Goal: Task Accomplishment & Management: Complete application form

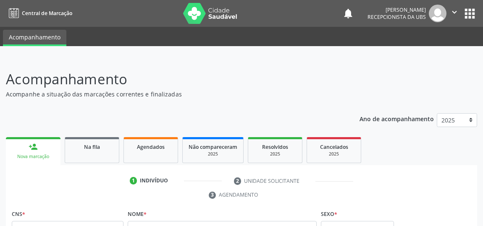
scroll to position [87, 0]
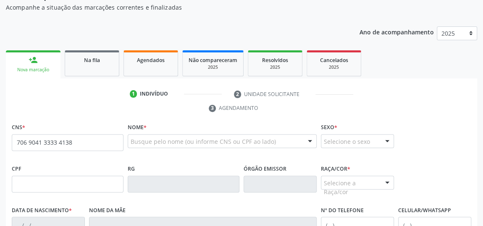
type input "706 9041 3333 4138"
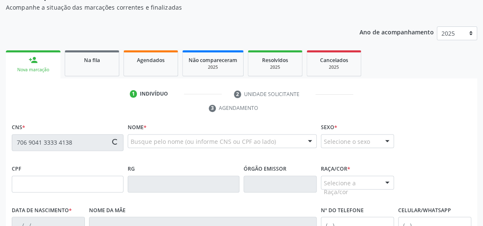
type input "841.495.074-49"
type input "[DATE]"
type input "[PERSON_NAME]"
type input "[PHONE_NUMBER]"
type input "12"
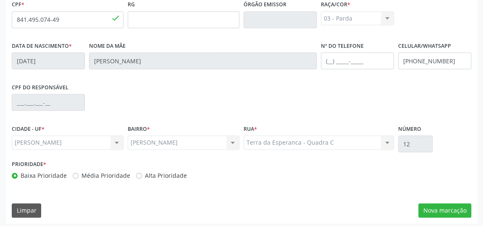
scroll to position [254, 0]
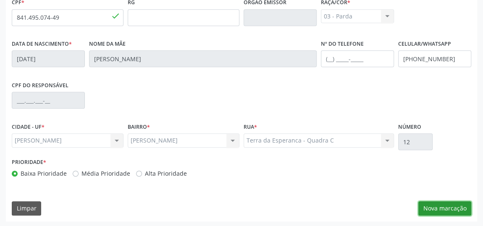
click at [426, 207] on button "Nova marcação" at bounding box center [444, 209] width 53 height 14
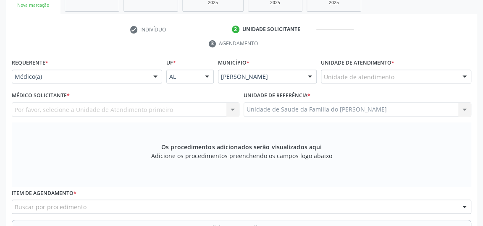
scroll to position [139, 0]
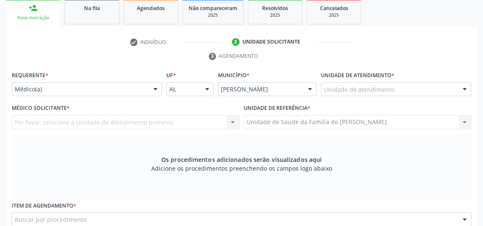
click at [156, 89] on div at bounding box center [155, 90] width 13 height 14
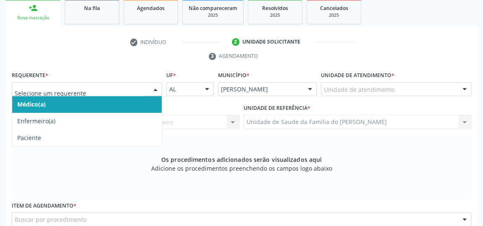
click at [123, 106] on span "Médico(a)" at bounding box center [87, 104] width 150 height 17
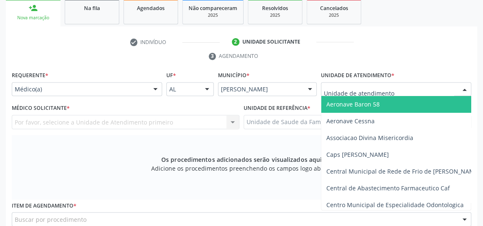
type input "j"
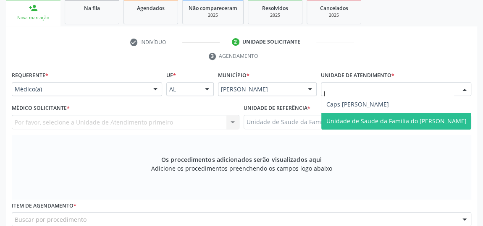
click at [360, 120] on span "Unidade de Saude da Familia do [PERSON_NAME]" at bounding box center [396, 121] width 140 height 8
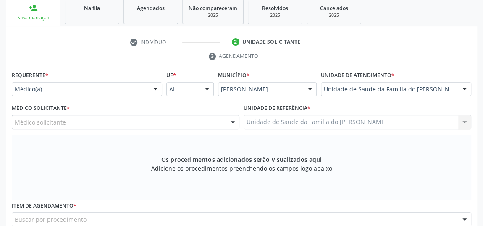
click at [206, 121] on div "Médico solicitante" at bounding box center [126, 122] width 228 height 14
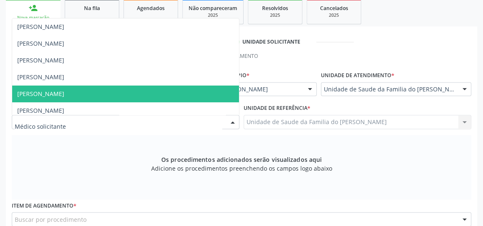
click at [152, 92] on span "[PERSON_NAME]" at bounding box center [125, 94] width 227 height 17
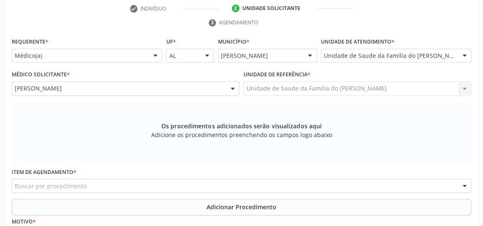
scroll to position [254, 0]
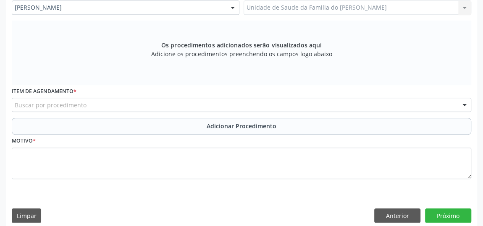
click at [132, 104] on div "Buscar por procedimento" at bounding box center [241, 105] width 459 height 14
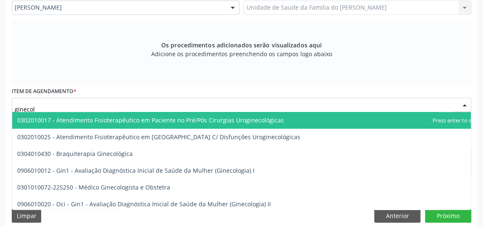
type input "ginecolo"
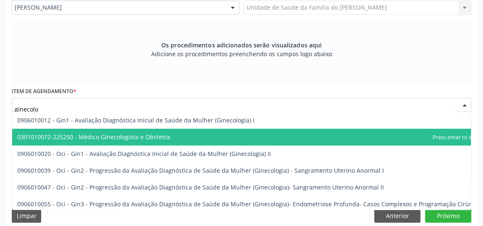
click at [132, 139] on span "0301010072-225250 - Médico Ginecologista e Obstetra" at bounding box center [93, 137] width 153 height 8
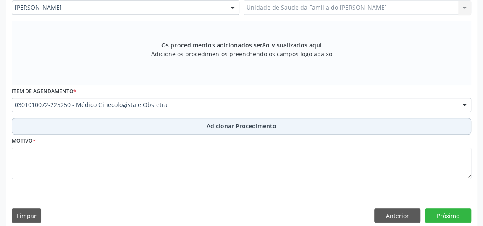
click at [136, 129] on button "Adicionar Procedimento" at bounding box center [241, 126] width 459 height 17
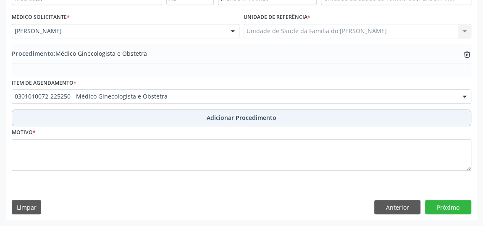
scroll to position [228, 0]
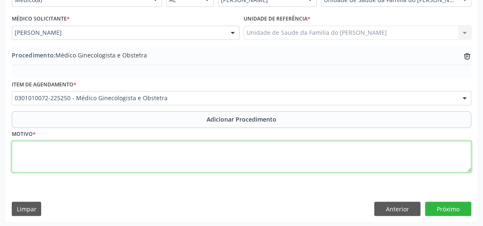
click at [118, 157] on textarea at bounding box center [241, 157] width 459 height 32
click at [42, 147] on textarea "menstruiacao irregular" at bounding box center [241, 157] width 459 height 32
click at [21, 146] on textarea "menstruada irregular" at bounding box center [241, 157] width 459 height 32
click at [45, 147] on textarea "Menstruada irregular" at bounding box center [241, 157] width 459 height 32
click at [47, 147] on textarea "Menstruaca irregular" at bounding box center [241, 157] width 459 height 32
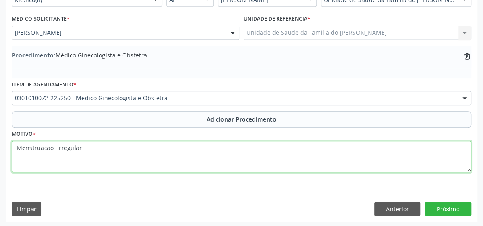
click at [37, 147] on textarea "Menstruacao irregular" at bounding box center [241, 157] width 459 height 32
type textarea "Menstruação irregular"
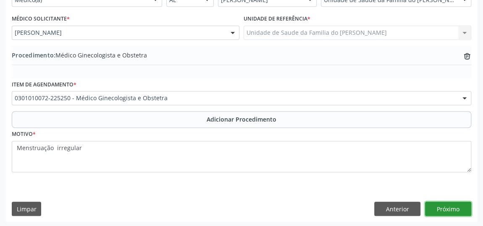
click at [447, 210] on button "Próximo" at bounding box center [448, 209] width 46 height 14
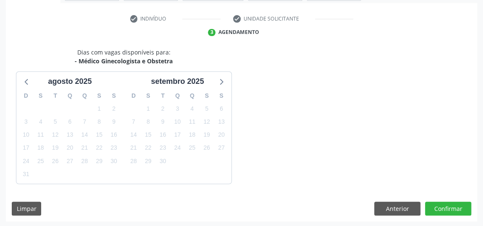
scroll to position [187, 0]
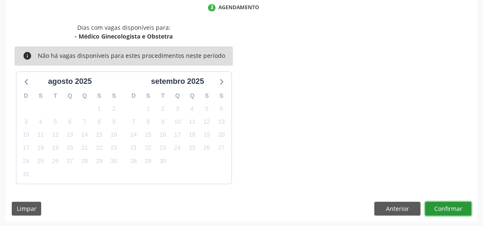
click at [447, 210] on button "Confirmar" at bounding box center [448, 209] width 46 height 14
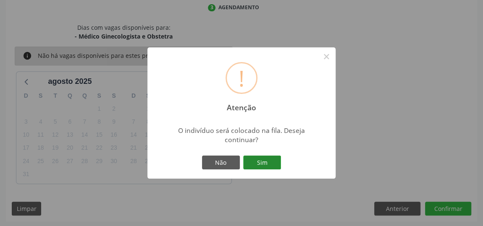
click at [257, 161] on button "Sim" at bounding box center [262, 163] width 38 height 14
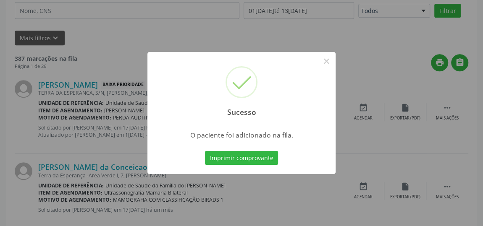
scroll to position [64, 0]
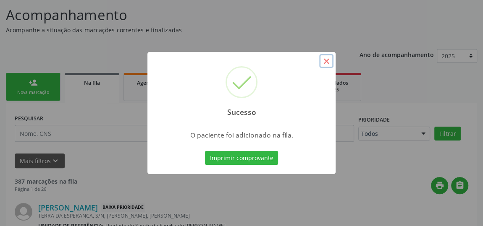
click at [324, 60] on button "×" at bounding box center [326, 61] width 14 height 14
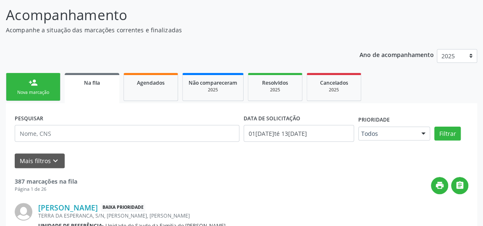
click at [40, 89] on div "Nova marcação" at bounding box center [33, 92] width 42 height 6
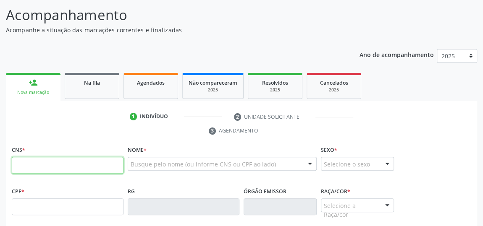
click at [47, 167] on input "text" at bounding box center [68, 165] width 112 height 17
type input "706 9041 3333 4138"
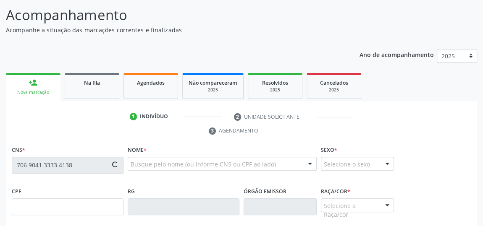
type input "841.495.074-49"
type input "[DATE]"
type input "[PERSON_NAME]"
type input "[PHONE_NUMBER]"
type input "12"
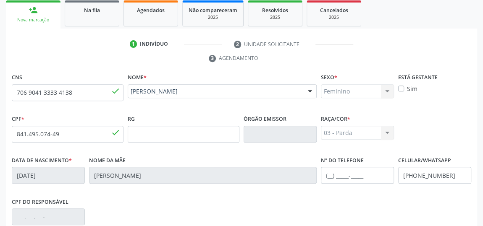
scroll to position [254, 0]
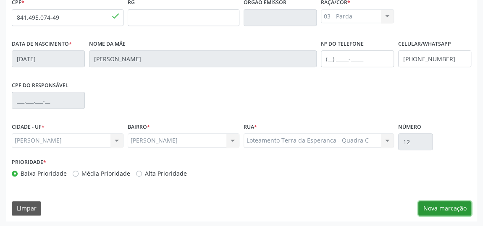
click at [448, 211] on button "Nova marcação" at bounding box center [444, 209] width 53 height 14
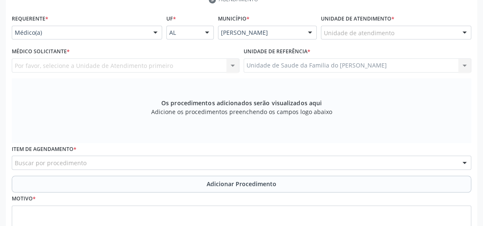
scroll to position [177, 0]
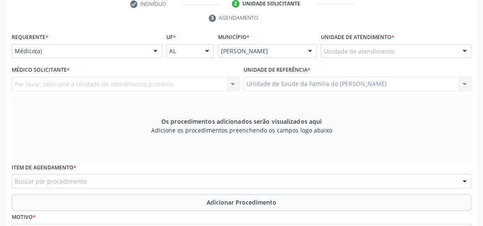
click at [231, 83] on div "Por favor, selecione a Unidade de Atendimento primeiro Nenhum resultado encontr…" at bounding box center [126, 84] width 228 height 14
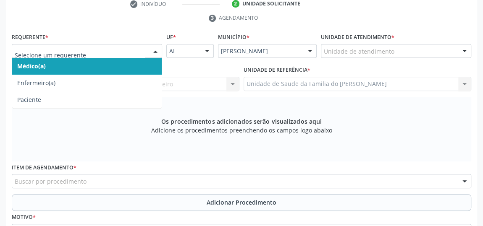
click at [155, 50] on div at bounding box center [155, 52] width 13 height 14
click at [95, 63] on span "Médico(a)" at bounding box center [87, 66] width 150 height 17
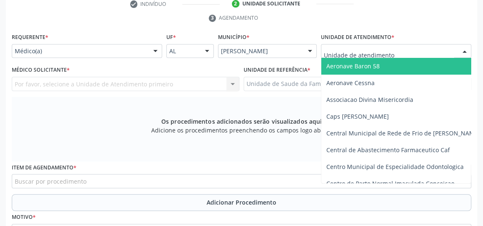
type input "j"
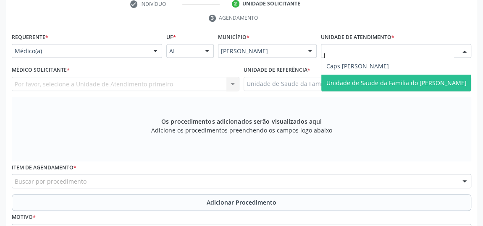
click at [394, 85] on span "Unidade de Saude da Familia do [PERSON_NAME]" at bounding box center [396, 83] width 140 height 8
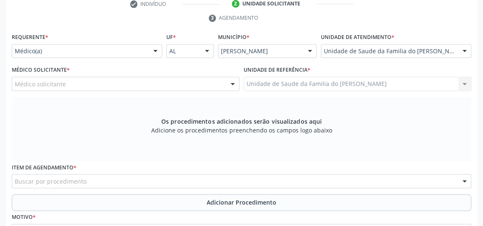
click at [237, 85] on div at bounding box center [232, 84] width 13 height 14
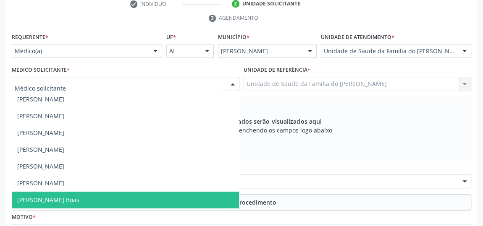
click at [171, 198] on span "[PERSON_NAME] Boas" at bounding box center [125, 200] width 227 height 17
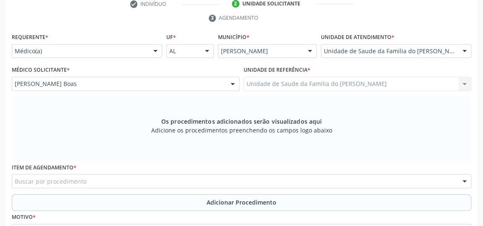
click at [162, 179] on div "Buscar por procedimento" at bounding box center [241, 181] width 459 height 14
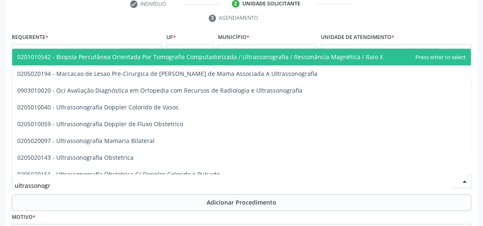
type input "ultrassonogra"
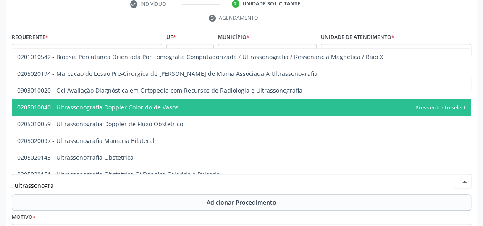
click at [169, 106] on span "0205010040 - Ultrassonografia Doppler Colorido de Vasos" at bounding box center [97, 107] width 161 height 8
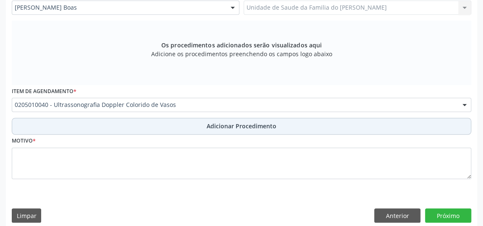
click at [176, 126] on button "Adicionar Procedimento" at bounding box center [241, 126] width 459 height 17
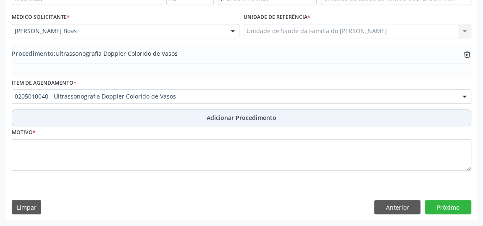
scroll to position [228, 0]
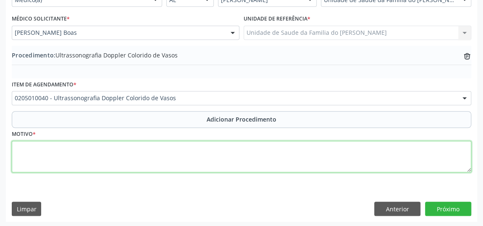
click at [174, 152] on textarea at bounding box center [241, 157] width 459 height 32
click at [26, 149] on textarea "DEMENCIA VASCULAR" at bounding box center [241, 157] width 459 height 32
type textarea "DEMÊNCIA VASCULAR"
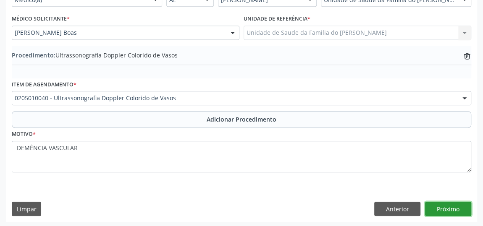
click at [446, 210] on button "Próximo" at bounding box center [448, 209] width 46 height 14
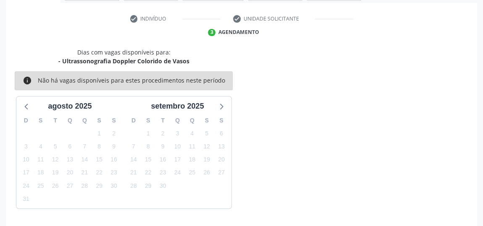
scroll to position [187, 0]
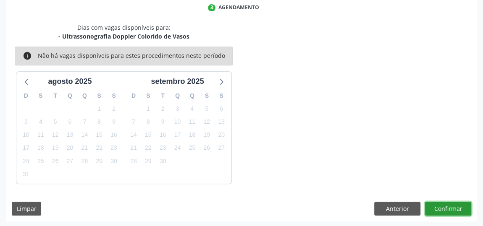
click at [446, 210] on button "Confirmar" at bounding box center [448, 209] width 46 height 14
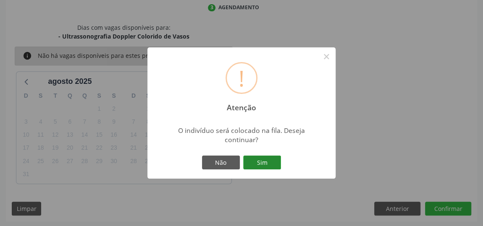
click at [262, 160] on button "Sim" at bounding box center [262, 163] width 38 height 14
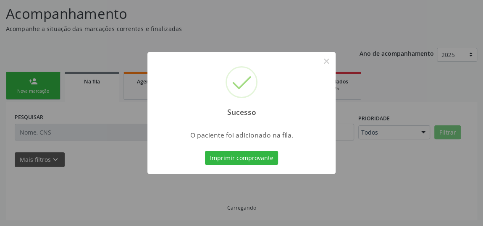
scroll to position [64, 0]
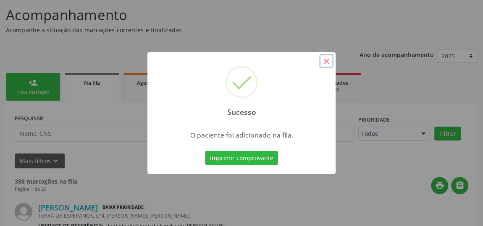
click at [326, 64] on button "×" at bounding box center [326, 61] width 14 height 14
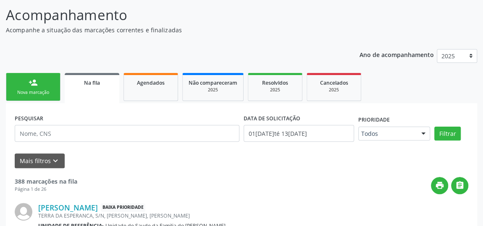
click at [22, 91] on div "Nova marcação" at bounding box center [33, 92] width 42 height 6
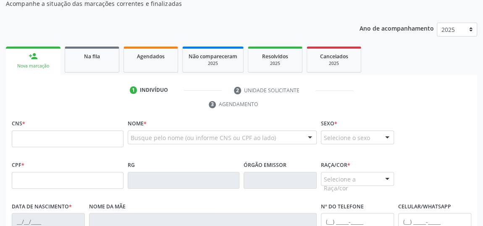
scroll to position [102, 0]
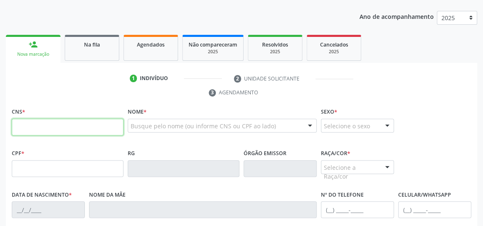
click at [83, 130] on input "text" at bounding box center [68, 127] width 112 height 17
type input "162 4385 8546 0000"
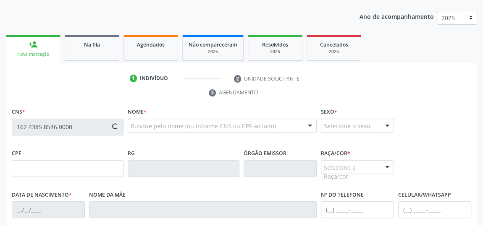
type input "650.036.914-91"
type input "15[DATE]"
type input "[PERSON_NAME]"
type input "[PHONE_NUMBER]"
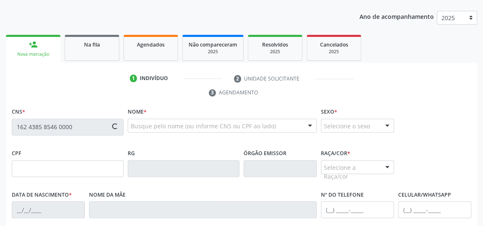
type input "S/N"
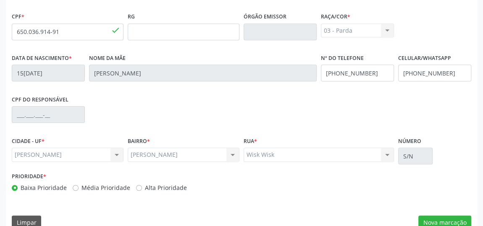
scroll to position [254, 0]
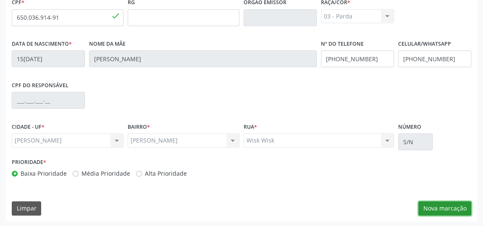
click at [452, 205] on button "Nova marcação" at bounding box center [444, 209] width 53 height 14
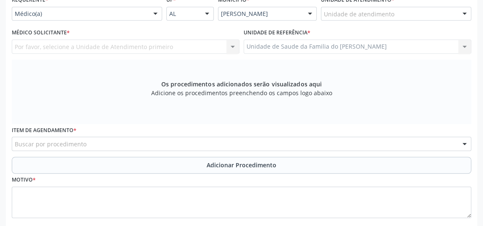
scroll to position [177, 0]
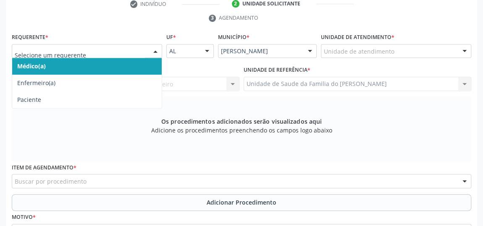
click at [148, 50] on div at bounding box center [87, 51] width 150 height 14
click at [122, 64] on span "Médico(a)" at bounding box center [87, 66] width 150 height 17
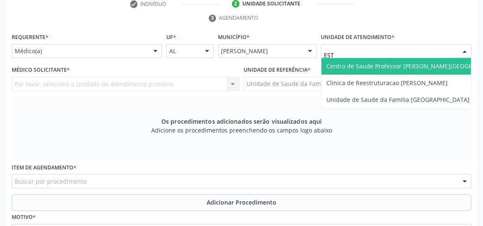
type input "ESTA"
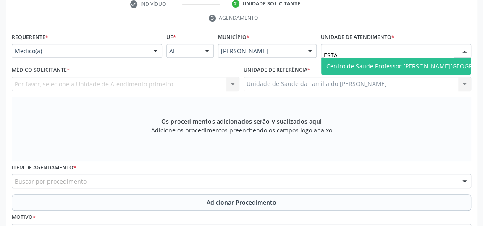
click at [402, 67] on span "Centro de Saude Professor [PERSON_NAME][GEOGRAPHIC_DATA]" at bounding box center [417, 66] width 183 height 8
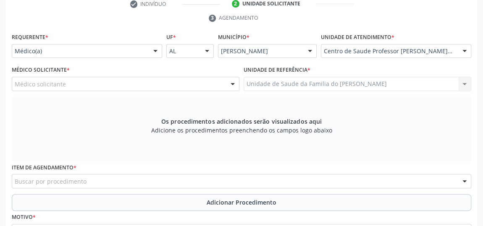
click at [234, 84] on div at bounding box center [232, 84] width 13 height 14
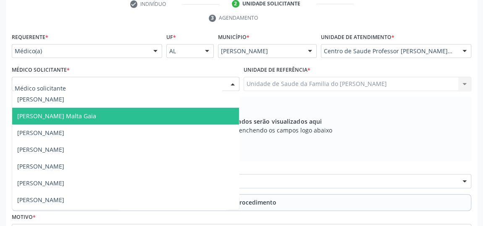
click at [137, 111] on span "[PERSON_NAME] Malta Gaia" at bounding box center [125, 116] width 227 height 17
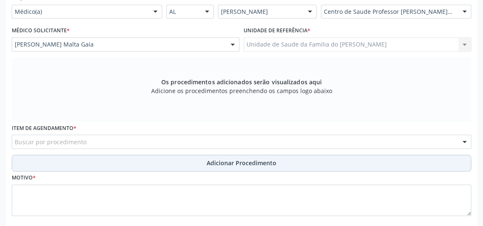
scroll to position [254, 0]
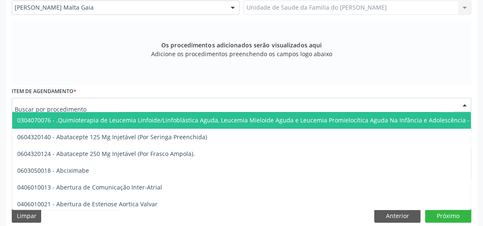
click at [138, 105] on div at bounding box center [241, 105] width 459 height 14
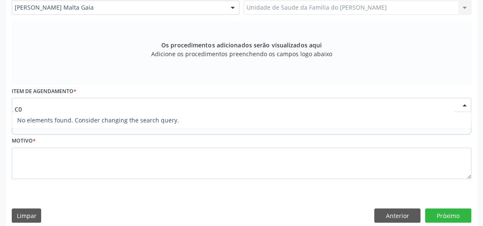
type input "C"
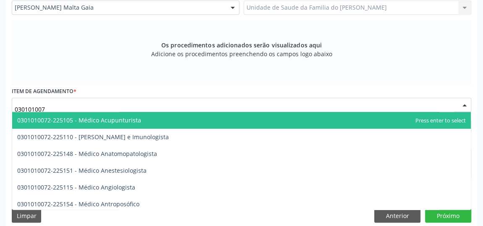
type input "0301010072"
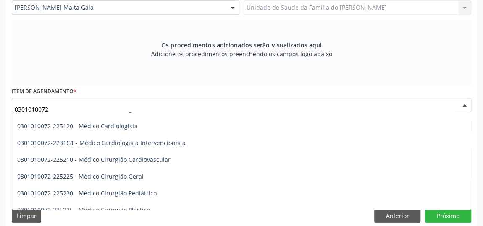
scroll to position [152, 0]
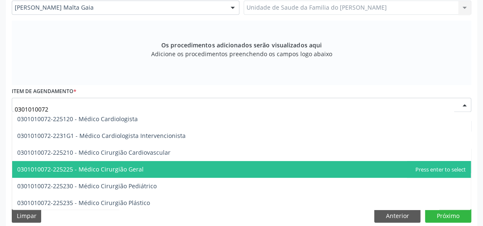
click at [134, 165] on span "0301010072-225225 - Médico Cirurgião Geral" at bounding box center [80, 169] width 126 height 8
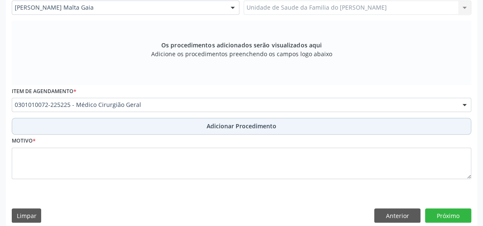
click at [175, 122] on button "Adicionar Procedimento" at bounding box center [241, 126] width 459 height 17
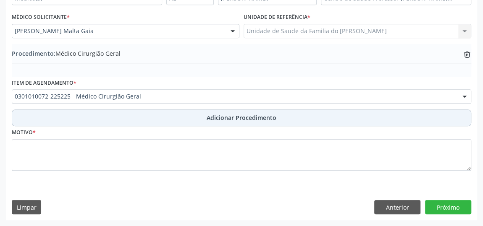
scroll to position [228, 0]
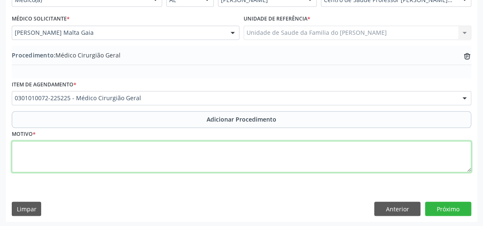
click at [147, 158] on textarea at bounding box center [241, 157] width 459 height 32
type textarea "DOR ABDOMINAL A ESCLARECER"
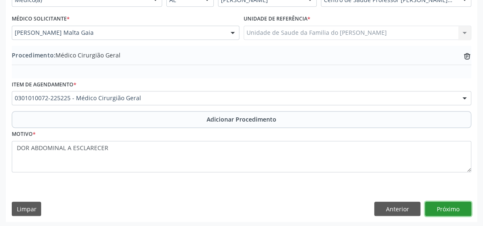
click at [446, 212] on button "Próximo" at bounding box center [448, 209] width 46 height 14
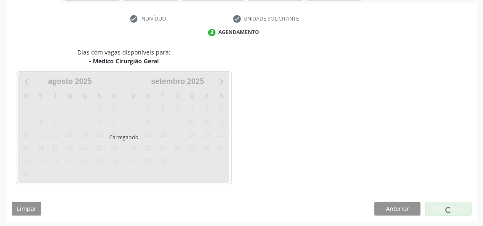
scroll to position [187, 0]
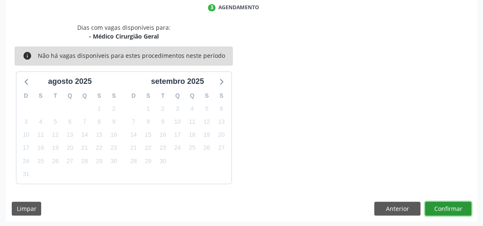
click at [446, 209] on button "Confirmar" at bounding box center [448, 209] width 46 height 14
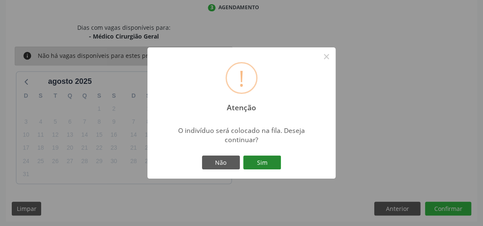
click at [254, 161] on button "Sim" at bounding box center [262, 163] width 38 height 14
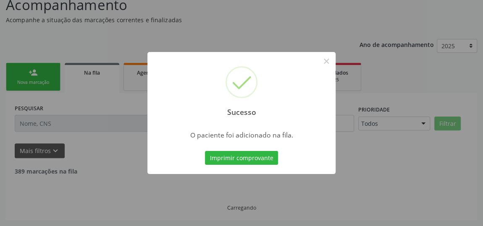
scroll to position [64, 0]
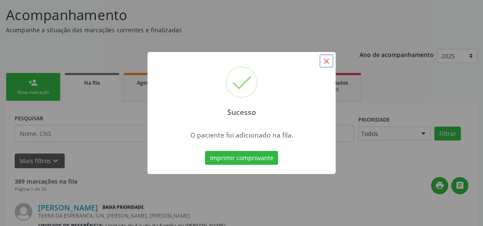
click at [326, 62] on button "×" at bounding box center [326, 61] width 14 height 14
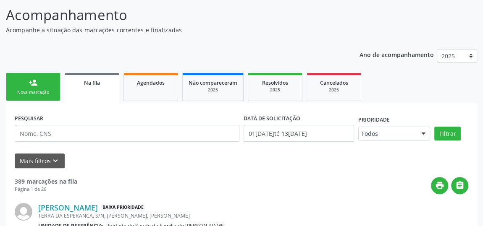
click at [33, 90] on div "Nova marcação" at bounding box center [33, 92] width 42 height 6
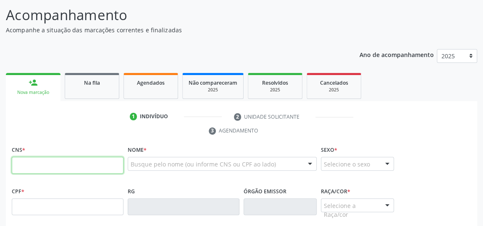
click at [43, 164] on input "text" at bounding box center [68, 165] width 112 height 17
type input "703 4012 9133 5000"
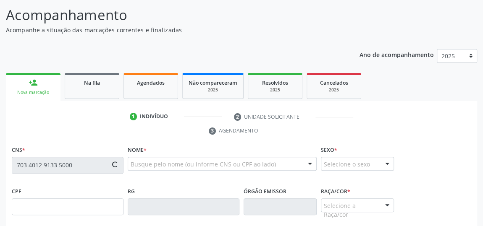
type input "103.858.964-92"
type input "1[DATE]"
type input "[PERSON_NAME]"
type input "[PHONE_NUMBER]"
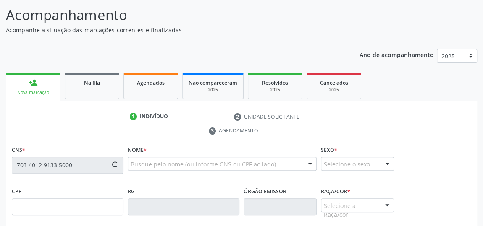
type input "8A"
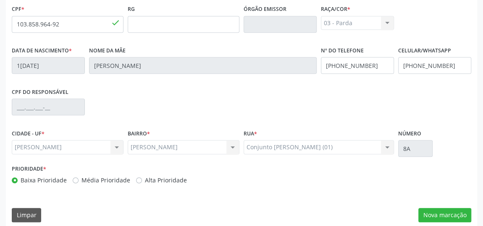
scroll to position [254, 0]
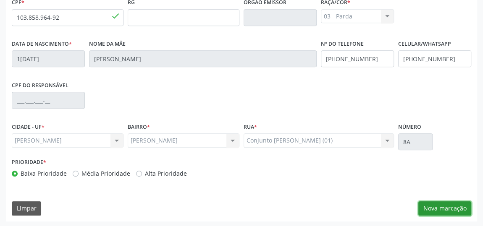
click at [439, 205] on button "Nova marcação" at bounding box center [444, 209] width 53 height 14
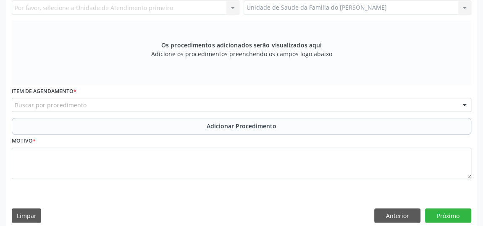
scroll to position [101, 0]
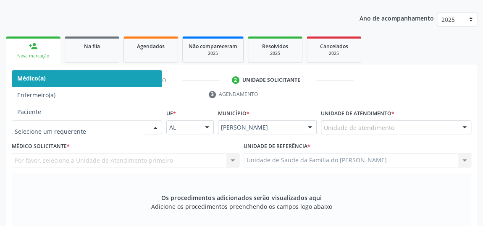
click at [155, 125] on div at bounding box center [155, 128] width 13 height 14
click at [131, 82] on span "Médico(a)" at bounding box center [87, 78] width 150 height 17
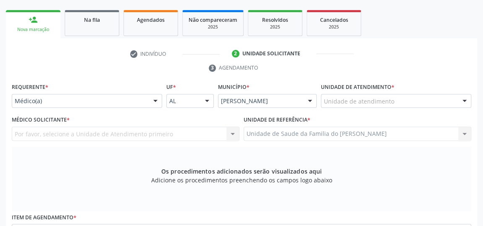
scroll to position [139, 0]
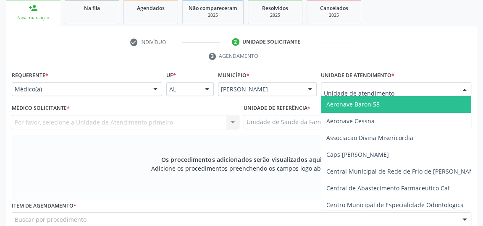
type input "J"
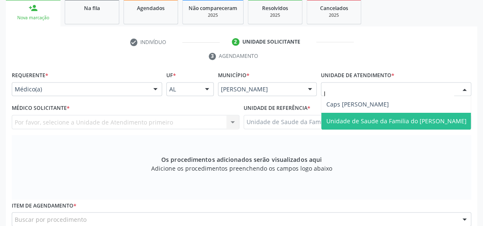
click at [372, 121] on span "Unidade de Saude da Familia do [PERSON_NAME]" at bounding box center [396, 121] width 140 height 8
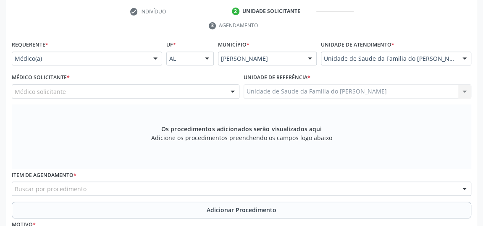
scroll to position [215, 0]
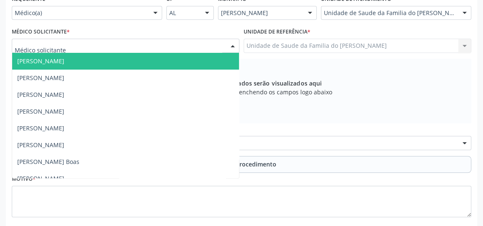
click at [231, 42] on div at bounding box center [232, 46] width 13 height 14
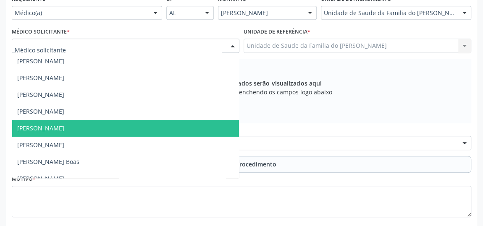
click at [147, 126] on span "[PERSON_NAME]" at bounding box center [125, 128] width 227 height 17
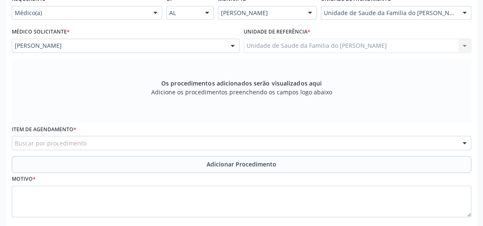
click at [148, 147] on div "Buscar por procedimento" at bounding box center [241, 143] width 459 height 14
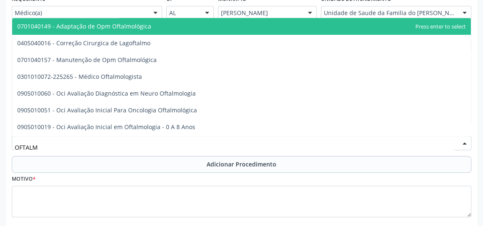
type input "OFTALMO"
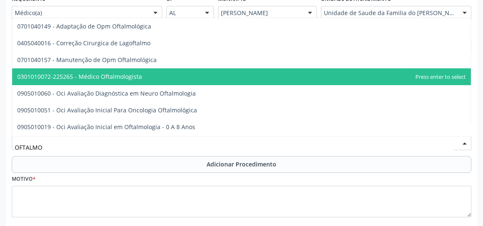
click at [146, 77] on span "0301010072-225265 - Médico Oftalmologista" at bounding box center [241, 76] width 459 height 17
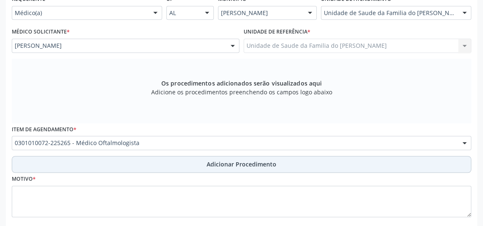
click at [178, 162] on button "Adicionar Procedimento" at bounding box center [241, 164] width 459 height 17
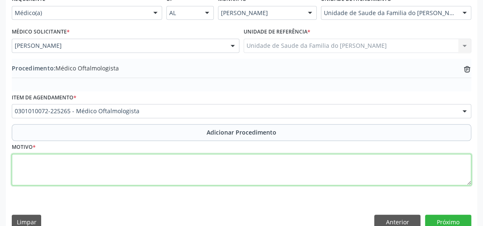
click at [179, 163] on textarea at bounding box center [241, 170] width 459 height 32
click at [35, 162] on textarea "DISTURBIO VISUAL" at bounding box center [241, 170] width 459 height 32
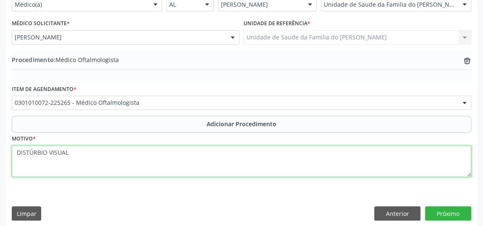
scroll to position [228, 0]
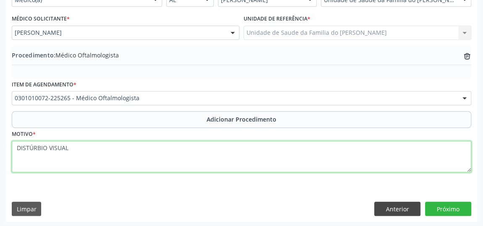
type textarea "DISTÚRBIO VISUAL"
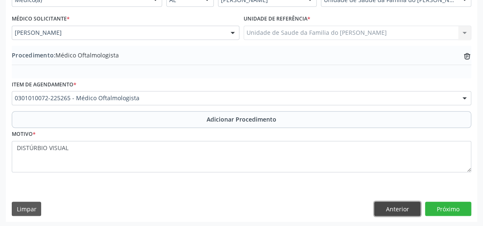
click at [389, 208] on button "Anterior" at bounding box center [397, 209] width 46 height 14
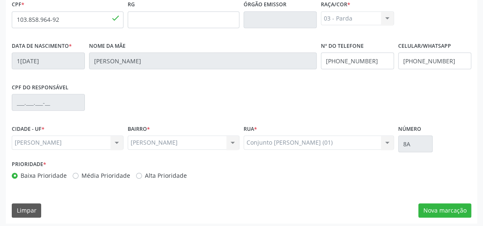
scroll to position [254, 0]
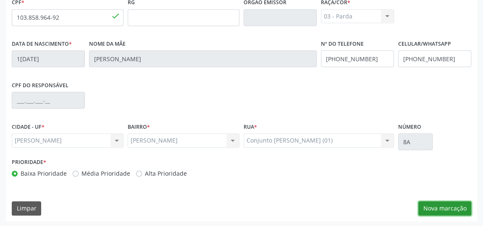
click at [443, 207] on button "Nova marcação" at bounding box center [444, 209] width 53 height 14
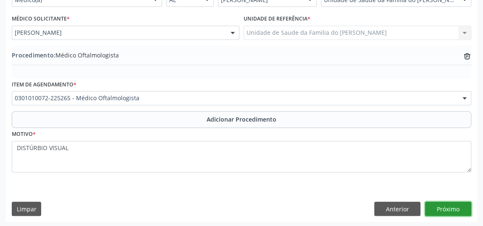
click at [443, 209] on button "Próximo" at bounding box center [448, 209] width 46 height 14
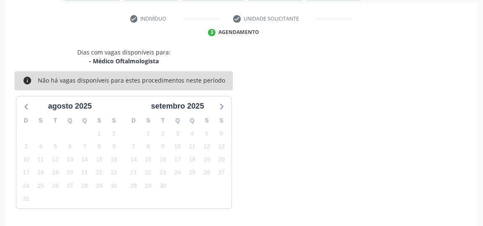
scroll to position [187, 0]
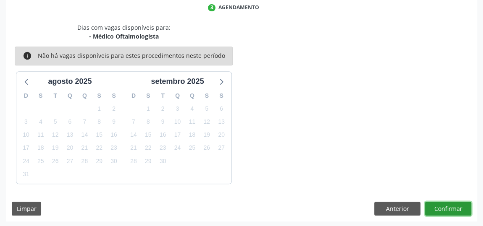
click at [443, 209] on button "Confirmar" at bounding box center [448, 209] width 46 height 14
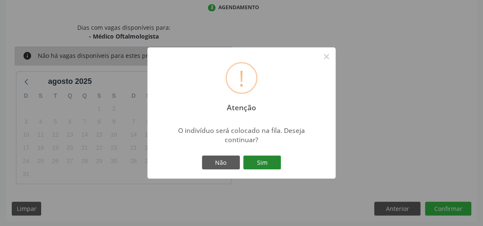
click at [273, 160] on button "Sim" at bounding box center [262, 163] width 38 height 14
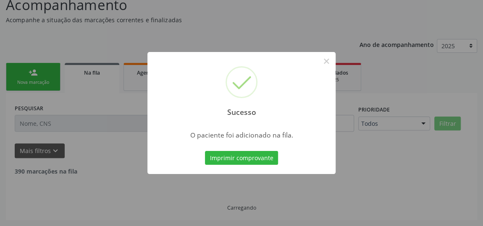
scroll to position [64, 0]
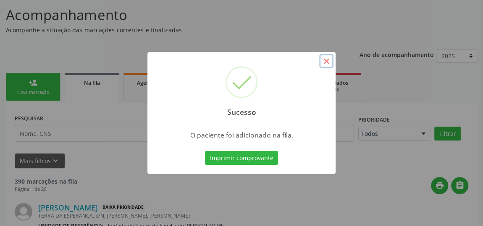
click at [326, 65] on button "×" at bounding box center [326, 61] width 14 height 14
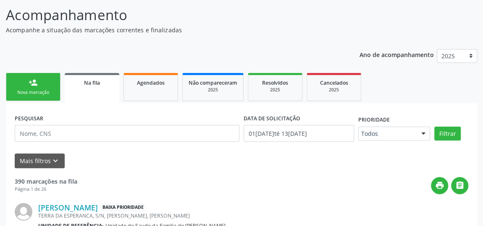
click at [42, 92] on div "Nova marcação" at bounding box center [33, 92] width 42 height 6
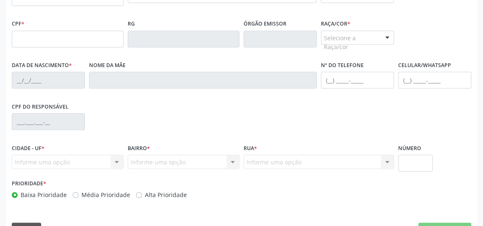
scroll to position [215, 0]
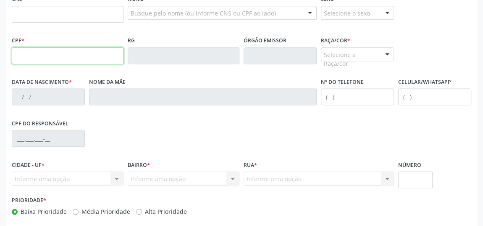
click at [90, 55] on input "text" at bounding box center [68, 55] width 112 height 17
type input "7"
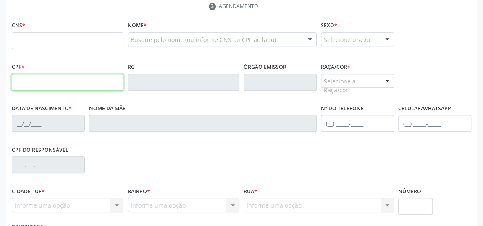
scroll to position [177, 0]
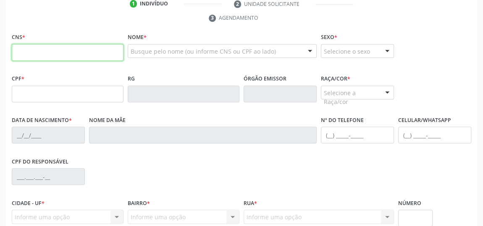
click at [73, 55] on input "text" at bounding box center [68, 52] width 112 height 17
type input "705 0046 2682 8057"
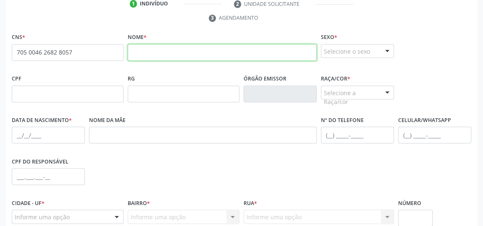
click at [148, 52] on input "text" at bounding box center [222, 52] width 189 height 17
type input "[PERSON_NAME]"
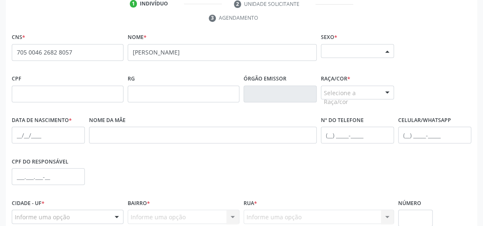
click at [384, 50] on div at bounding box center [387, 52] width 13 height 14
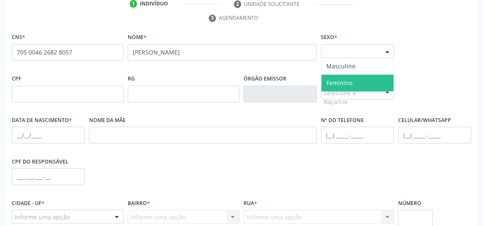
click at [369, 78] on span "Feminino" at bounding box center [357, 83] width 72 height 17
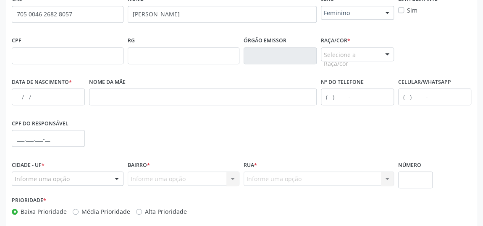
scroll to position [254, 0]
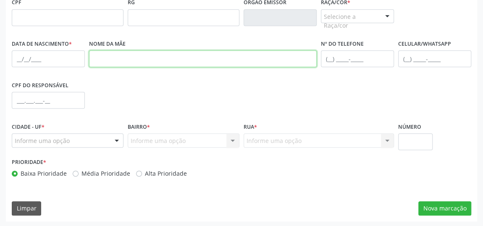
click at [121, 58] on input "text" at bounding box center [203, 58] width 228 height 17
type input "[PERSON_NAME]"
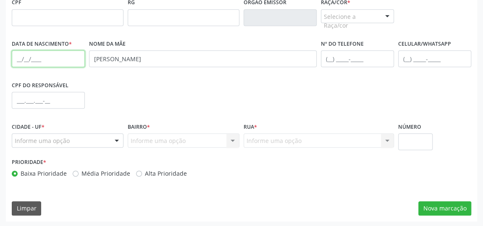
click at [16, 60] on input "text" at bounding box center [48, 58] width 73 height 17
type input "12[DATE]"
click at [113, 141] on div at bounding box center [116, 141] width 13 height 14
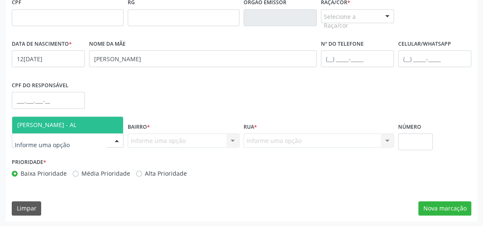
click at [102, 125] on span "[PERSON_NAME] - AL" at bounding box center [67, 125] width 111 height 17
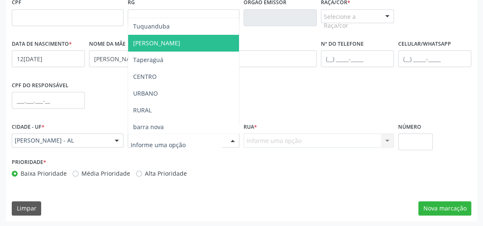
click at [163, 42] on span "[PERSON_NAME]" at bounding box center [183, 43] width 111 height 17
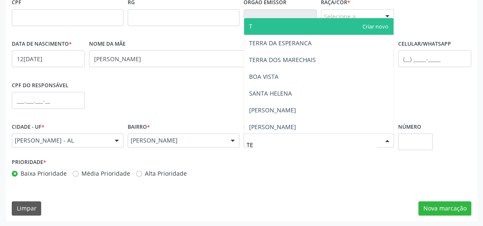
type input "TER"
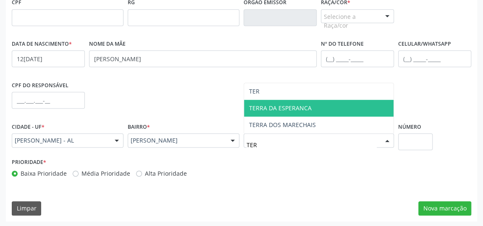
click at [287, 104] on span "TERRA DA ESPERANCA" at bounding box center [280, 108] width 63 height 8
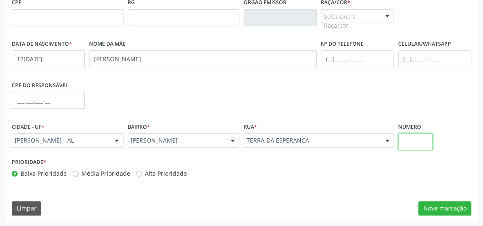
click at [414, 141] on input "text" at bounding box center [415, 142] width 34 height 17
type input "24"
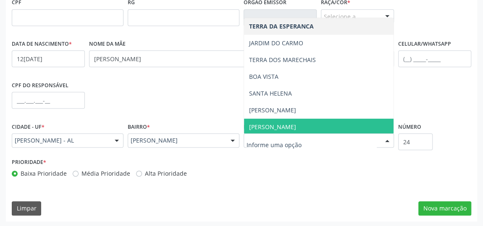
type input "T"
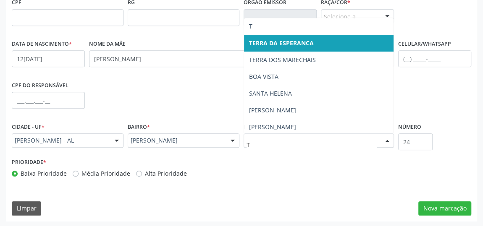
click at [316, 43] on span "TERRA DA ESPERANCA" at bounding box center [319, 43] width 150 height 17
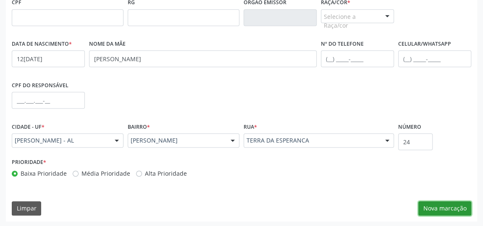
click at [435, 208] on button "Nova marcação" at bounding box center [444, 209] width 53 height 14
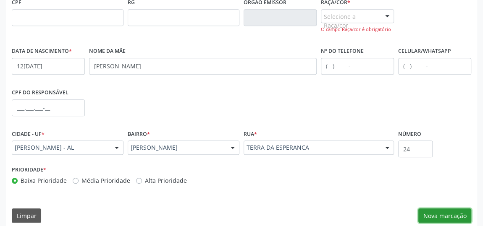
scroll to position [215, 0]
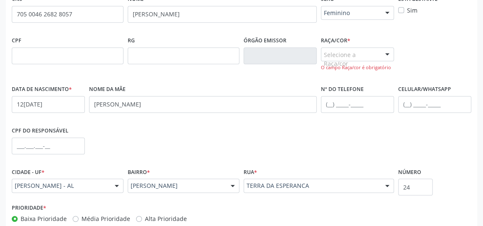
click at [382, 52] on div at bounding box center [387, 55] width 13 height 14
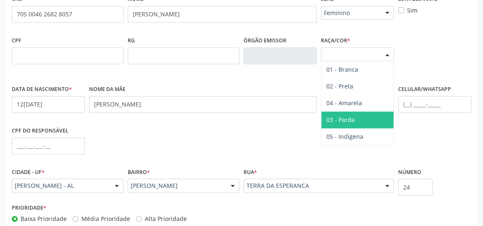
click at [360, 116] on span "03 - Parda" at bounding box center [357, 120] width 72 height 17
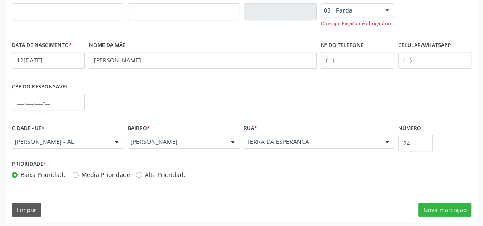
scroll to position [261, 0]
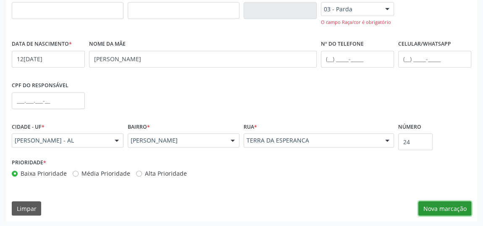
click at [437, 207] on button "Nova marcação" at bounding box center [444, 209] width 53 height 14
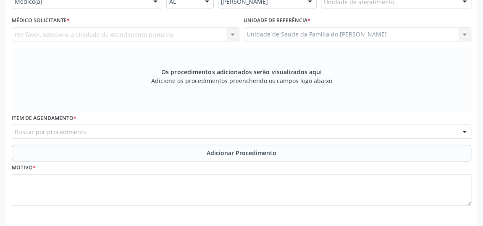
scroll to position [184, 0]
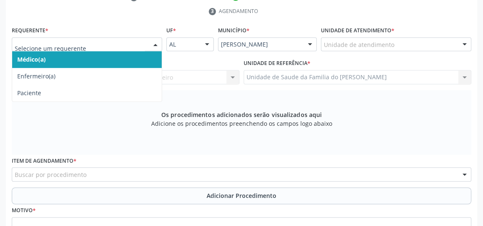
click at [152, 45] on div at bounding box center [155, 45] width 13 height 14
click at [124, 57] on span "Médico(a)" at bounding box center [87, 59] width 150 height 17
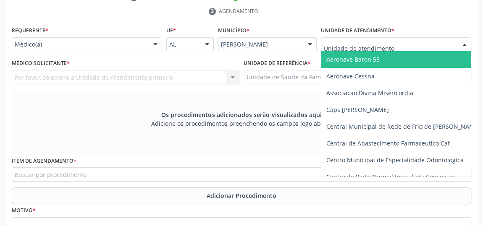
type input "J"
click at [337, 44] on input "J" at bounding box center [389, 48] width 130 height 17
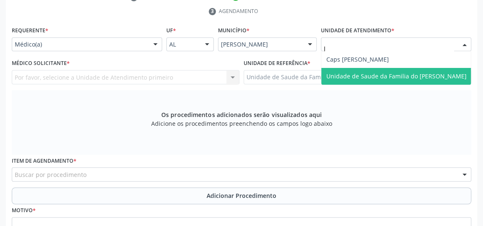
click at [347, 77] on span "Unidade de Saude da Familia do [PERSON_NAME]" at bounding box center [396, 76] width 140 height 8
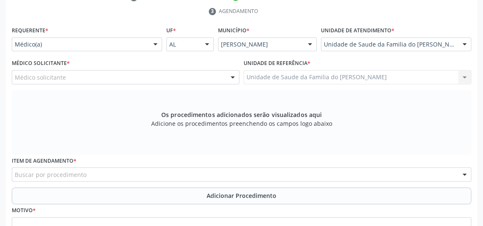
click at [233, 77] on div at bounding box center [232, 78] width 13 height 14
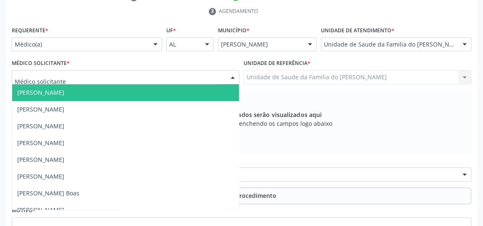
drag, startPoint x: 202, startPoint y: 84, endPoint x: 200, endPoint y: 78, distance: 5.7
click at [200, 78] on div "[PERSON_NAME] [PERSON_NAME] [PERSON_NAME] [PERSON_NAME] [PERSON_NAME] [PERSON_N…" at bounding box center [126, 77] width 228 height 14
type input "J"
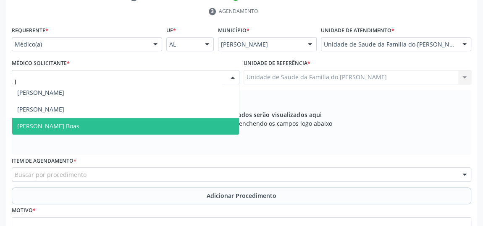
click at [100, 128] on span "[PERSON_NAME] Boas" at bounding box center [125, 126] width 227 height 17
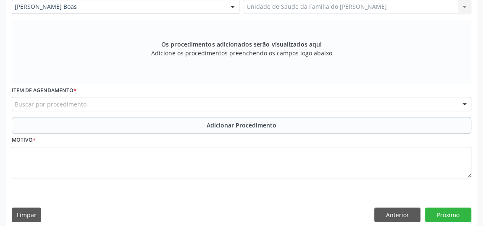
scroll to position [260, 0]
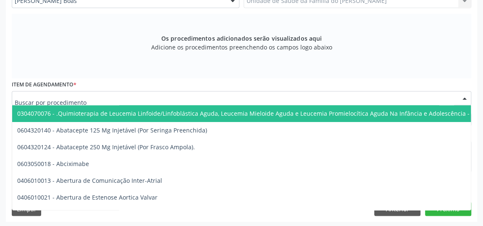
click at [206, 97] on div at bounding box center [241, 98] width 459 height 14
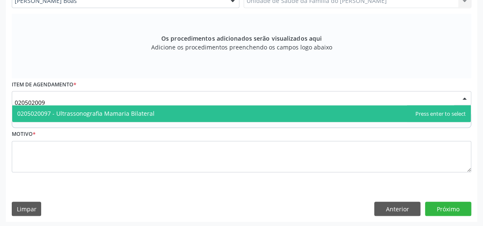
type input "0205020097"
click at [205, 109] on span "0205020097 - Ultrassonografia Mamaria Bilateral" at bounding box center [241, 113] width 459 height 17
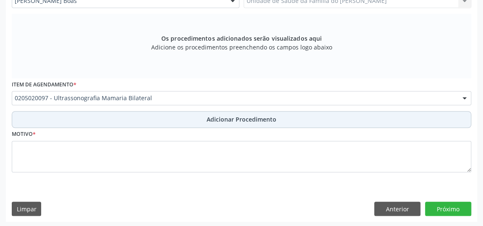
click at [204, 121] on button "Adicionar Procedimento" at bounding box center [241, 119] width 459 height 17
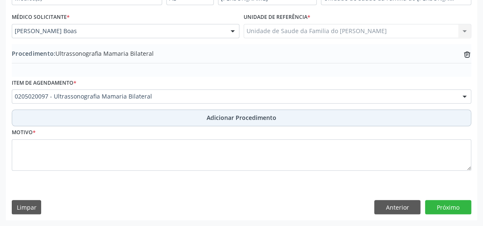
scroll to position [228, 0]
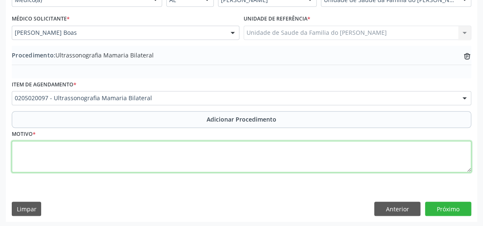
click at [179, 159] on textarea at bounding box center [241, 157] width 459 height 32
click at [174, 162] on textarea "NODULO MAMARIO" at bounding box center [241, 157] width 459 height 32
click at [60, 146] on textarea "NODULO MAMARIO" at bounding box center [241, 157] width 459 height 32
type textarea "NODULO MAMÁRIO"
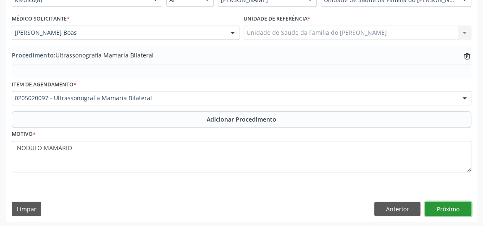
click at [453, 206] on button "Próximo" at bounding box center [448, 209] width 46 height 14
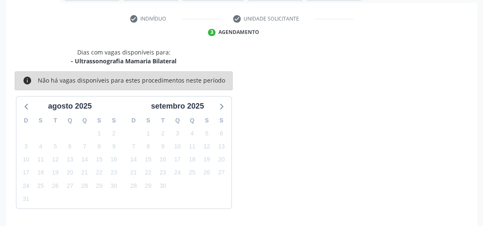
scroll to position [187, 0]
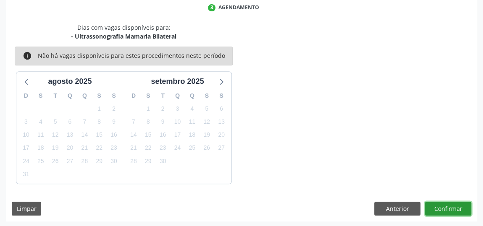
click at [440, 207] on button "Confirmar" at bounding box center [448, 209] width 46 height 14
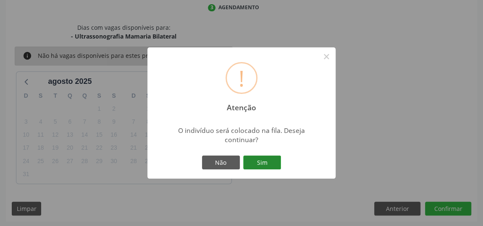
click at [257, 165] on button "Sim" at bounding box center [262, 163] width 38 height 14
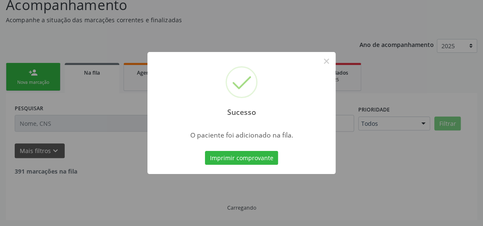
scroll to position [64, 0]
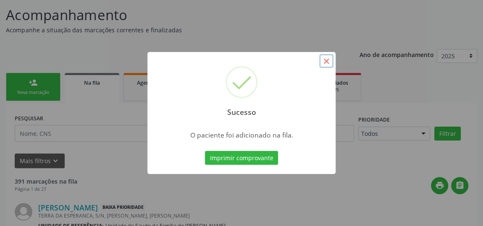
click at [331, 64] on button "×" at bounding box center [326, 61] width 14 height 14
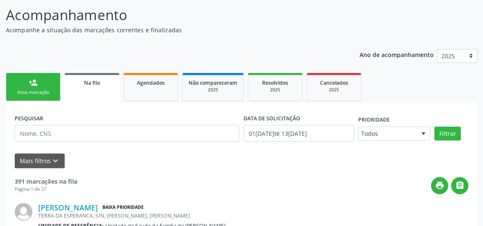
click at [47, 88] on link "person_add Nova marcação" at bounding box center [33, 87] width 55 height 28
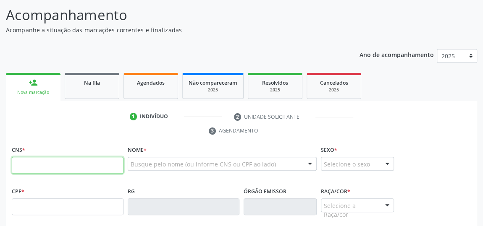
click at [38, 161] on input "text" at bounding box center [68, 165] width 112 height 17
type input "705 0038 6503 0950"
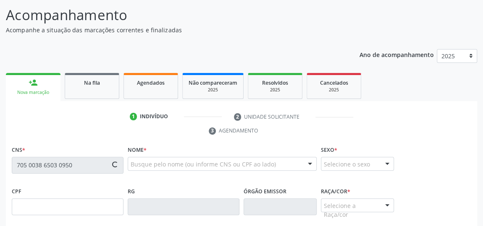
type input "09[DATE]"
type input "[PERSON_NAME] das [PERSON_NAME]"
type input "[PHONE_NUMBER]"
type input "130"
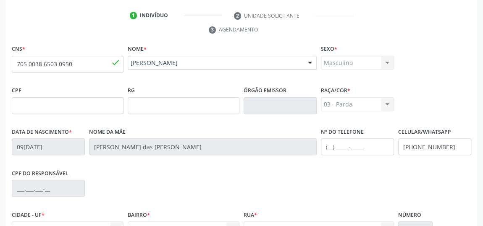
scroll to position [254, 0]
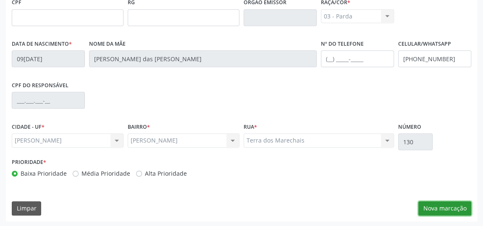
click at [449, 206] on button "Nova marcação" at bounding box center [444, 209] width 53 height 14
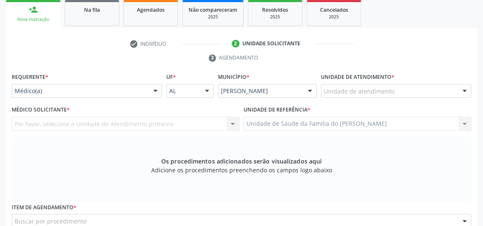
scroll to position [108, 0]
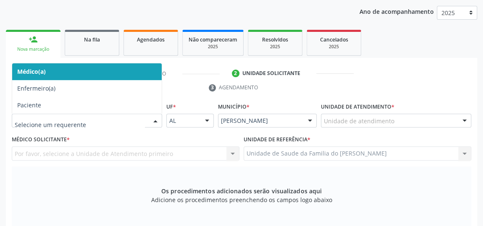
click at [157, 120] on div at bounding box center [155, 121] width 13 height 14
click at [121, 70] on span "Médico(a)" at bounding box center [87, 71] width 150 height 17
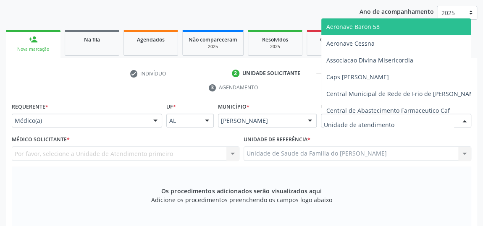
click at [411, 124] on div at bounding box center [396, 121] width 150 height 14
type input "j"
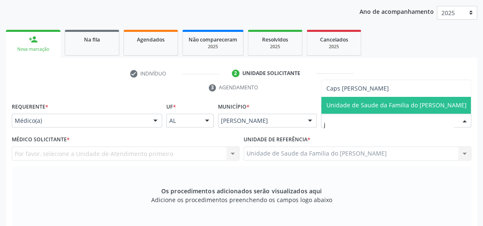
click at [413, 103] on span "Unidade de Saude da Familia do [PERSON_NAME]" at bounding box center [396, 105] width 140 height 8
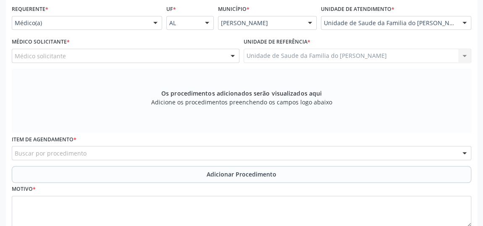
scroll to position [222, 0]
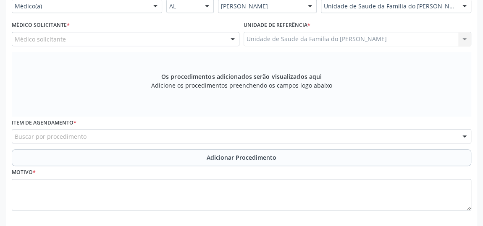
click at [230, 38] on div at bounding box center [232, 39] width 13 height 14
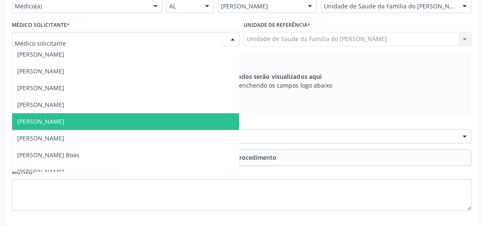
click at [138, 117] on span "[PERSON_NAME]" at bounding box center [125, 121] width 227 height 17
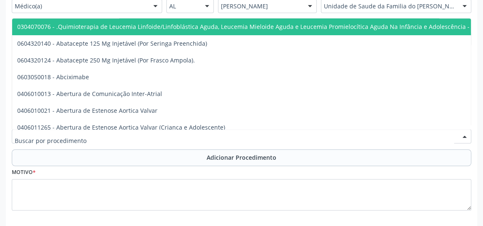
click at [129, 136] on div at bounding box center [241, 136] width 459 height 14
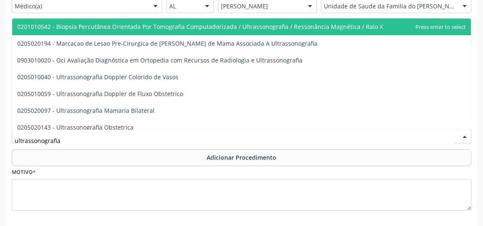
type input "ultrassonografia"
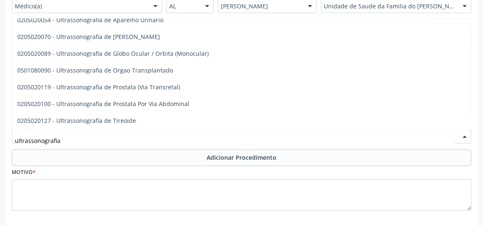
scroll to position [229, 0]
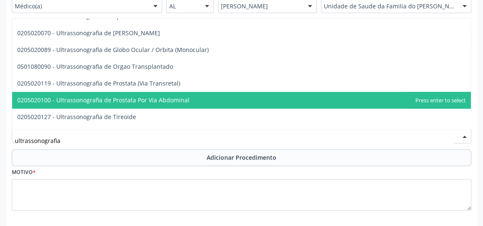
click at [173, 102] on span "0205020100 - Ultrassonografia de Prostata Por Via Abdominal" at bounding box center [103, 100] width 172 height 8
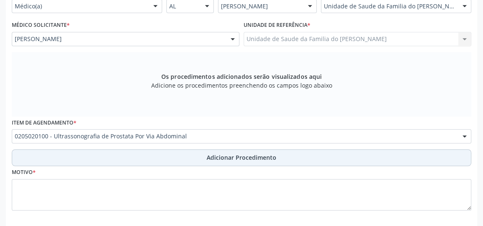
click at [200, 155] on button "Adicionar Procedimento" at bounding box center [241, 158] width 459 height 17
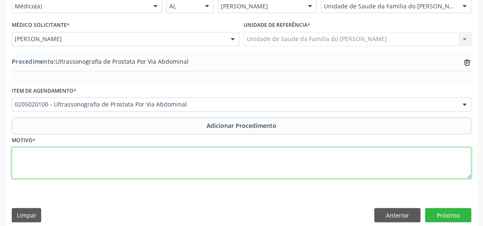
click at [184, 163] on textarea at bounding box center [241, 163] width 459 height 32
type textarea "HPB"
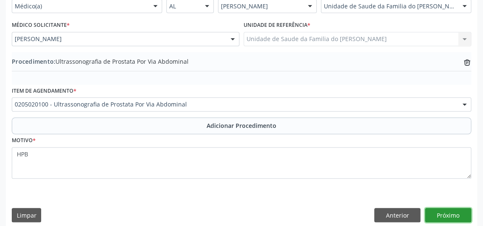
click at [446, 214] on button "Próximo" at bounding box center [448, 215] width 46 height 14
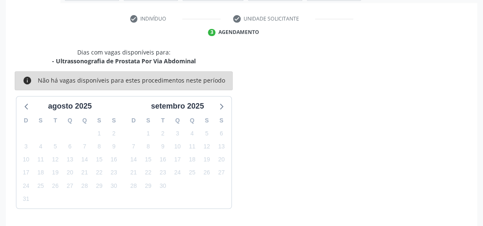
scroll to position [187, 0]
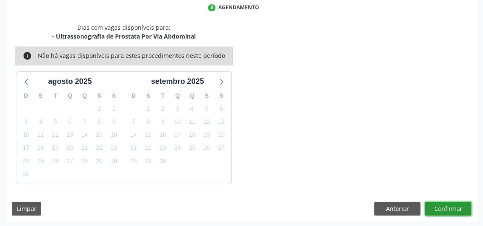
click at [452, 207] on button "Confirmar" at bounding box center [448, 209] width 46 height 14
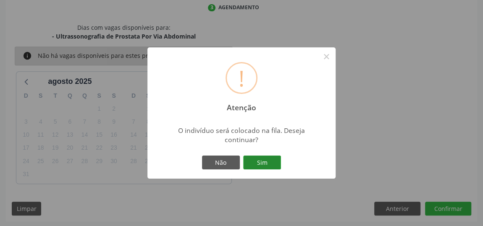
click at [262, 163] on button "Sim" at bounding box center [262, 163] width 38 height 14
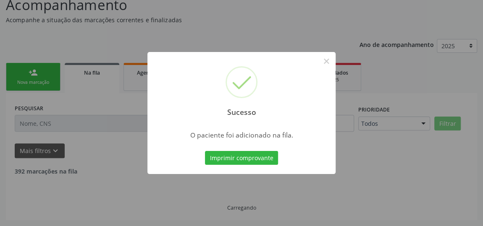
scroll to position [64, 0]
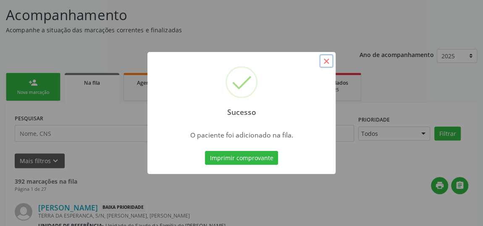
click at [329, 61] on button "×" at bounding box center [326, 61] width 14 height 14
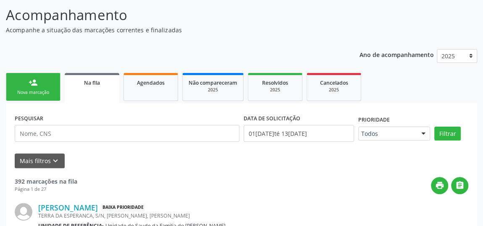
click at [90, 79] on span "Na fila" at bounding box center [92, 82] width 16 height 7
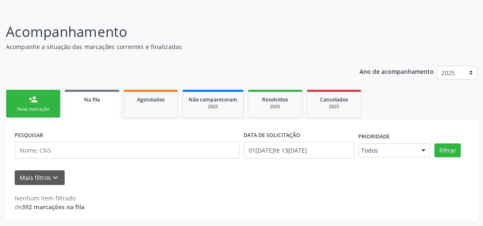
scroll to position [46, 0]
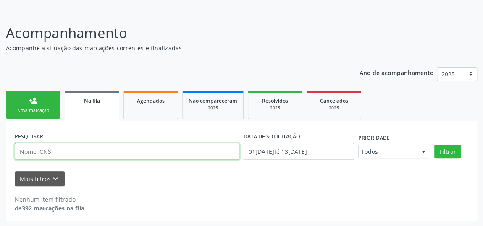
click at [84, 152] on input "text" at bounding box center [127, 151] width 225 height 17
type input "[PERSON_NAME]"
click at [434, 145] on button "Filtrar" at bounding box center [447, 152] width 26 height 14
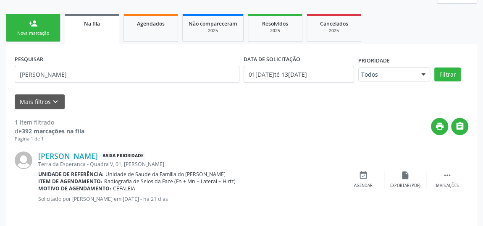
scroll to position [128, 0]
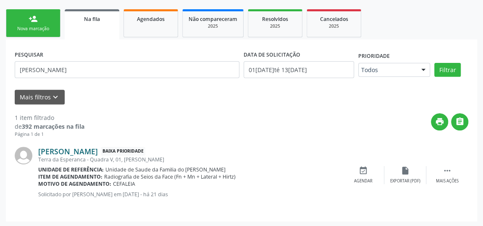
click at [85, 152] on link "[PERSON_NAME]" at bounding box center [68, 151] width 60 height 9
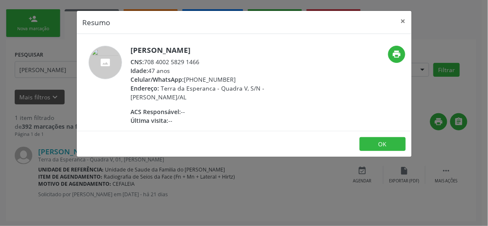
click at [202, 63] on div "CNS: 708 4002 5829 1466" at bounding box center [212, 62] width 163 height 9
drag, startPoint x: 201, startPoint y: 62, endPoint x: 146, endPoint y: 64, distance: 55.1
click at [146, 64] on div "CNS: 708 4002 5829 1466" at bounding box center [212, 62] width 163 height 9
copy div "708 4002 5829 1466"
click at [402, 21] on button "×" at bounding box center [403, 21] width 17 height 21
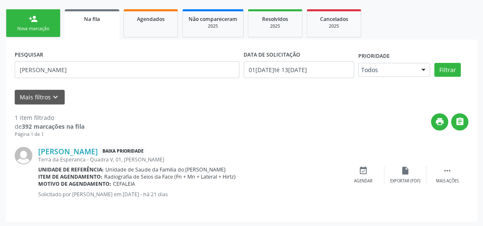
click at [49, 26] on div "Nova marcação" at bounding box center [33, 29] width 42 height 6
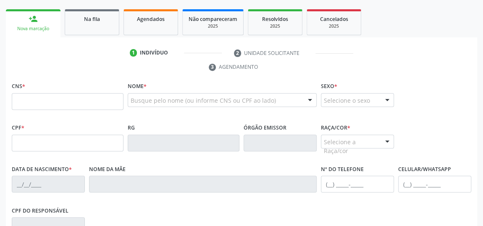
scroll to position [90, 0]
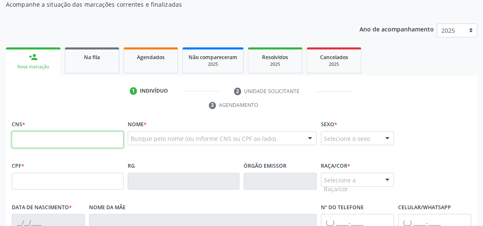
click at [88, 140] on input "text" at bounding box center [68, 139] width 112 height 17
type input "898 0051 4204 3253"
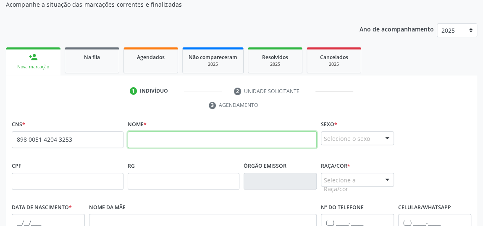
paste input "[PERSON_NAME]"
type input "[PERSON_NAME]"
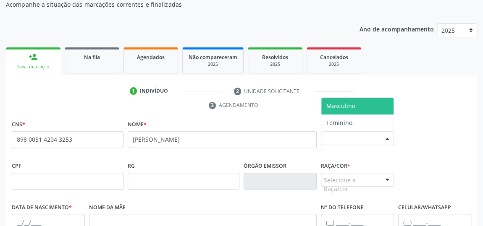
click at [386, 139] on div at bounding box center [387, 139] width 13 height 14
click at [366, 103] on span "Masculino" at bounding box center [357, 106] width 72 height 17
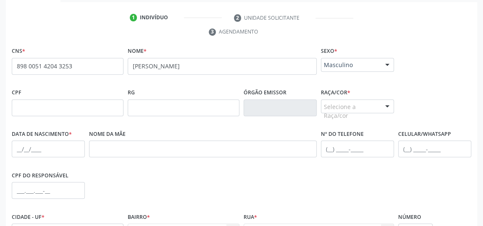
scroll to position [166, 0]
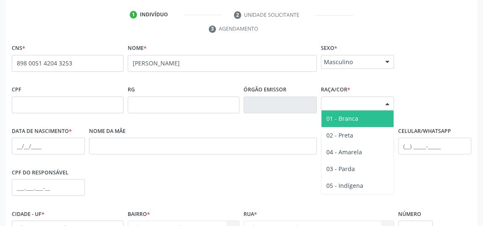
click at [387, 102] on div at bounding box center [387, 104] width 13 height 14
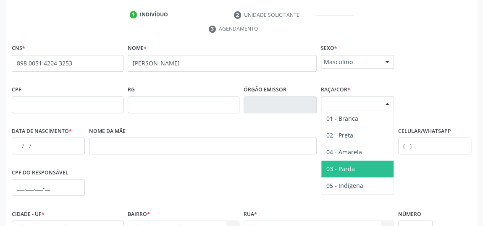
click at [355, 165] on span "03 - Parda" at bounding box center [357, 169] width 72 height 17
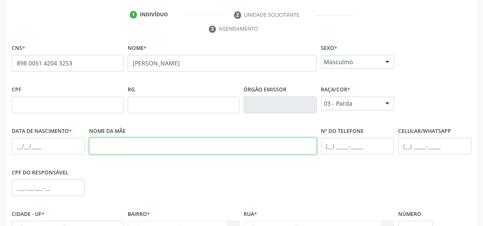
click at [139, 149] on input "text" at bounding box center [203, 146] width 228 height 17
type input "e"
click at [115, 145] on input "[PERSON_NAME]" at bounding box center [203, 146] width 228 height 17
type input "[PERSON_NAME]"
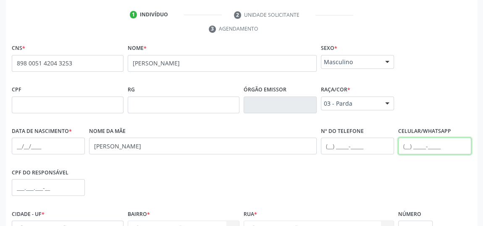
click at [407, 145] on input "text" at bounding box center [434, 146] width 73 height 17
paste input ") 99148-3881"
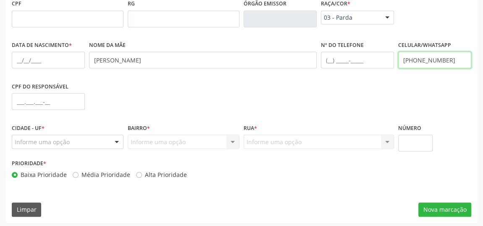
scroll to position [254, 0]
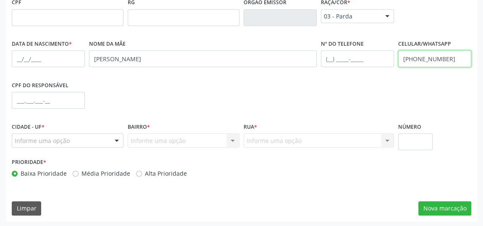
type input "[PHONE_NUMBER]"
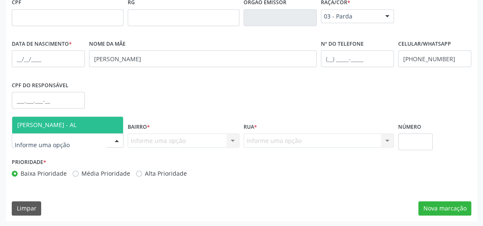
click at [117, 140] on div at bounding box center [116, 141] width 13 height 14
click at [87, 121] on span "[PERSON_NAME] - AL" at bounding box center [67, 125] width 111 height 17
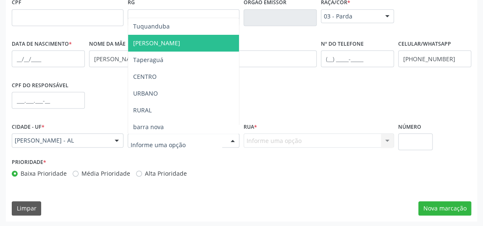
click at [176, 42] on span "[PERSON_NAME]" at bounding box center [183, 43] width 111 height 17
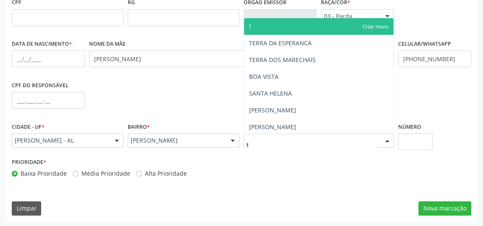
type input "te"
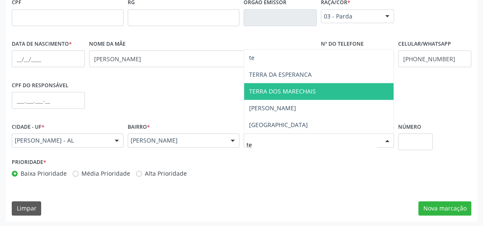
click at [299, 92] on span "TERRA DOS MARECHAIS" at bounding box center [282, 91] width 67 height 8
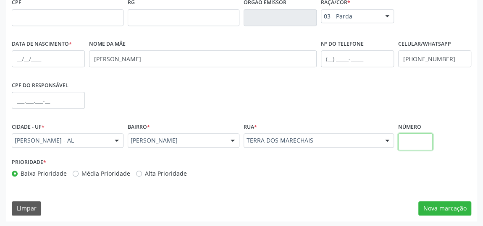
click at [414, 139] on input "text" at bounding box center [415, 142] width 34 height 17
type input "s/n"
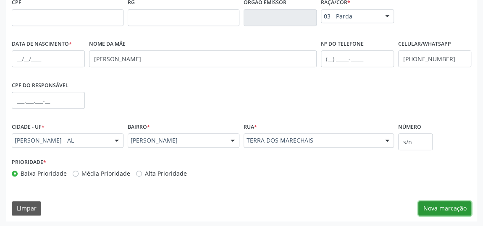
click at [431, 205] on button "Nova marcação" at bounding box center [444, 209] width 53 height 14
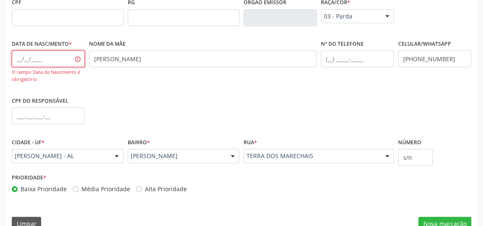
click at [15, 58] on input "text" at bounding box center [48, 58] width 73 height 17
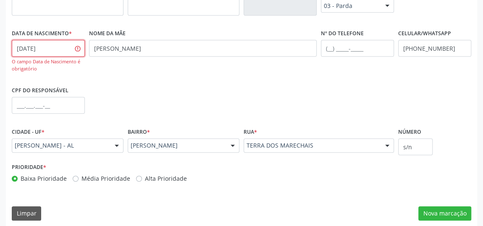
scroll to position [269, 0]
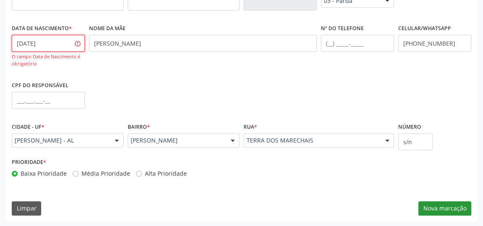
type input "[DATE]"
click at [458, 208] on button "Nova marcação" at bounding box center [444, 209] width 53 height 14
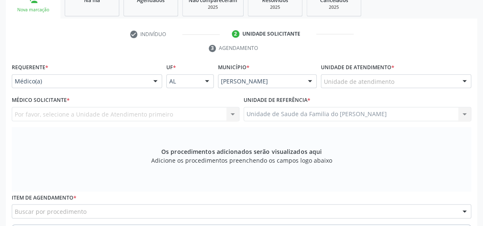
scroll to position [146, 0]
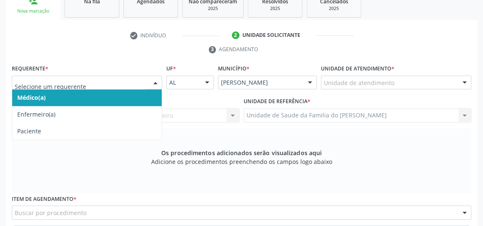
click at [146, 84] on div at bounding box center [87, 83] width 150 height 14
click at [125, 97] on span "Médico(a)" at bounding box center [87, 97] width 150 height 17
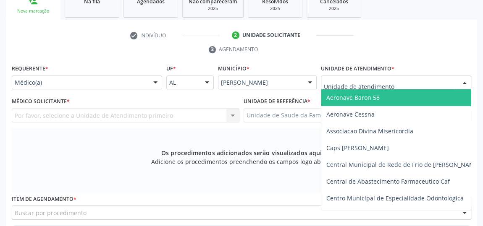
type input "j"
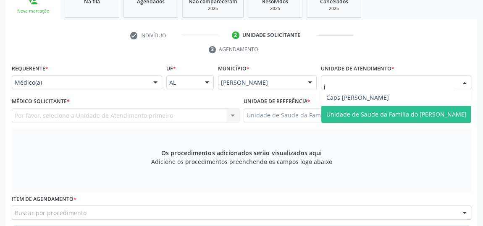
click at [369, 114] on span "Unidade de Saude da Familia do [PERSON_NAME]" at bounding box center [396, 114] width 140 height 8
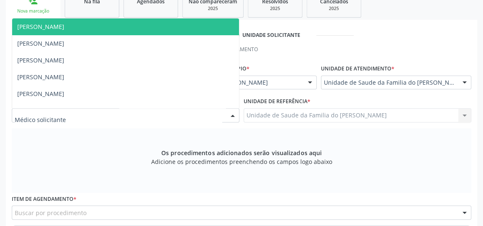
click at [234, 116] on div at bounding box center [232, 116] width 13 height 14
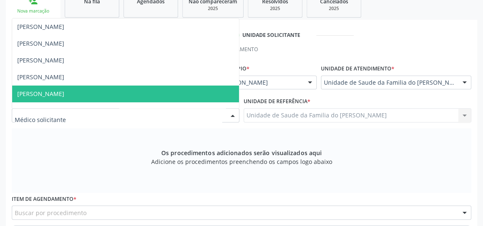
click at [195, 93] on span "[PERSON_NAME]" at bounding box center [125, 94] width 227 height 17
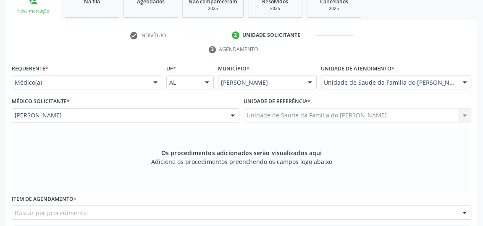
scroll to position [222, 0]
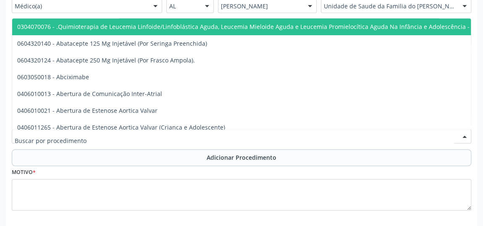
click at [183, 135] on div at bounding box center [241, 136] width 459 height 14
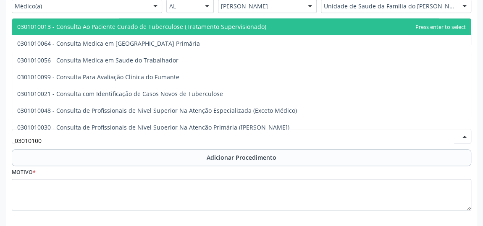
type input "030101004"
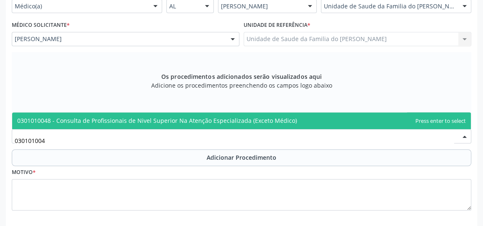
click at [192, 121] on span "0301010048 - Consulta de Profissionais de Nivel Superior Na Atenção Especializa…" at bounding box center [157, 121] width 280 height 8
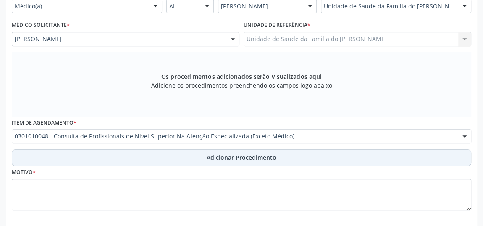
click at [192, 154] on button "Adicionar Procedimento" at bounding box center [241, 158] width 459 height 17
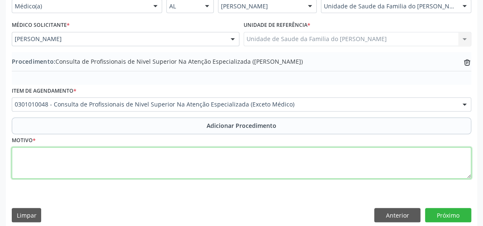
click at [179, 167] on textarea at bounding box center [241, 163] width 459 height 32
type textarea "p"
click at [98, 154] on textarea "PSICOLOGO INFANTIL ( AGITACAO E INQUIETACAO)" at bounding box center [241, 163] width 459 height 32
click at [138, 155] on textarea "PSICOLOGO INFANTIL ( AGITAÇÃO E INQUIETACAO)" at bounding box center [241, 163] width 459 height 32
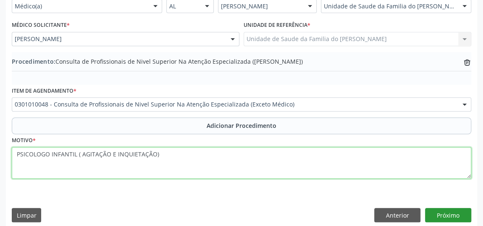
type textarea "PSICOLOGO INFANTIL ( AGITAÇÃO E INQUIETAÇÃO)"
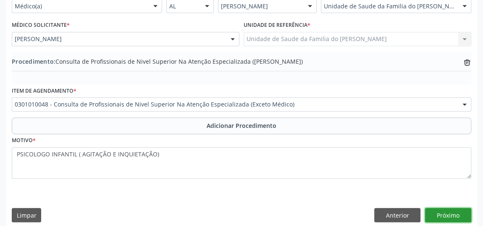
click at [447, 215] on button "Próximo" at bounding box center [448, 215] width 46 height 14
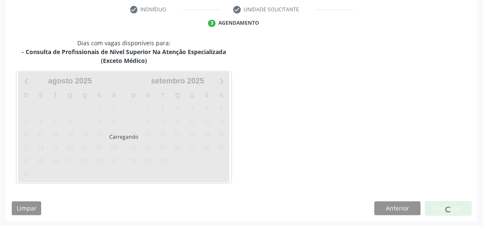
scroll to position [196, 0]
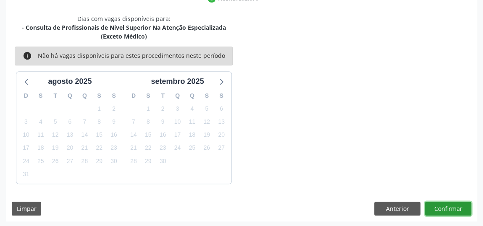
click at [450, 208] on button "Confirmar" at bounding box center [448, 209] width 46 height 14
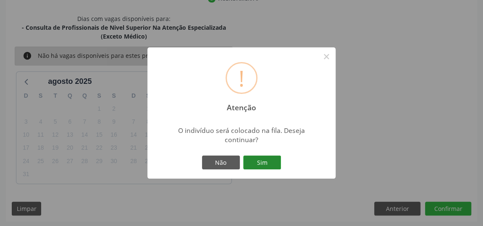
click at [262, 162] on button "Sim" at bounding box center [262, 163] width 38 height 14
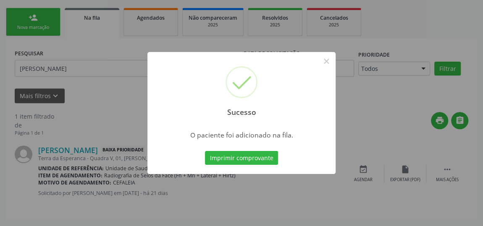
scroll to position [64, 0]
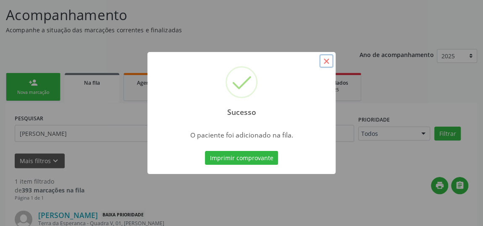
click at [330, 61] on button "×" at bounding box center [326, 61] width 14 height 14
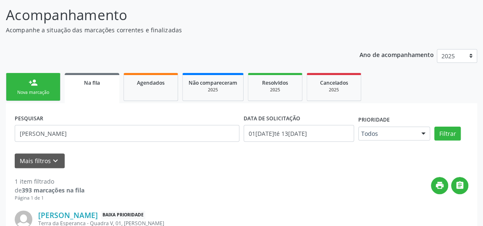
click at [99, 89] on link "Na fila" at bounding box center [92, 88] width 55 height 30
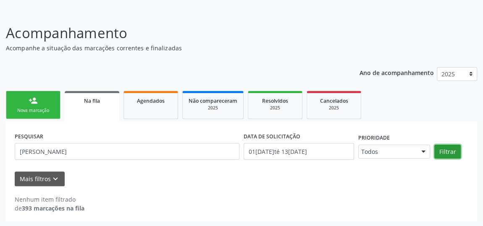
click at [442, 152] on button "Filtrar" at bounding box center [447, 152] width 26 height 14
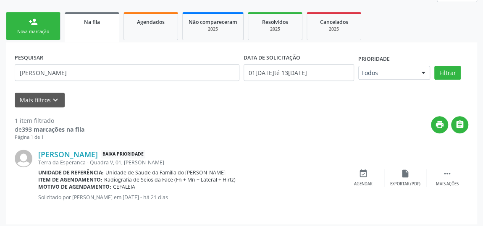
scroll to position [128, 0]
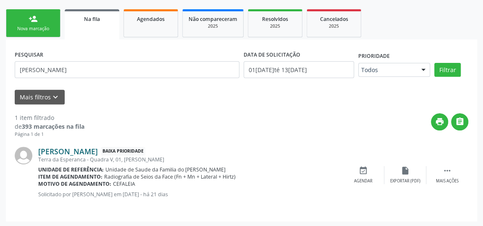
click at [89, 152] on link "[PERSON_NAME]" at bounding box center [68, 151] width 60 height 9
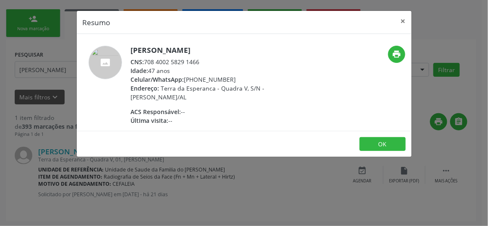
drag, startPoint x: 146, startPoint y: 62, endPoint x: 221, endPoint y: 62, distance: 74.8
click at [221, 62] on div "CNS: 708 4002 5829 1466" at bounding box center [212, 62] width 163 height 9
copy div "708 4002 5829 1466"
click at [404, 21] on button "×" at bounding box center [403, 21] width 17 height 21
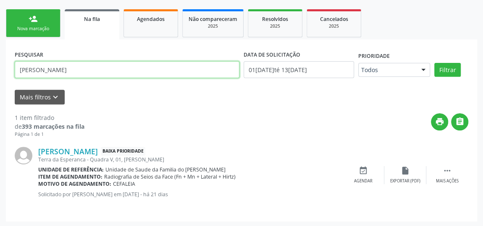
drag, startPoint x: 90, startPoint y: 69, endPoint x: 4, endPoint y: 66, distance: 86.6
click at [4, 66] on div "Acompanhamento Acompanhe a situação das marcações correntes e finalizadas Relat…" at bounding box center [241, 79] width 483 height 298
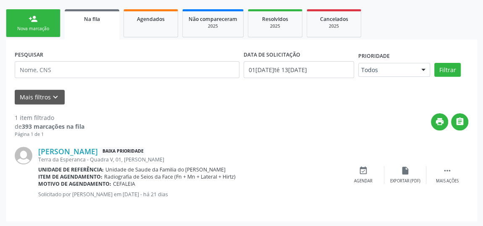
click at [44, 24] on link "person_add Nova marcação" at bounding box center [33, 23] width 55 height 28
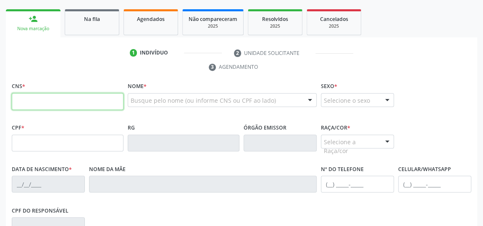
paste input "704 7097 3904 6631"
type input "704 7097 3904 6631"
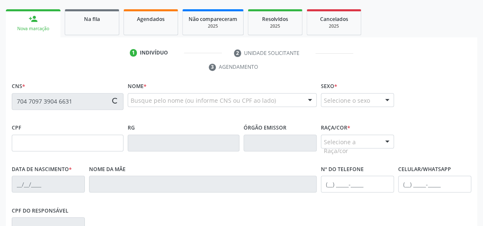
type input "051.779.054-89"
type input "1[DATE]"
type input "[PERSON_NAME]"
type input "[PHONE_NUMBER]"
type input "2"
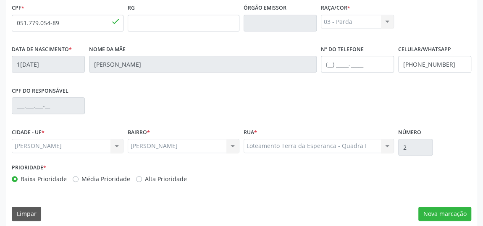
scroll to position [254, 0]
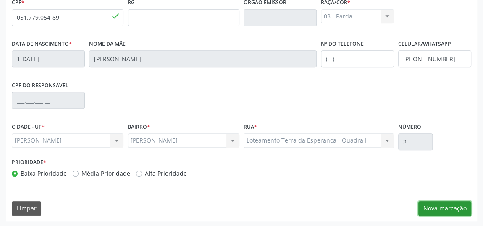
click at [435, 208] on button "Nova marcação" at bounding box center [444, 209] width 53 height 14
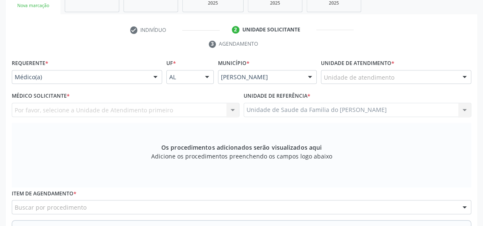
scroll to position [139, 0]
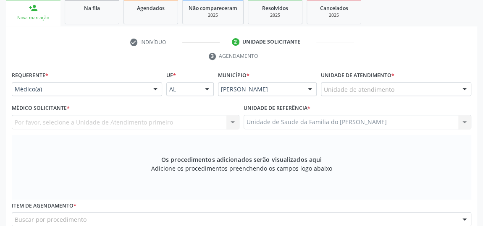
click at [156, 87] on div at bounding box center [155, 90] width 13 height 14
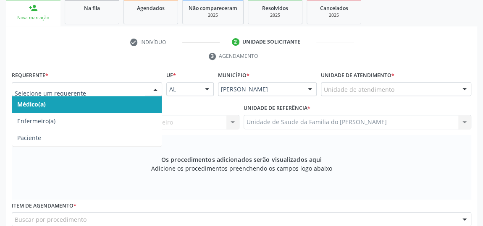
click at [104, 105] on span "Médico(a)" at bounding box center [87, 104] width 150 height 17
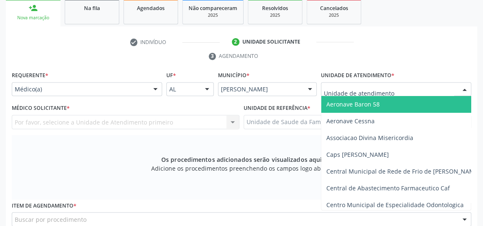
type input "J"
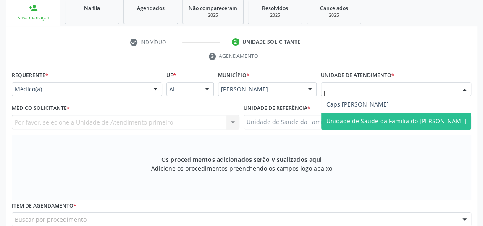
click at [359, 122] on span "Unidade de Saude da Familia do [PERSON_NAME]" at bounding box center [396, 121] width 140 height 8
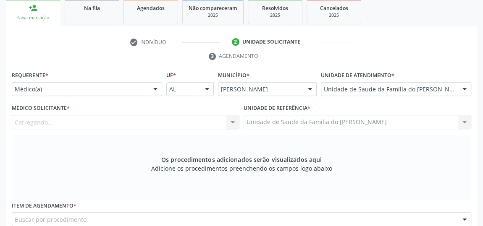
click at [228, 121] on div "Carregando... Nenhum resultado encontrado para: " " Não há nenhuma opção para s…" at bounding box center [126, 122] width 228 height 14
click at [231, 124] on div at bounding box center [232, 123] width 13 height 14
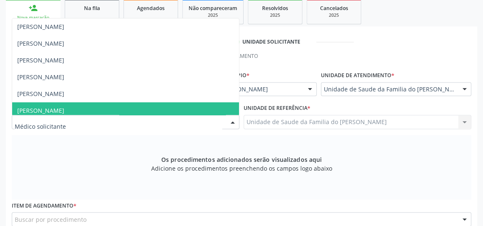
type input "J"
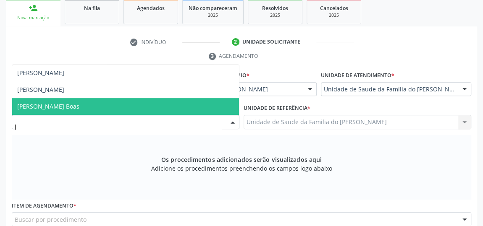
click at [170, 101] on span "[PERSON_NAME] Boas" at bounding box center [125, 106] width 227 height 17
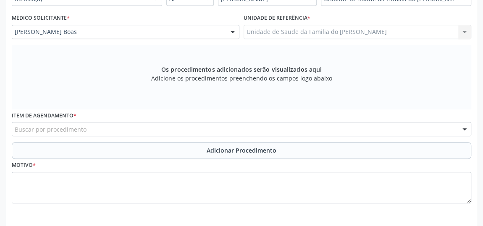
scroll to position [254, 0]
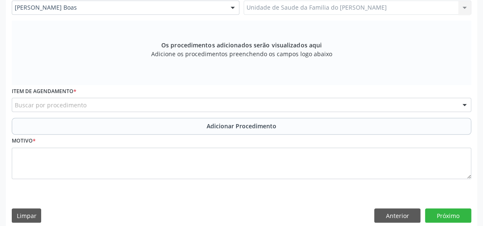
click at [154, 107] on div "Buscar por procedimento" at bounding box center [241, 105] width 459 height 14
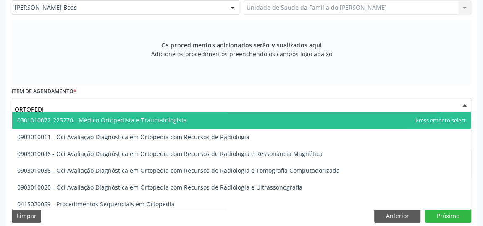
type input "ORTOPEDIS"
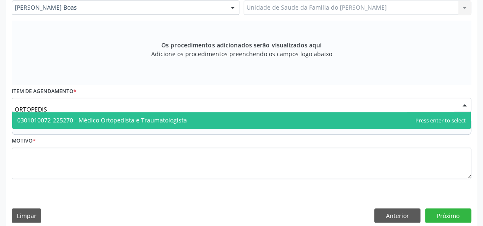
click at [178, 121] on span "0301010072-225270 - Médico Ortopedista e Traumatologista" at bounding box center [102, 120] width 170 height 8
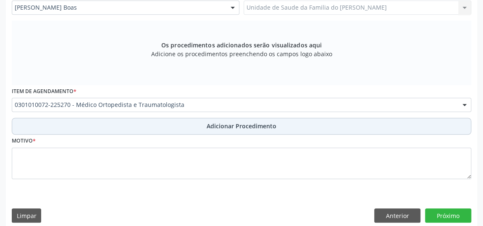
click at [194, 124] on button "Adicionar Procedimento" at bounding box center [241, 126] width 459 height 17
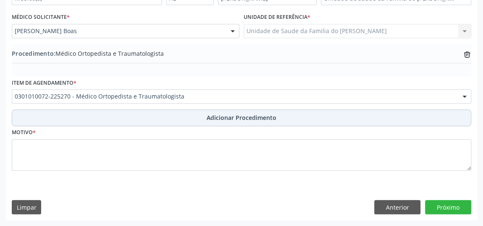
scroll to position [228, 0]
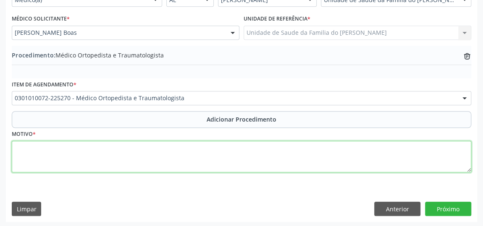
click at [193, 155] on textarea at bounding box center [241, 157] width 459 height 32
click at [29, 149] on textarea "AVALIACAO" at bounding box center [241, 157] width 459 height 32
type textarea "AVALIAÇÃO"
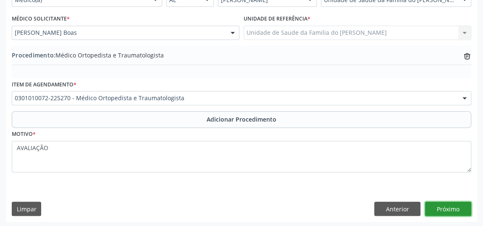
click at [439, 208] on button "Próximo" at bounding box center [448, 209] width 46 height 14
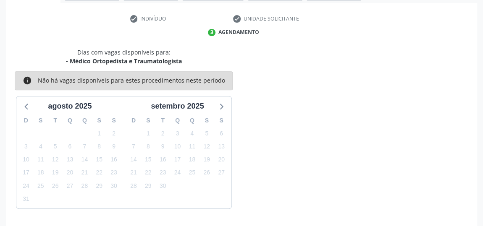
scroll to position [187, 0]
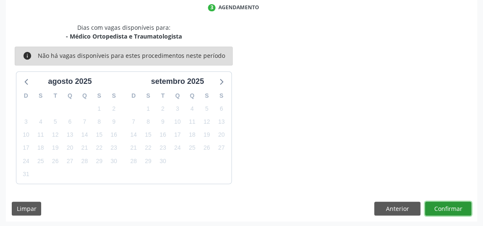
click at [457, 207] on button "Confirmar" at bounding box center [448, 209] width 46 height 14
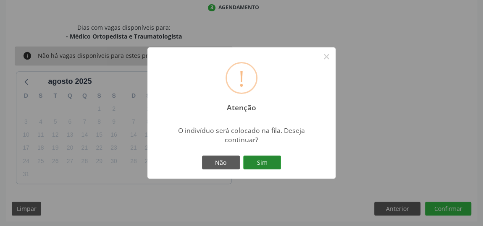
click at [260, 163] on button "Sim" at bounding box center [262, 163] width 38 height 14
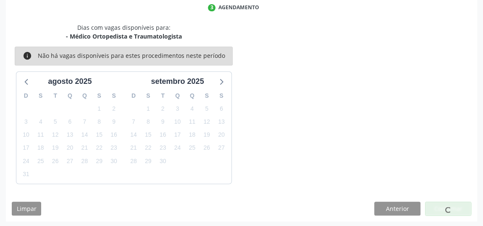
scroll to position [64, 0]
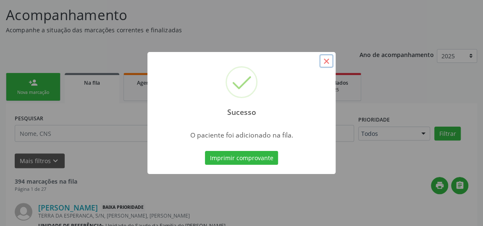
click at [326, 61] on button "×" at bounding box center [326, 61] width 14 height 14
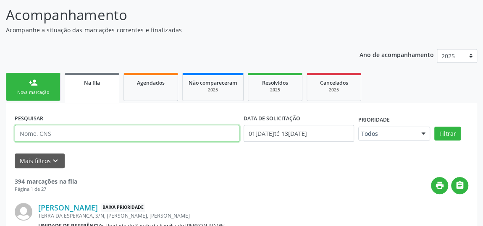
paste input "701108381261580"
type input "701108381261701108381261580580"
drag, startPoint x: 137, startPoint y: 134, endPoint x: 0, endPoint y: 134, distance: 136.9
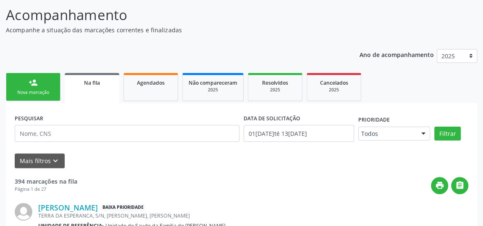
click at [34, 88] on link "person_add Nova marcação" at bounding box center [33, 87] width 55 height 28
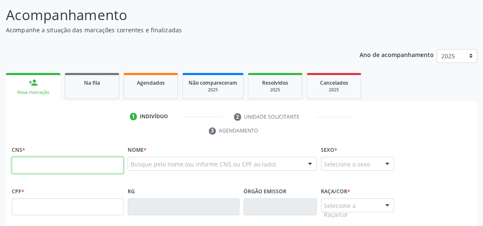
paste input "701 1083 8126 1580"
type input "701 1083 8126 1580"
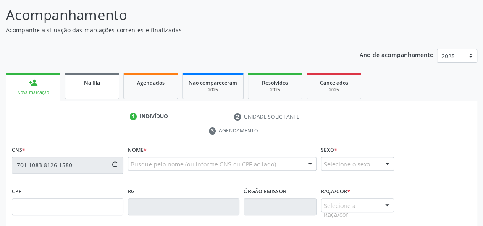
type input "514.735.694-00"
type input "[DATE]"
type input "[PERSON_NAME]"
type input "[PHONE_NUMBER]"
type input "S/N"
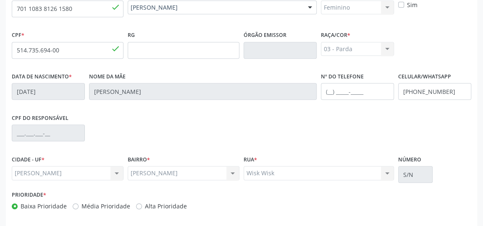
scroll to position [254, 0]
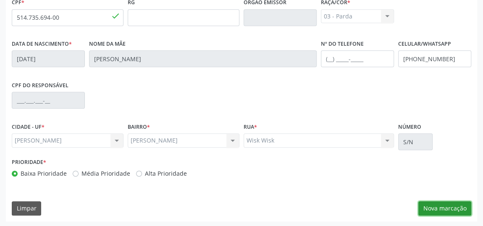
click at [439, 207] on button "Nova marcação" at bounding box center [444, 209] width 53 height 14
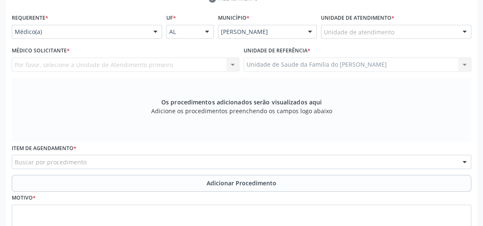
scroll to position [108, 0]
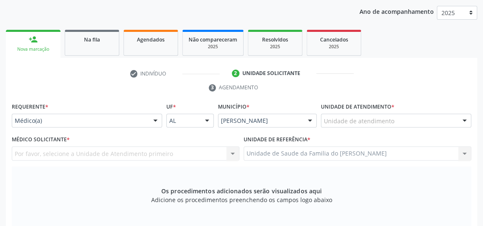
click at [155, 120] on div at bounding box center [155, 121] width 13 height 14
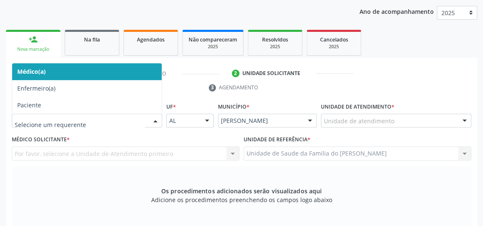
click at [121, 68] on span "Médico(a)" at bounding box center [87, 71] width 150 height 17
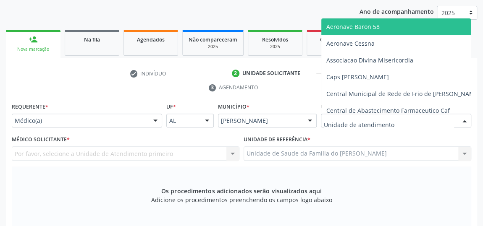
type input "J"
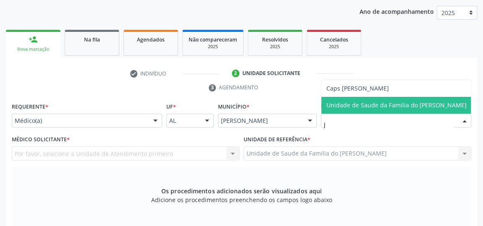
click at [399, 107] on span "Unidade de Saude da Familia do [PERSON_NAME]" at bounding box center [396, 105] width 140 height 8
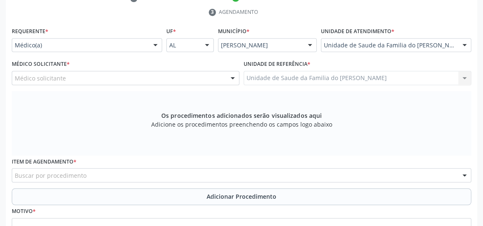
scroll to position [184, 0]
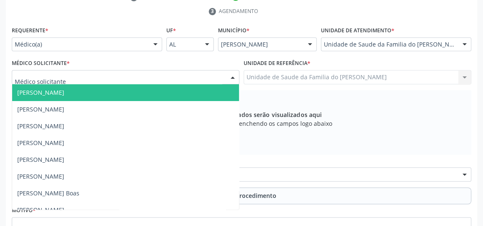
click at [230, 77] on div at bounding box center [232, 78] width 13 height 14
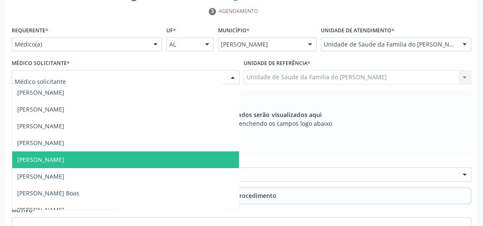
click at [175, 158] on span "[PERSON_NAME]" at bounding box center [125, 160] width 227 height 17
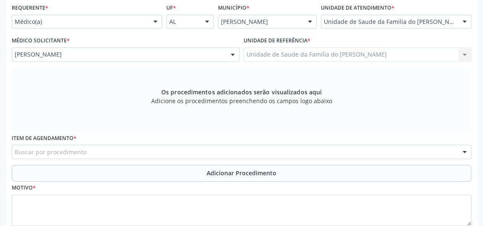
scroll to position [222, 0]
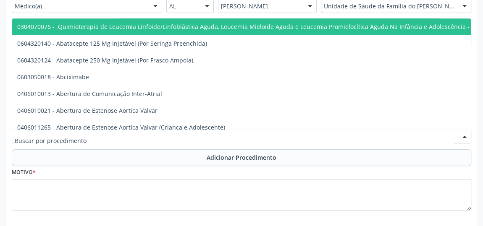
click at [176, 131] on div at bounding box center [241, 136] width 459 height 14
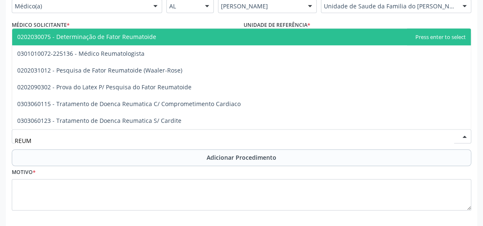
type input "REUMA"
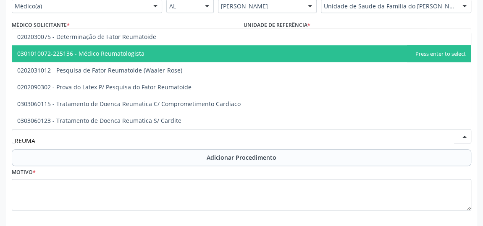
click at [182, 54] on span "0301010072-225136 - Médico Reumatologista" at bounding box center [241, 53] width 459 height 17
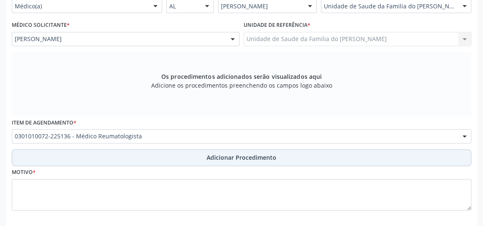
click at [203, 157] on button "Adicionar Procedimento" at bounding box center [241, 158] width 459 height 17
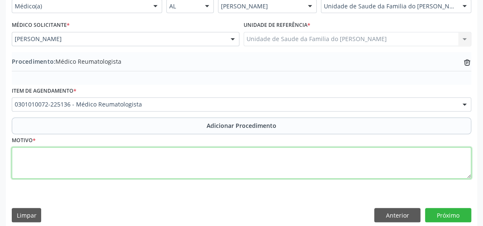
click at [165, 161] on textarea at bounding box center [241, 163] width 459 height 32
type textarea "ARTRITES"
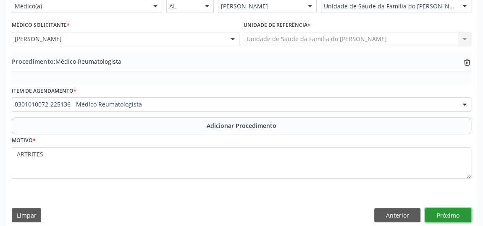
click at [439, 213] on button "Próximo" at bounding box center [448, 215] width 46 height 14
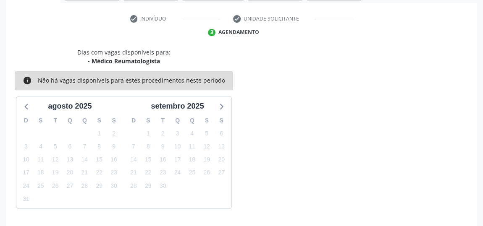
scroll to position [187, 0]
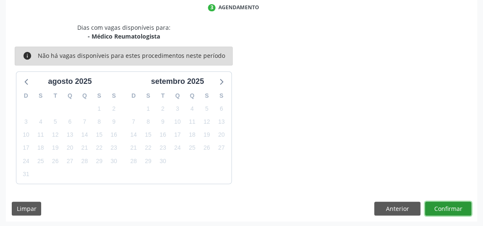
click at [439, 209] on button "Confirmar" at bounding box center [448, 209] width 46 height 14
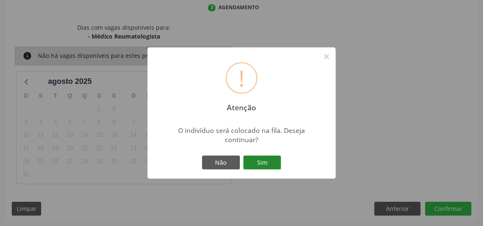
click at [270, 163] on button "Sim" at bounding box center [262, 163] width 38 height 14
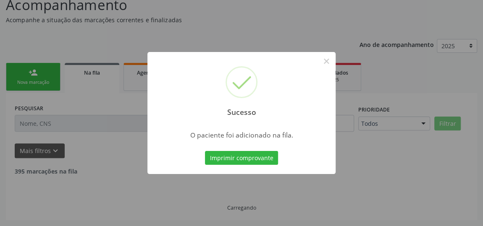
scroll to position [64, 0]
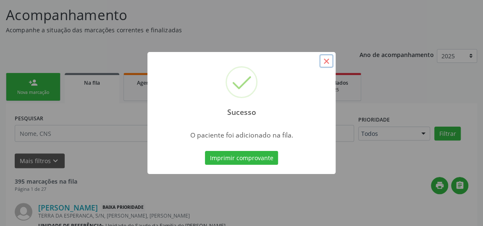
click at [324, 62] on button "×" at bounding box center [326, 61] width 14 height 14
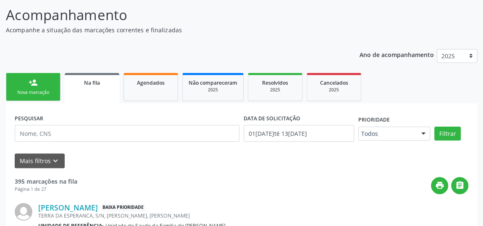
drag, startPoint x: 76, startPoint y: 135, endPoint x: 41, endPoint y: 90, distance: 57.2
click at [41, 90] on div "Nova marcação" at bounding box center [33, 92] width 42 height 6
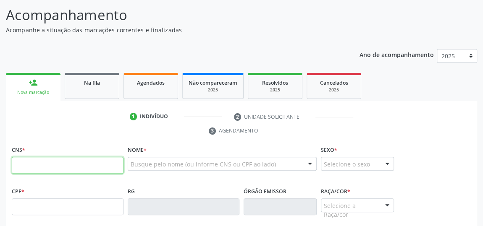
paste input "707 0018 1347 4534"
type input "707 0018 1347 4534"
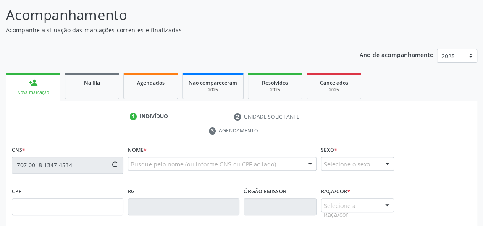
type input "075.603.424-85"
type input "[DATE]"
type input "[PERSON_NAME]"
type input "[PHONE_NUMBER]"
type input "07"
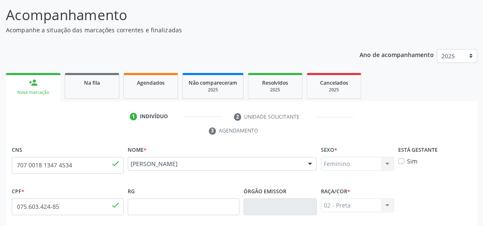
scroll to position [254, 0]
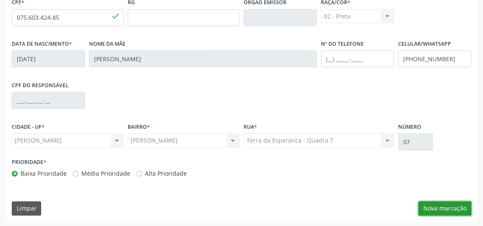
click at [438, 205] on button "Nova marcação" at bounding box center [444, 209] width 53 height 14
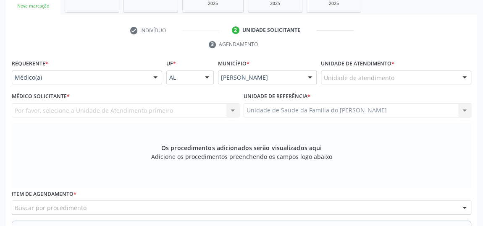
scroll to position [139, 0]
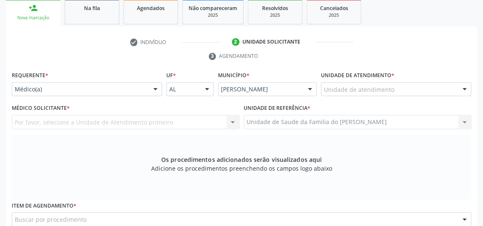
click at [159, 89] on div at bounding box center [155, 90] width 13 height 14
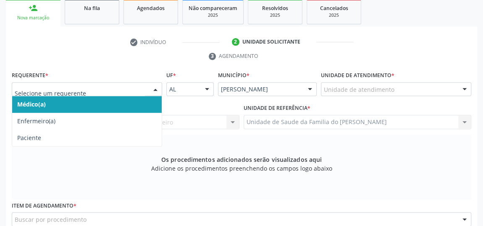
click at [128, 102] on span "Médico(a)" at bounding box center [87, 104] width 150 height 17
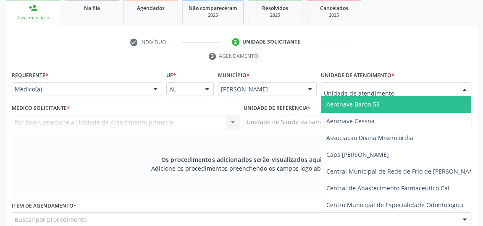
click at [402, 89] on div at bounding box center [396, 89] width 150 height 14
type input "J"
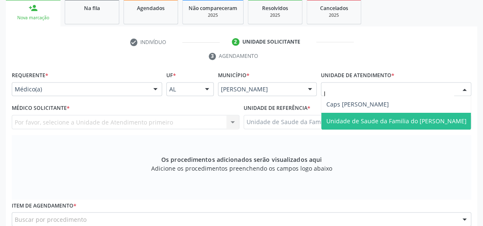
click at [402, 118] on span "Unidade de Saude da Familia do [PERSON_NAME]" at bounding box center [396, 121] width 140 height 8
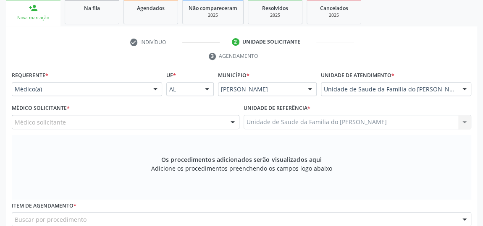
click at [231, 124] on div at bounding box center [232, 123] width 13 height 14
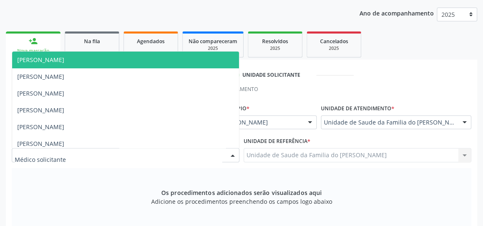
scroll to position [63, 0]
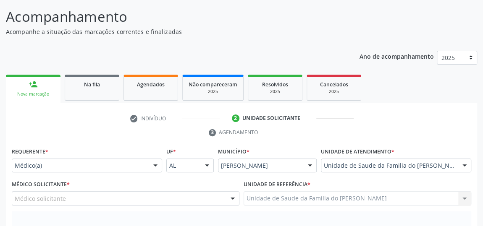
click at [415, 119] on ul "check Indivíduo 2 Unidade solicitante 3 Agendamento" at bounding box center [241, 126] width 471 height 28
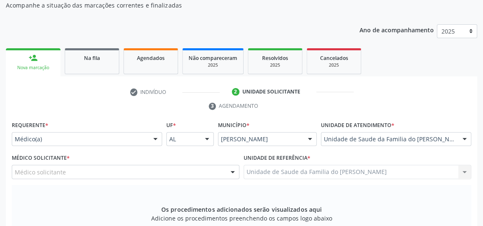
scroll to position [101, 0]
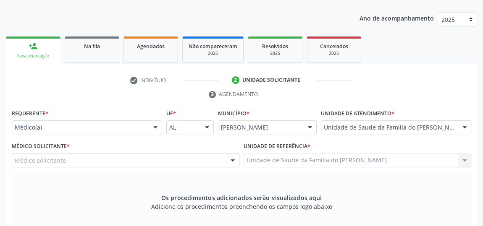
click at [152, 125] on div at bounding box center [155, 128] width 13 height 14
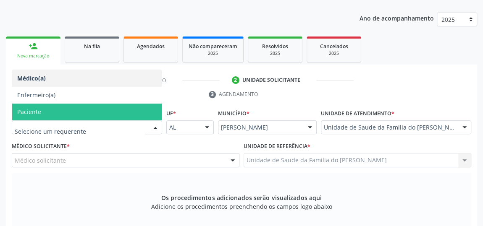
click at [95, 110] on span "Paciente" at bounding box center [87, 112] width 150 height 17
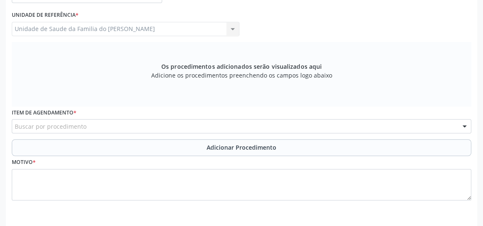
scroll to position [254, 0]
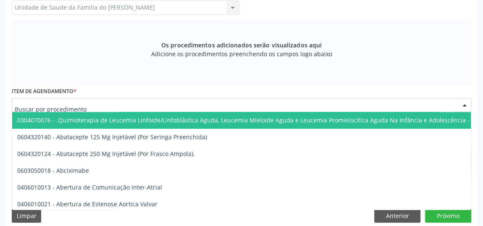
click at [186, 105] on div at bounding box center [241, 105] width 459 height 14
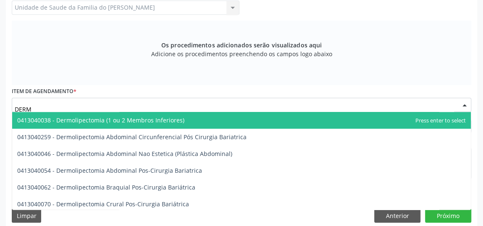
type input "DERMA"
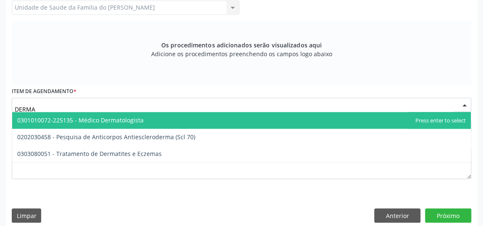
click at [165, 120] on span "0301010072-225135 - Médico Dermatologista" at bounding box center [241, 120] width 459 height 17
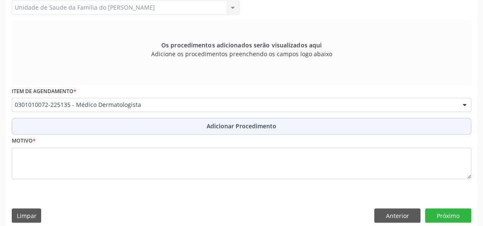
click at [164, 126] on button "Adicionar Procedimento" at bounding box center [241, 126] width 459 height 17
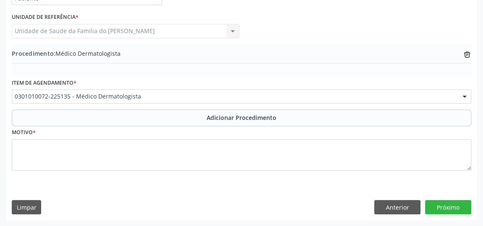
scroll to position [228, 0]
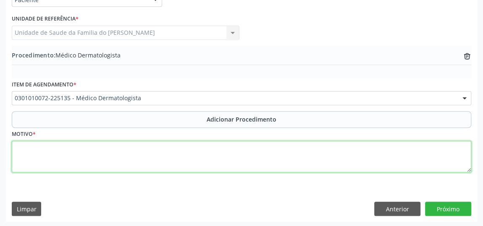
click at [161, 161] on textarea at bounding box center [241, 157] width 459 height 32
drag, startPoint x: 160, startPoint y: 160, endPoint x: 155, endPoint y: 160, distance: 5.5
click at [155, 160] on textarea "QUEDA DE CABELO E LESOES" at bounding box center [241, 157] width 459 height 32
click at [87, 149] on textarea "QUEDA DE CABELO E LESOES DESCAMOSAS EM PELE" at bounding box center [241, 157] width 459 height 32
type textarea "QUEDA DE CABELO E LESOES DESCAMOSAS EM PELE"
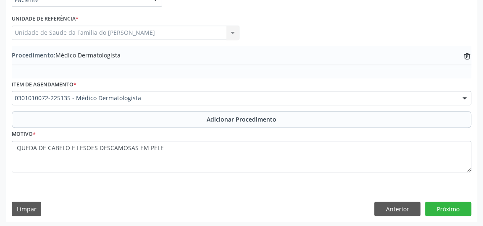
drag, startPoint x: 87, startPoint y: 150, endPoint x: 271, endPoint y: 176, distance: 186.3
click at [279, 177] on div "Motivo * QUEDA DE CABELO E LESOES DESCAMOSAS EM PELE" at bounding box center [242, 156] width 464 height 56
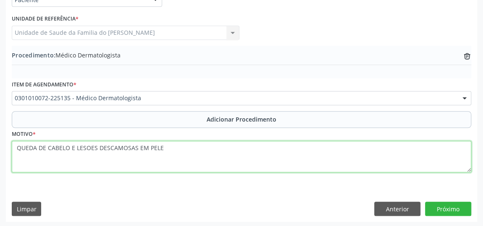
click at [120, 150] on textarea "QUEDA DE CABELO E LESOES DESCAMOSAS EM PELE" at bounding box center [241, 157] width 459 height 32
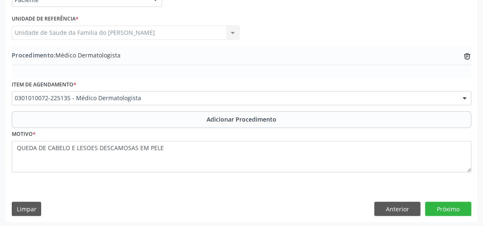
drag, startPoint x: 120, startPoint y: 150, endPoint x: 152, endPoint y: 188, distance: 49.8
click at [152, 188] on div "Requerente * Paciente Médico(a) Enfermeiro(a) Paciente Nenhum resultado encontr…" at bounding box center [241, 101] width 471 height 242
click at [444, 207] on button "Próximo" at bounding box center [448, 209] width 46 height 14
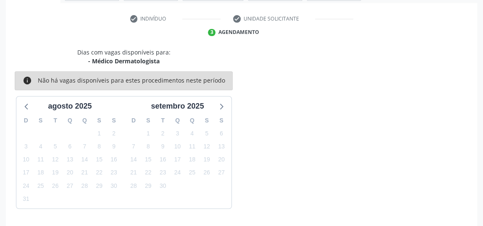
scroll to position [187, 0]
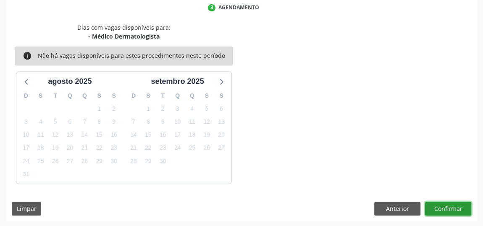
click at [444, 207] on button "Confirmar" at bounding box center [448, 209] width 46 height 14
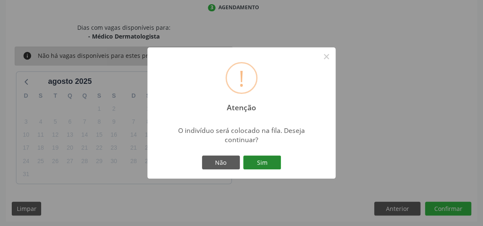
click at [268, 162] on button "Sim" at bounding box center [262, 163] width 38 height 14
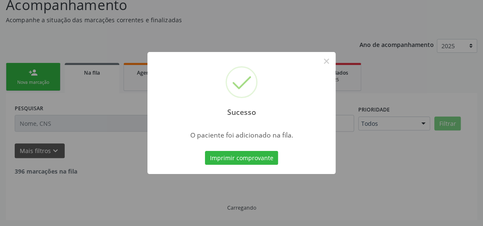
scroll to position [64, 0]
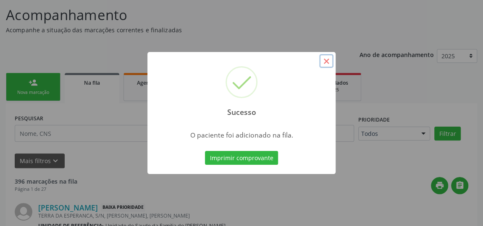
click at [327, 62] on button "×" at bounding box center [326, 61] width 14 height 14
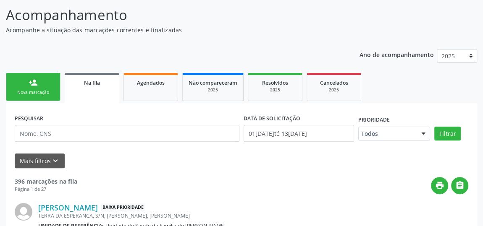
click at [23, 91] on div "Nova marcação" at bounding box center [33, 92] width 42 height 6
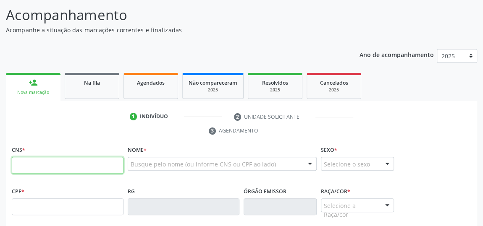
paste input "700 4089 7026 6349"
type input "700 4089 7026 6349"
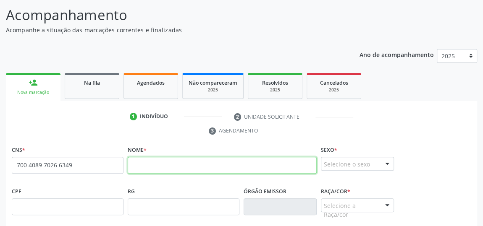
paste input "[PERSON_NAME]"
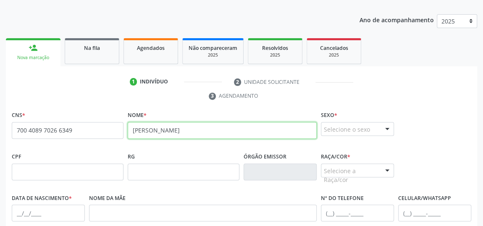
scroll to position [179, 0]
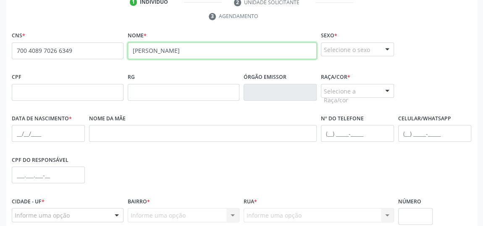
type input "[PERSON_NAME]"
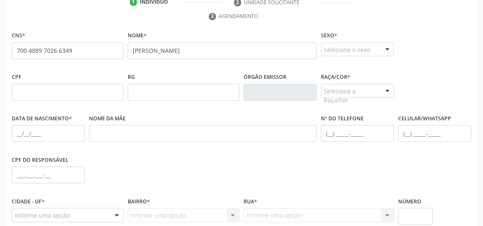
click at [383, 45] on div at bounding box center [387, 50] width 13 height 14
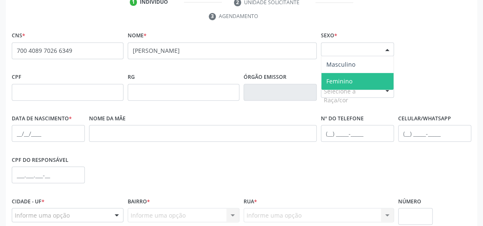
click at [357, 78] on span "Feminino" at bounding box center [357, 81] width 72 height 17
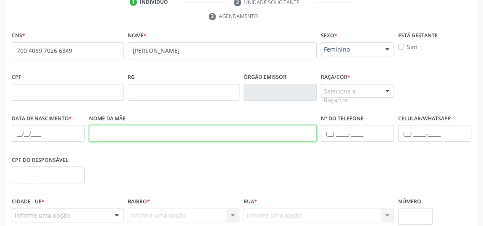
paste input "[PERSON_NAME]"
type input "[PERSON_NAME]"
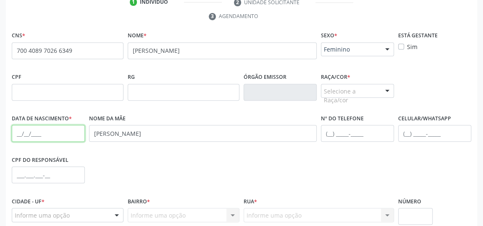
paste input "0[DATE]"
type input "0[DATE]"
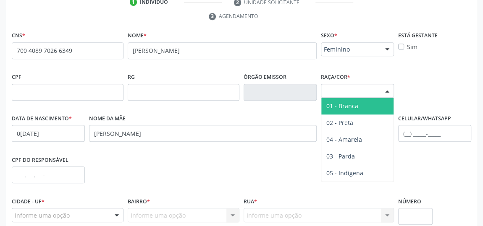
click at [382, 89] on div at bounding box center [387, 91] width 13 height 14
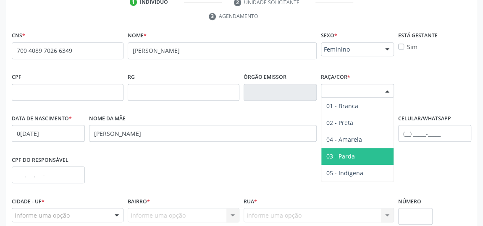
click at [368, 155] on span "03 - Parda" at bounding box center [357, 156] width 72 height 17
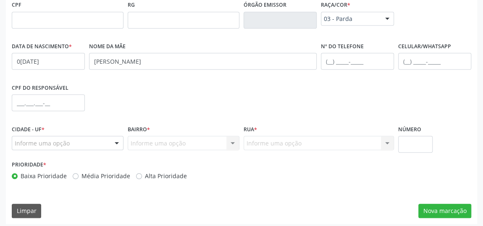
scroll to position [254, 0]
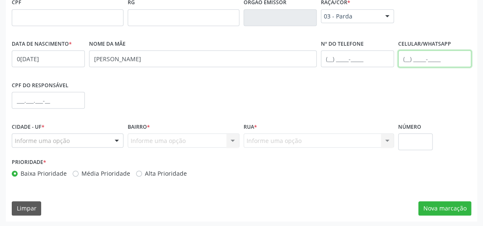
click at [405, 59] on input "text" at bounding box center [434, 58] width 73 height 17
type input "[PHONE_NUMBER]"
click at [116, 140] on div at bounding box center [116, 141] width 13 height 14
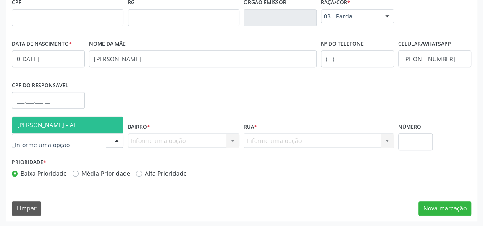
click at [87, 123] on span "[PERSON_NAME] - AL" at bounding box center [67, 125] width 111 height 17
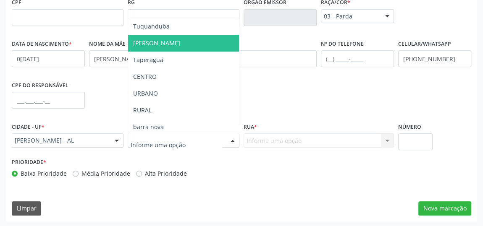
click at [170, 43] on span "[PERSON_NAME]" at bounding box center [183, 43] width 111 height 17
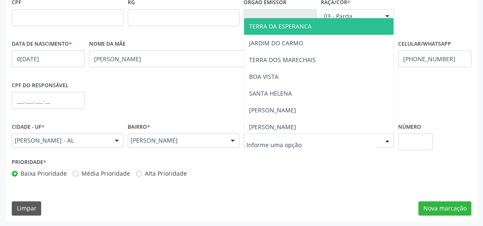
type input "T"
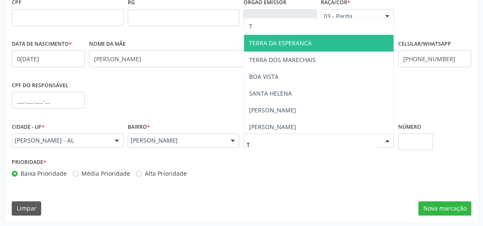
click at [305, 41] on span "TERRA DA ESPERANCA" at bounding box center [280, 43] width 63 height 8
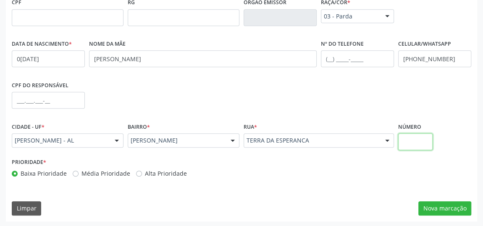
click at [414, 139] on input "text" at bounding box center [415, 142] width 34 height 17
type input "G 07"
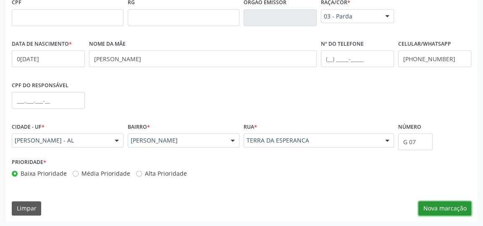
click at [454, 213] on button "Nova marcação" at bounding box center [444, 209] width 53 height 14
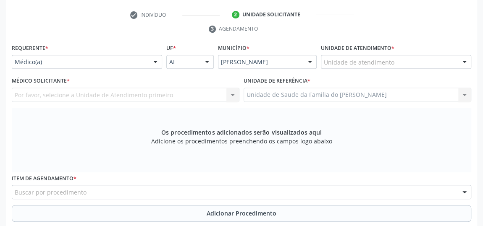
scroll to position [177, 0]
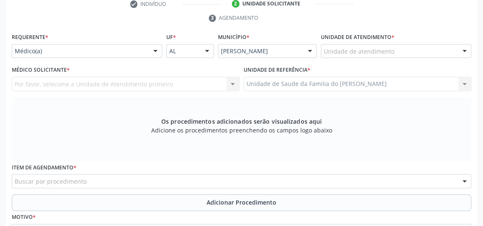
click at [145, 50] on div "Médico(a)" at bounding box center [87, 51] width 150 height 14
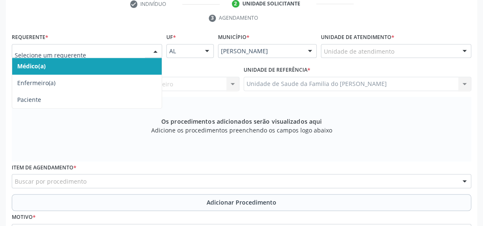
click at [131, 66] on span "Médico(a)" at bounding box center [87, 66] width 150 height 17
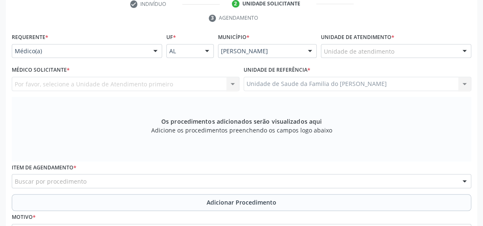
click at [370, 83] on div "Unidade de Saude da Familia do [PERSON_NAME] Unidade de Saude da Familia do [PE…" at bounding box center [358, 84] width 228 height 14
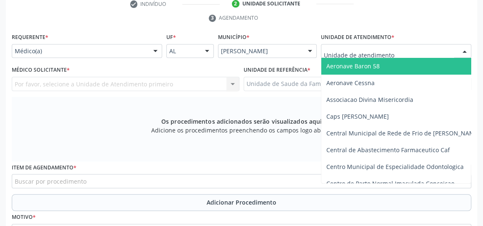
type input "J"
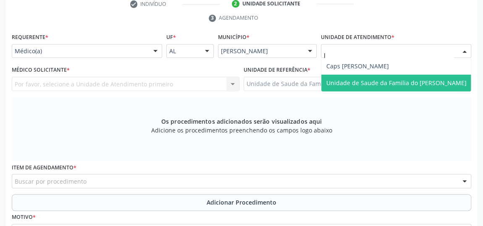
click at [362, 79] on span "Unidade de Saude da Familia do [PERSON_NAME]" at bounding box center [396, 83] width 140 height 8
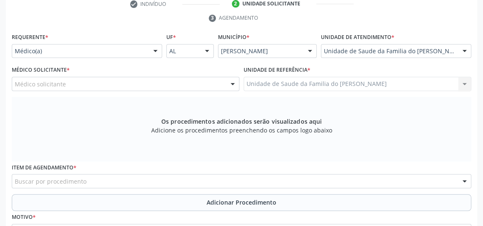
click at [234, 80] on div at bounding box center [232, 84] width 13 height 14
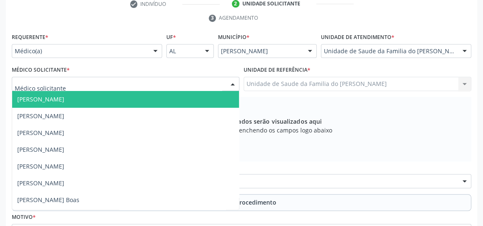
type input "J"
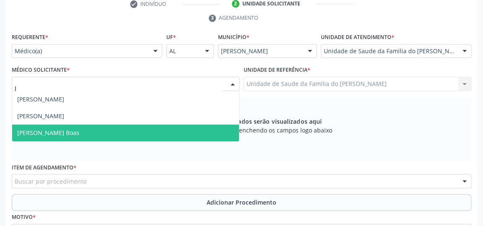
click at [160, 128] on span "[PERSON_NAME] Boas" at bounding box center [125, 133] width 227 height 17
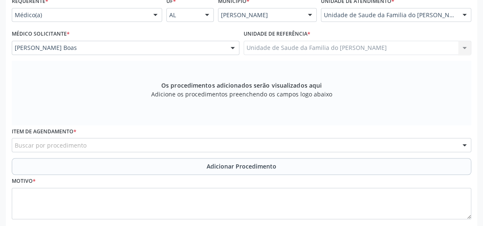
scroll to position [254, 0]
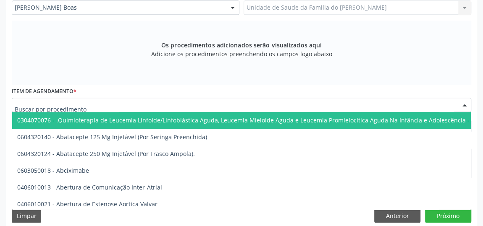
click at [162, 105] on div at bounding box center [241, 105] width 459 height 14
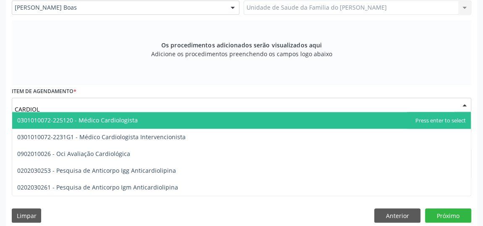
type input "CARDIOLO"
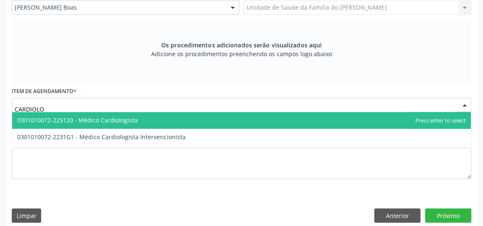
click at [163, 121] on span "0301010072-225120 - Médico Cardiologista" at bounding box center [241, 120] width 459 height 17
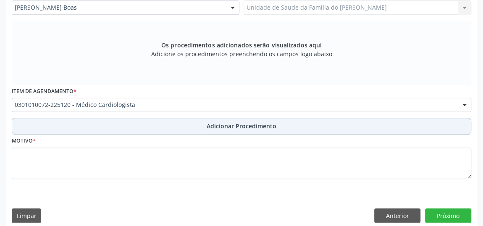
click at [164, 127] on button "Adicionar Procedimento" at bounding box center [241, 126] width 459 height 17
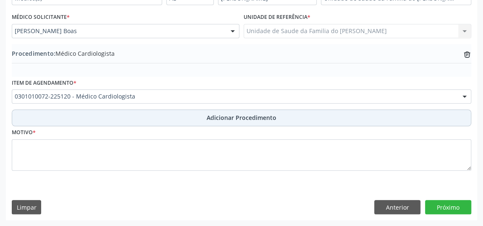
scroll to position [228, 0]
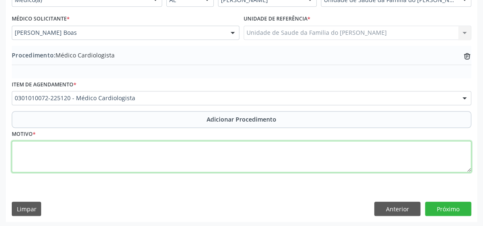
click at [157, 152] on textarea at bounding box center [241, 157] width 459 height 32
click at [37, 149] on textarea "INSUFICIENCIA (DA DALVA) MITRAL" at bounding box center [241, 157] width 459 height 32
type textarea "INSUFICIÊNCIA (DA DALVA) MITRAL"
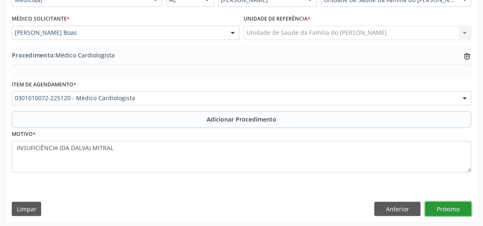
click at [456, 210] on button "Próximo" at bounding box center [448, 209] width 46 height 14
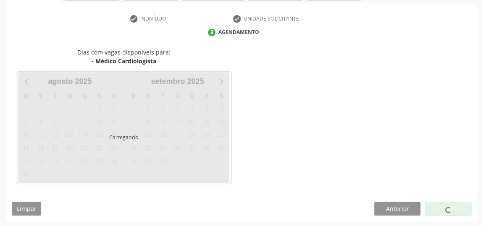
scroll to position [187, 0]
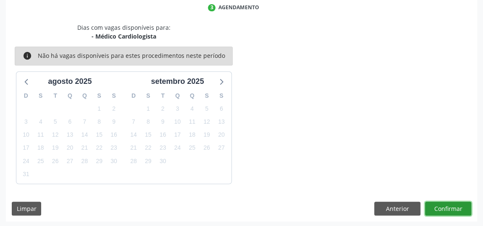
click at [452, 208] on button "Confirmar" at bounding box center [448, 209] width 46 height 14
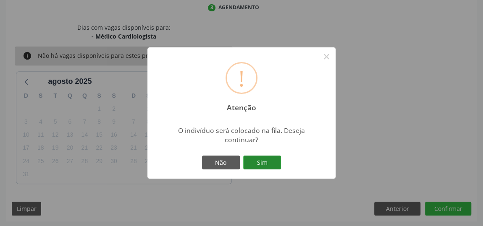
click at [274, 163] on button "Sim" at bounding box center [262, 163] width 38 height 14
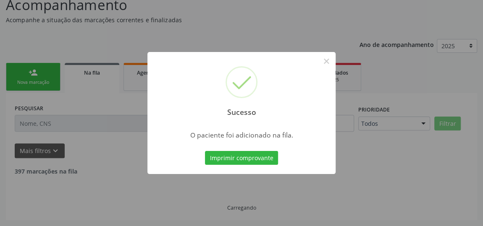
scroll to position [64, 0]
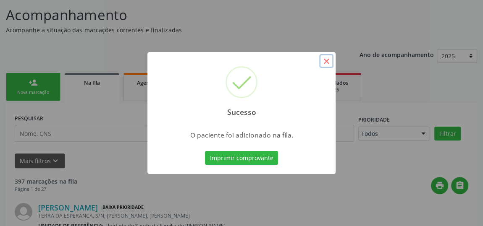
click at [326, 66] on button "×" at bounding box center [326, 61] width 14 height 14
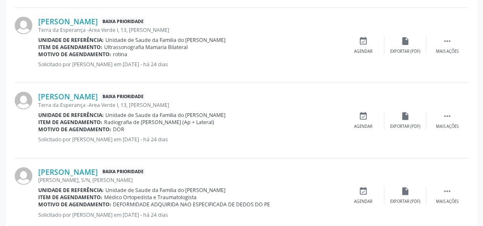
scroll to position [1210, 0]
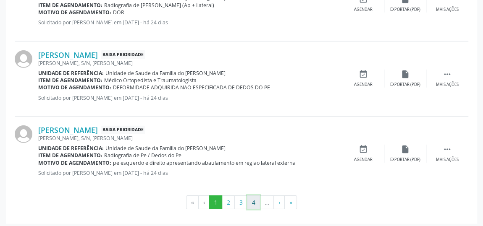
click at [250, 199] on button "4" at bounding box center [253, 203] width 13 height 14
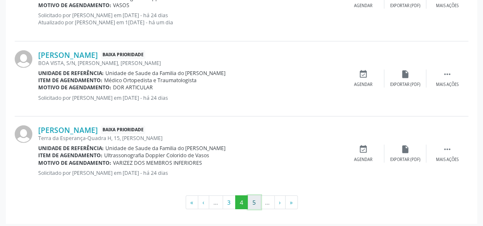
click at [255, 199] on button "5" at bounding box center [254, 203] width 13 height 14
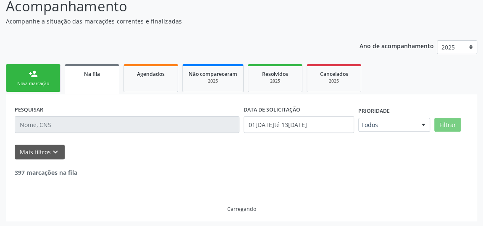
scroll to position [1195, 0]
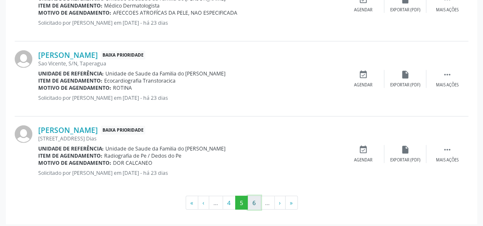
click at [257, 199] on button "6" at bounding box center [254, 203] width 13 height 14
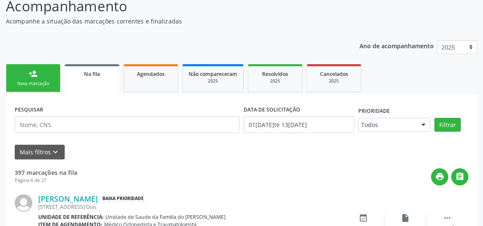
scroll to position [1202, 0]
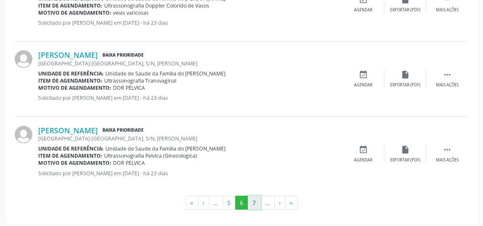
click at [258, 199] on button "7" at bounding box center [254, 203] width 13 height 14
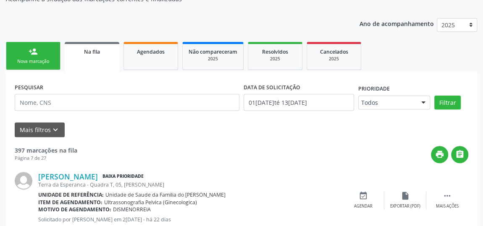
scroll to position [0, 0]
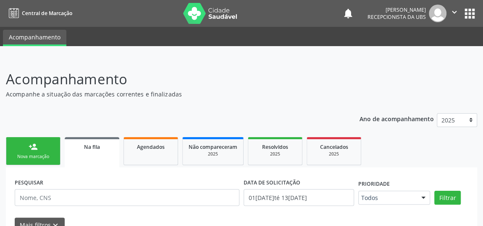
click at [93, 146] on span "Na fila" at bounding box center [92, 147] width 16 height 7
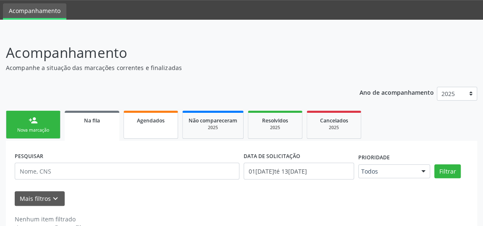
scroll to position [38, 0]
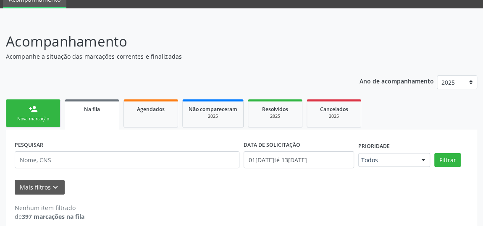
click at [97, 113] on link "Na fila" at bounding box center [92, 115] width 55 height 30
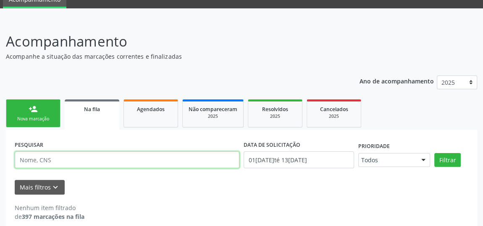
click at [94, 163] on input "text" at bounding box center [127, 160] width 225 height 17
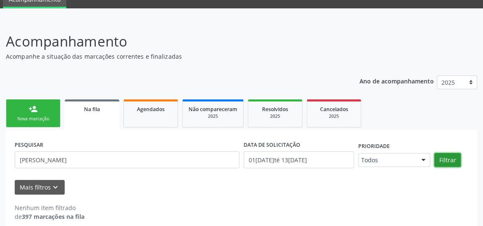
click at [452, 159] on button "Filtrar" at bounding box center [447, 160] width 26 height 14
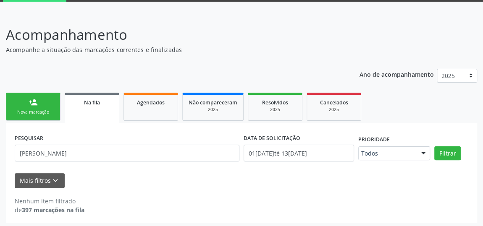
scroll to position [46, 0]
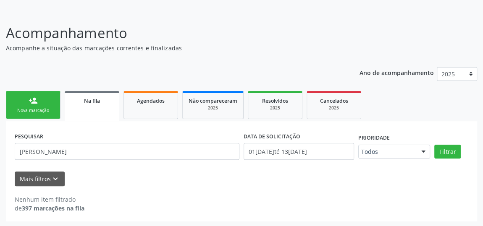
click at [80, 105] on link "Na fila" at bounding box center [92, 106] width 55 height 30
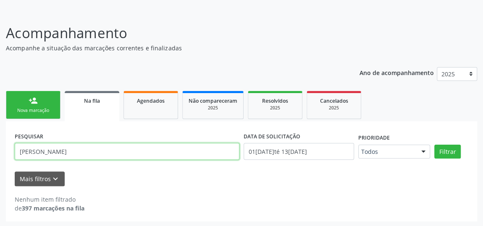
drag, startPoint x: 119, startPoint y: 154, endPoint x: 19, endPoint y: 155, distance: 100.0
click at [19, 155] on input "[PERSON_NAME]" at bounding box center [127, 151] width 225 height 17
paste input "164292751680004"
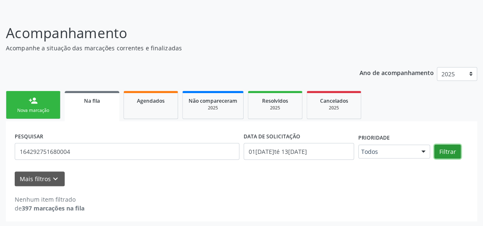
click at [449, 153] on button "Filtrar" at bounding box center [447, 152] width 26 height 14
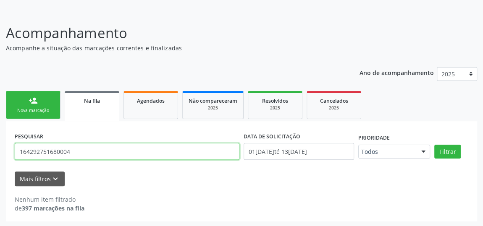
click at [52, 147] on input "164292751680004" at bounding box center [127, 151] width 225 height 17
paste input "70700181347453"
type input "707001813474534"
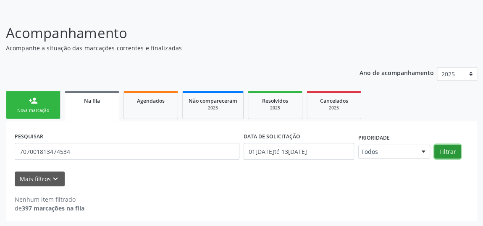
click at [445, 149] on button "Filtrar" at bounding box center [447, 152] width 26 height 14
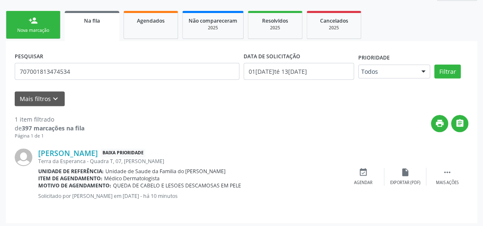
scroll to position [128, 0]
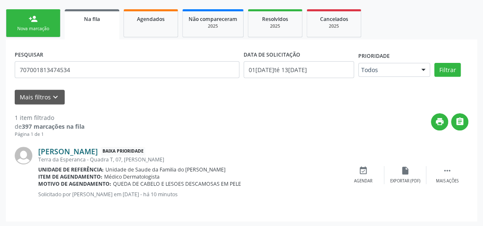
click at [98, 151] on link "[PERSON_NAME]" at bounding box center [68, 151] width 60 height 9
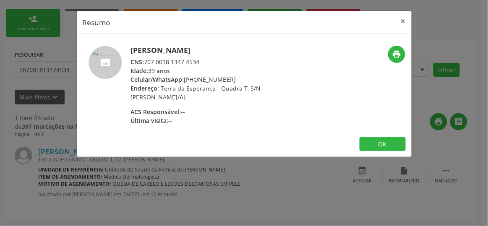
click at [178, 61] on div "CNS: 707 0018 1347 4534" at bounding box center [212, 62] width 163 height 9
click at [405, 19] on button "×" at bounding box center [403, 21] width 17 height 21
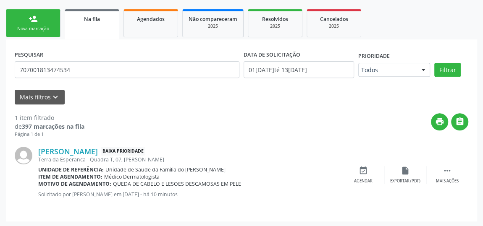
click at [40, 27] on div "Nova marcação" at bounding box center [33, 29] width 42 height 6
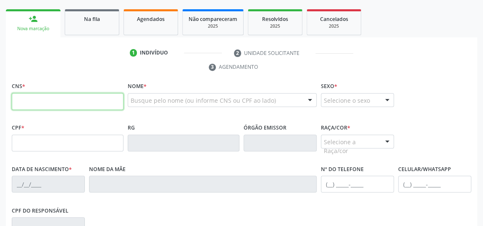
paste input "707 0018 1347 4534"
type input "707 0018 1347 4534"
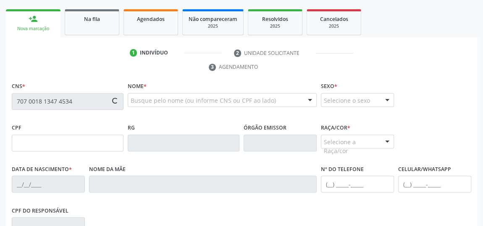
type input "075.603.424-85"
type input "[DATE]"
type input "[PERSON_NAME]"
type input "[PHONE_NUMBER]"
type input "07"
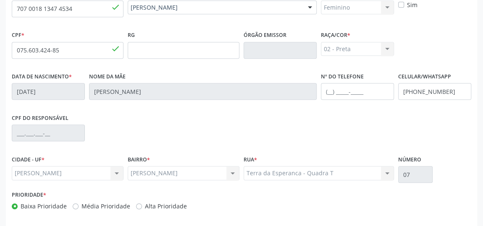
scroll to position [254, 0]
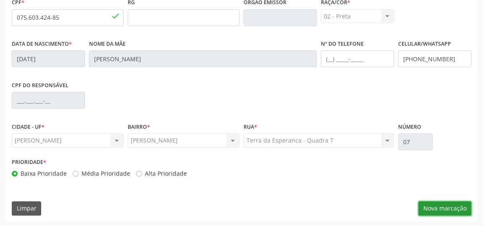
click at [430, 207] on button "Nova marcação" at bounding box center [444, 209] width 53 height 14
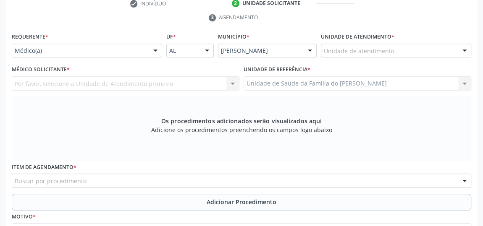
scroll to position [177, 0]
click at [148, 49] on div "Médico(a)" at bounding box center [87, 51] width 150 height 14
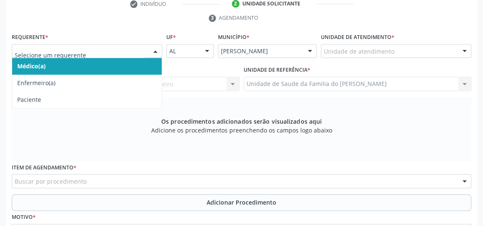
click at [134, 65] on span "Médico(a)" at bounding box center [87, 66] width 150 height 17
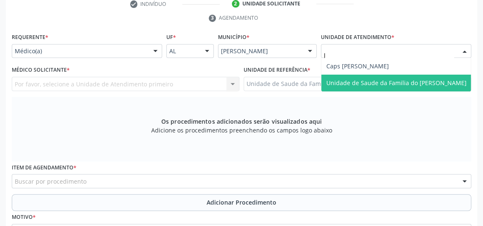
click at [377, 81] on span "Unidade de Saude da Familia do [PERSON_NAME]" at bounding box center [396, 83] width 140 height 8
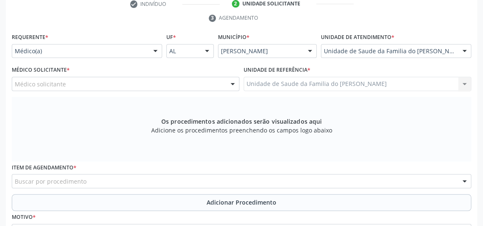
click at [227, 82] on div at bounding box center [232, 84] width 13 height 14
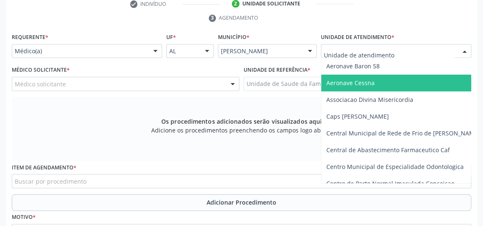
click at [460, 51] on div at bounding box center [464, 52] width 13 height 14
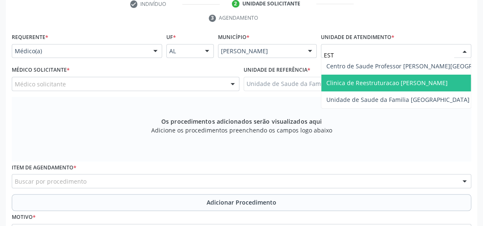
type input "ESTA"
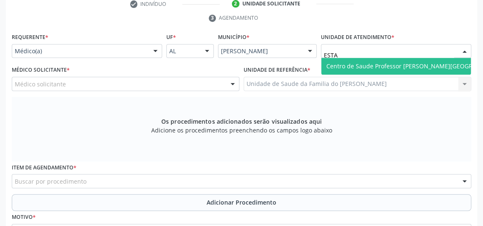
click at [457, 66] on span "Centro de Saude Professor [PERSON_NAME][GEOGRAPHIC_DATA]" at bounding box center [417, 66] width 193 height 17
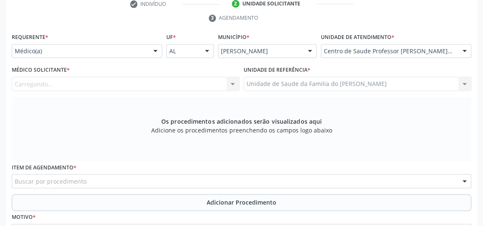
click at [233, 84] on div "Carregando... [PERSON_NAME] [PERSON_NAME] [PERSON_NAME] [PERSON_NAME] [DEMOGRAP…" at bounding box center [126, 84] width 228 height 14
click at [233, 84] on div at bounding box center [232, 84] width 13 height 14
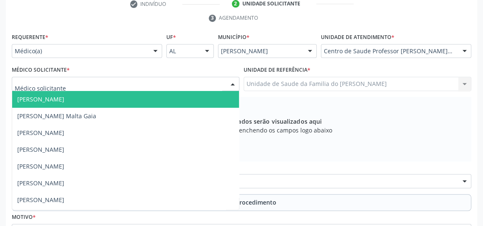
click at [161, 96] on span "[PERSON_NAME]" at bounding box center [125, 99] width 227 height 17
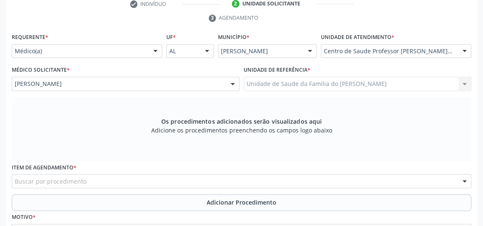
scroll to position [215, 0]
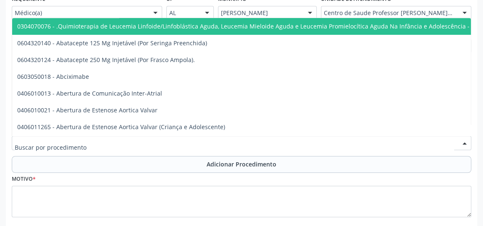
click at [160, 141] on div at bounding box center [241, 143] width 459 height 14
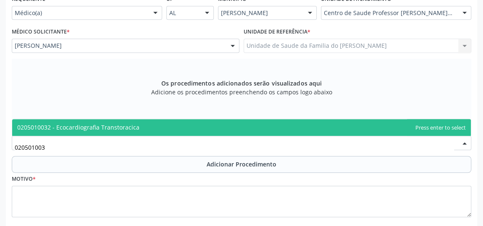
type input "0205010032"
click at [165, 126] on span "0205010032 - Ecocardiografia Transtoracica" at bounding box center [241, 127] width 459 height 17
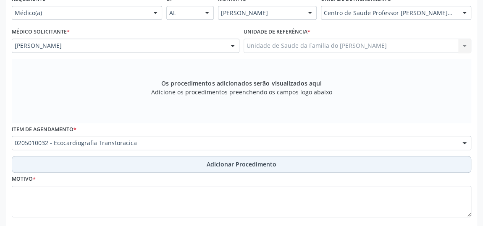
click at [172, 166] on button "Adicionar Procedimento" at bounding box center [241, 164] width 459 height 17
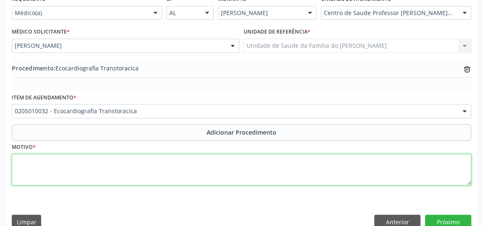
click at [172, 171] on textarea at bounding box center [241, 170] width 459 height 32
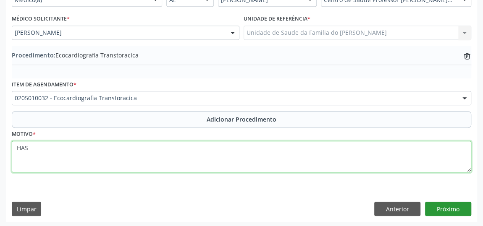
type textarea "HAS"
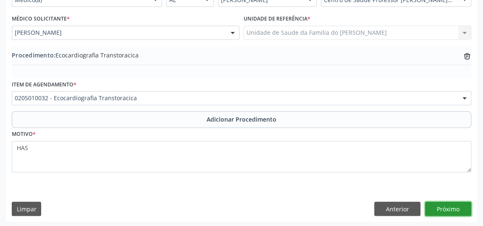
click at [437, 209] on button "Próximo" at bounding box center [448, 209] width 46 height 14
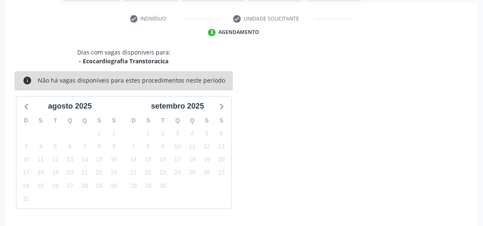
scroll to position [187, 0]
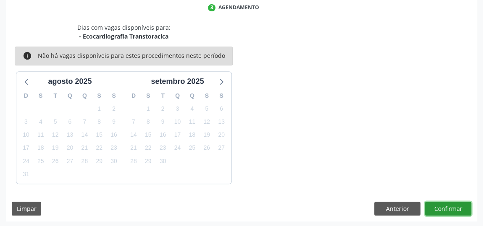
click at [450, 211] on button "Confirmar" at bounding box center [448, 209] width 46 height 14
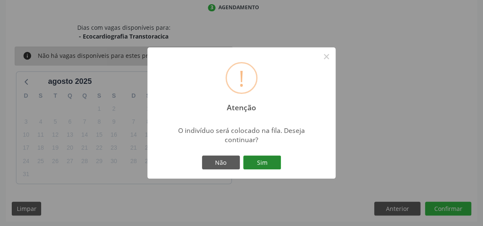
click at [259, 162] on button "Sim" at bounding box center [262, 163] width 38 height 14
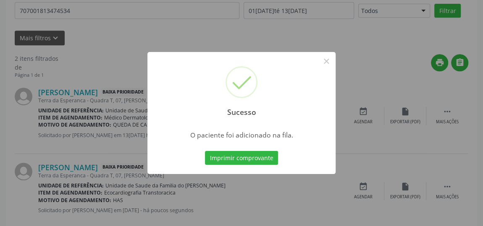
scroll to position [64, 0]
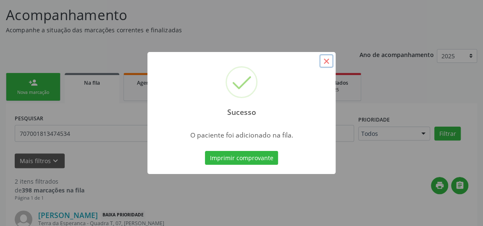
click at [328, 59] on button "×" at bounding box center [326, 61] width 14 height 14
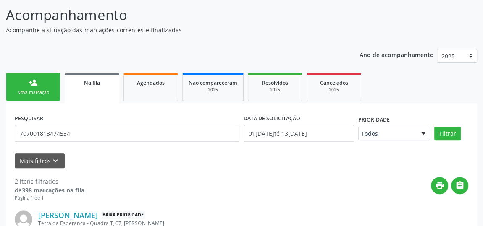
click at [93, 86] on link "Na fila" at bounding box center [92, 88] width 55 height 30
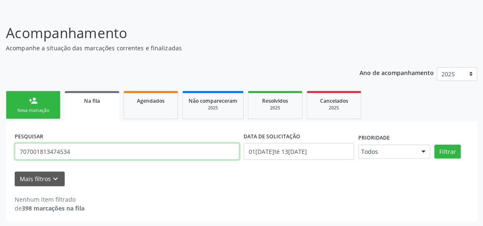
drag, startPoint x: 84, startPoint y: 148, endPoint x: 18, endPoint y: 150, distance: 66.0
click at [18, 150] on input "707001813474534" at bounding box center [127, 151] width 225 height 17
type input "700101930142920"
click at [434, 145] on button "Filtrar" at bounding box center [447, 152] width 26 height 14
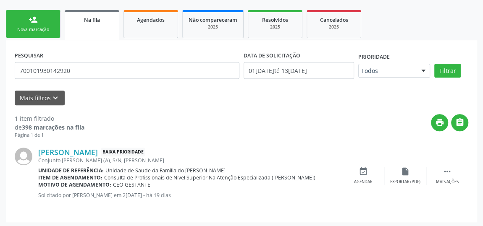
scroll to position [128, 0]
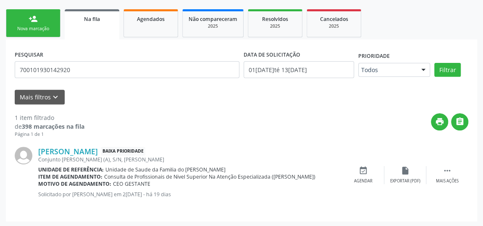
click at [40, 21] on link "person_add Nova marcação" at bounding box center [33, 23] width 55 height 28
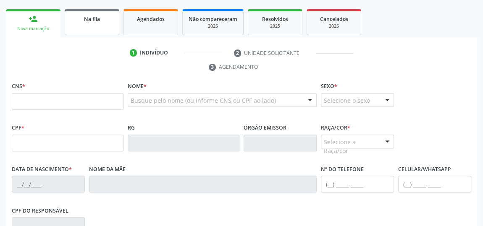
click at [106, 27] on link "Na fila" at bounding box center [92, 22] width 55 height 26
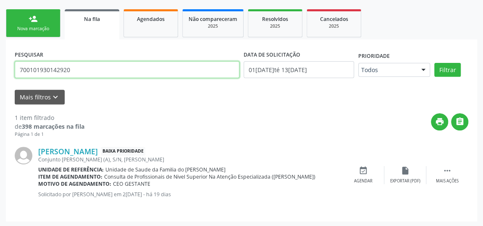
click at [56, 70] on input "700101930142920" at bounding box center [127, 69] width 225 height 17
paste input "2403571202322"
type input "702403571202322"
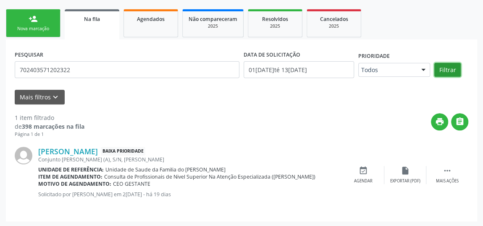
click at [445, 70] on button "Filtrar" at bounding box center [447, 70] width 26 height 14
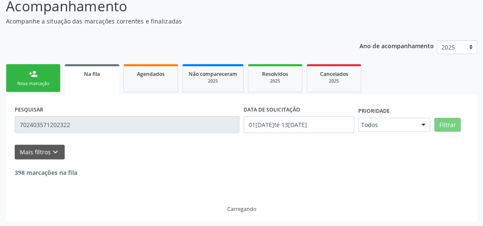
scroll to position [46, 0]
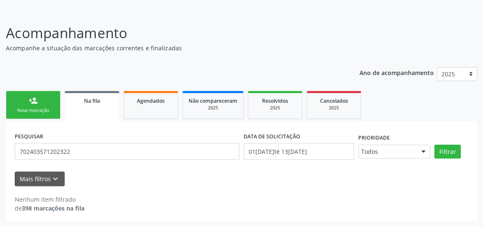
click at [42, 104] on link "person_add Nova marcação" at bounding box center [33, 105] width 55 height 28
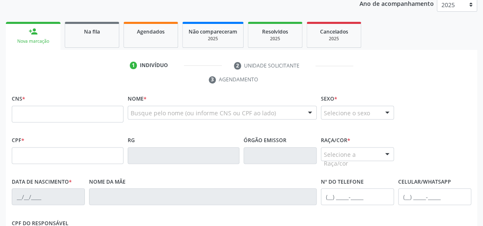
scroll to position [123, 0]
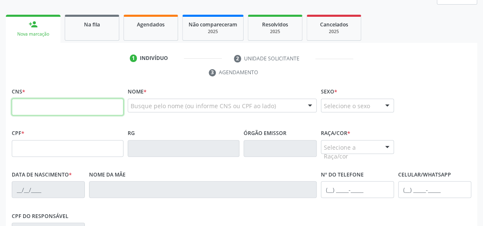
paste input "702 4035 7120 2322"
type input "702 4035 7120 2322"
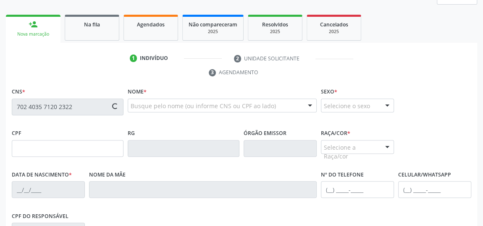
type input "073.282.714-00"
type input "[DATE]"
type input "[PERSON_NAME]"
type input "[PHONE_NUMBER]"
type input "S/N"
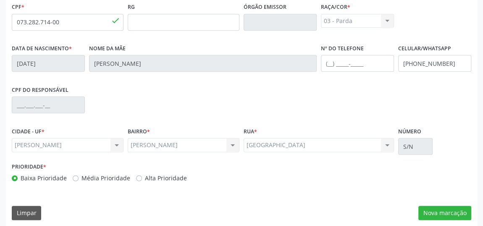
scroll to position [254, 0]
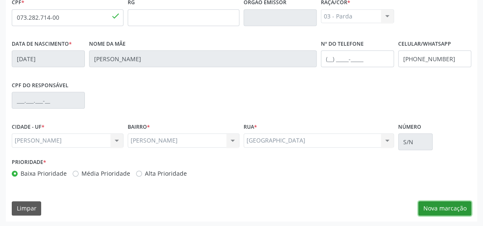
click at [452, 206] on button "Nova marcação" at bounding box center [444, 209] width 53 height 14
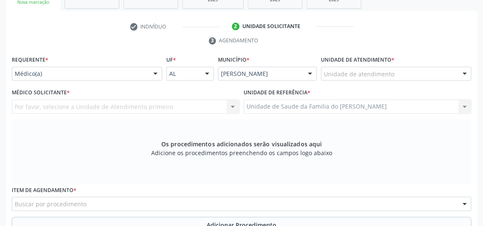
scroll to position [139, 0]
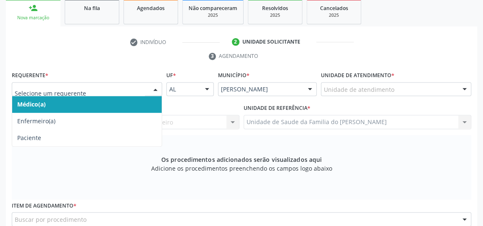
click at [155, 89] on div at bounding box center [155, 90] width 13 height 14
click at [125, 104] on span "Médico(a)" at bounding box center [87, 104] width 150 height 17
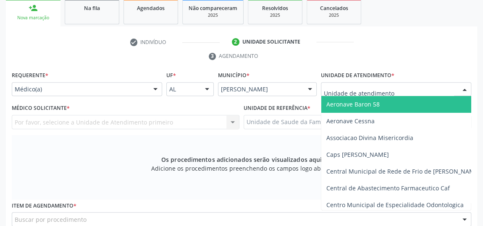
type input "J"
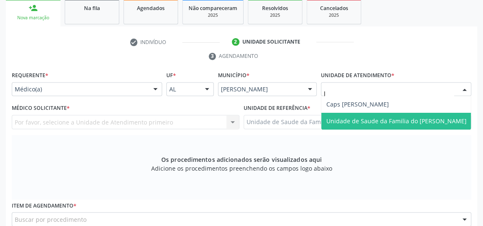
click at [363, 119] on span "Unidade de Saude da Familia do [PERSON_NAME]" at bounding box center [396, 121] width 140 height 8
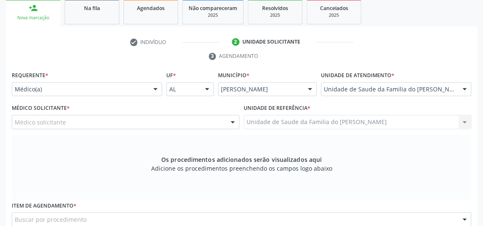
click at [232, 120] on div at bounding box center [232, 123] width 13 height 14
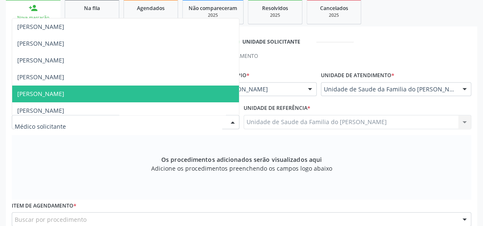
click at [203, 90] on span "[PERSON_NAME]" at bounding box center [125, 94] width 227 height 17
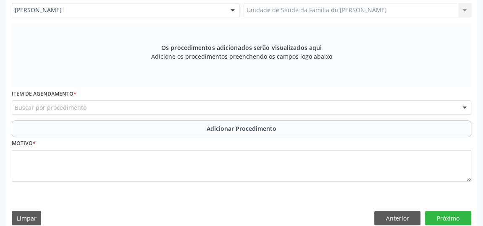
scroll to position [254, 0]
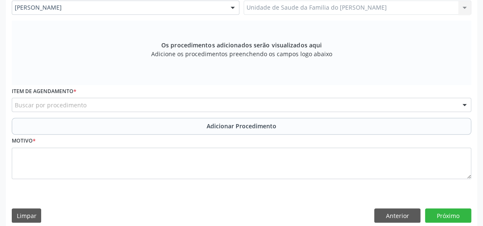
click at [187, 104] on div "Buscar por procedimento" at bounding box center [241, 105] width 459 height 14
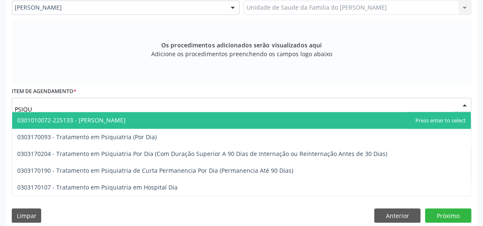
type input "PSIQUI"
click at [174, 118] on span "0301010072-225133 - [PERSON_NAME]" at bounding box center [241, 120] width 459 height 17
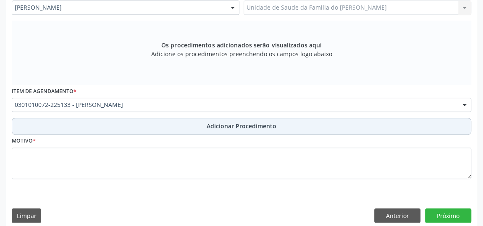
click at [175, 122] on button "Adicionar Procedimento" at bounding box center [241, 126] width 459 height 17
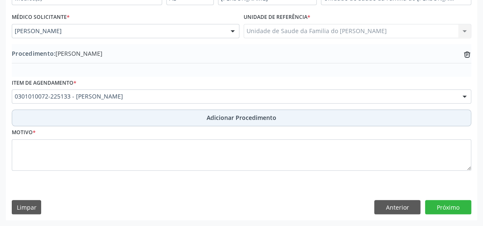
scroll to position [228, 0]
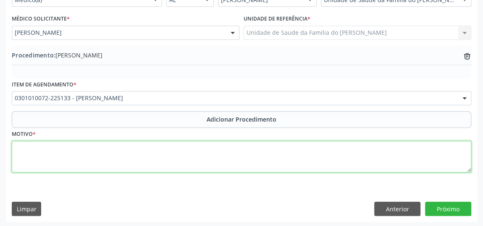
click at [164, 152] on textarea at bounding box center [241, 157] width 459 height 32
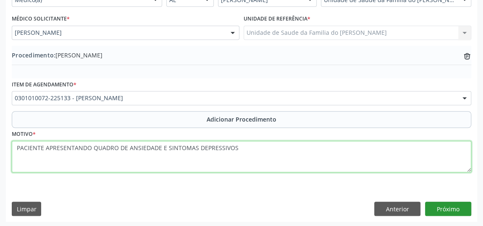
type textarea "PACIENTE APRESENTANDO QUADRO DE ANSIEDADE E SINTOMAS DEPRESSIVOS"
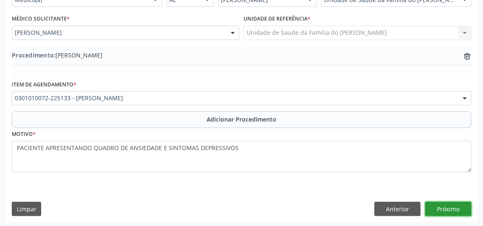
click at [457, 208] on button "Próximo" at bounding box center [448, 209] width 46 height 14
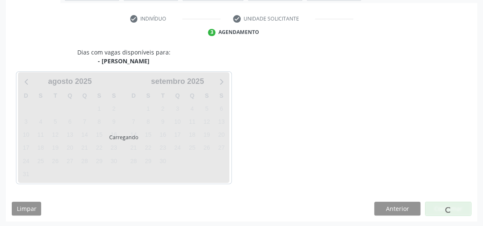
scroll to position [187, 0]
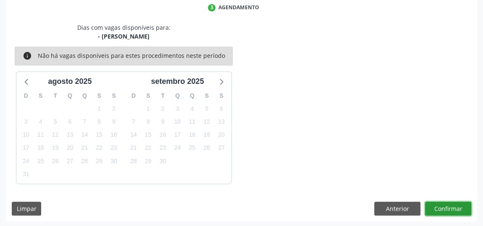
click at [457, 208] on button "Confirmar" at bounding box center [448, 209] width 46 height 14
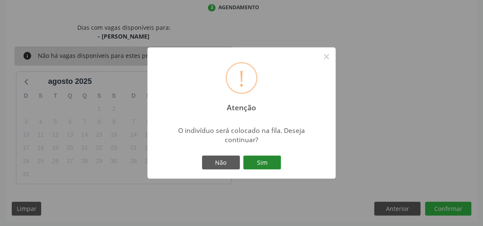
click at [271, 163] on button "Sim" at bounding box center [262, 163] width 38 height 14
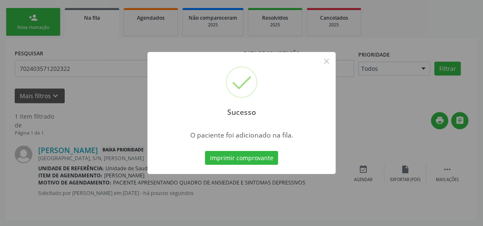
scroll to position [64, 0]
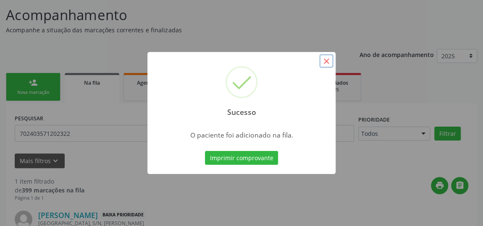
click at [330, 60] on button "×" at bounding box center [326, 61] width 14 height 14
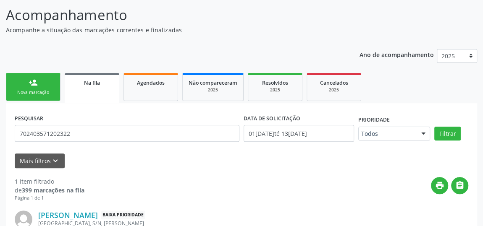
click at [45, 87] on link "person_add Nova marcação" at bounding box center [33, 87] width 55 height 28
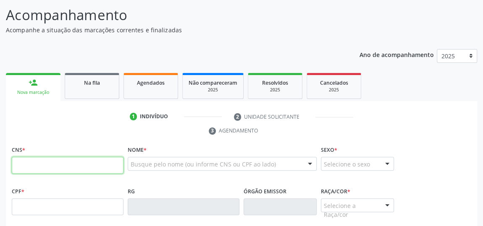
click at [61, 165] on input "text" at bounding box center [68, 165] width 112 height 17
type input "700 1019 3014 2920"
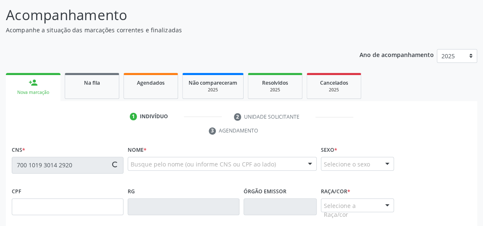
type input "07[DATE]"
type input "[PERSON_NAME]"
type input "[PHONE_NUMBER]"
type input "S/N"
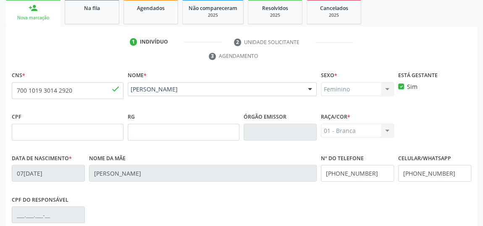
scroll to position [254, 0]
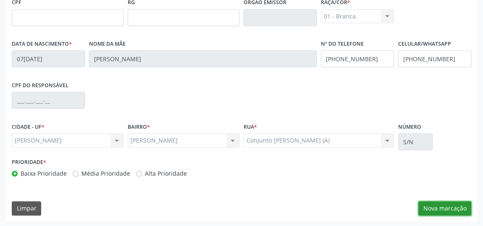
click at [440, 209] on button "Nova marcação" at bounding box center [444, 209] width 53 height 14
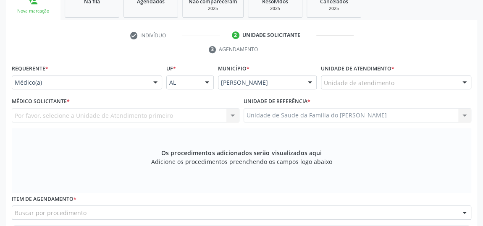
scroll to position [139, 0]
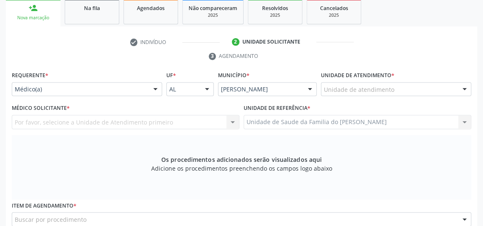
click at [151, 88] on div at bounding box center [155, 90] width 13 height 14
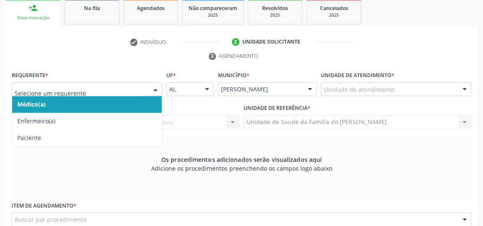
click at [124, 103] on span "Médico(a)" at bounding box center [87, 104] width 150 height 17
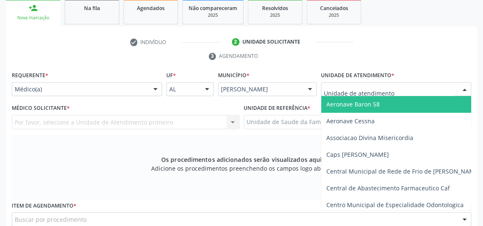
type input "J"
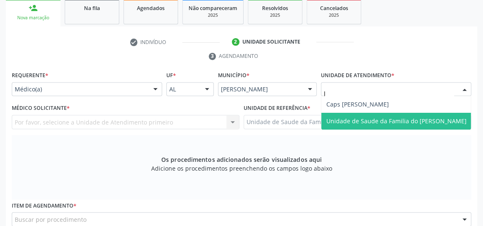
click at [352, 120] on span "Unidade de Saude da Familia do [PERSON_NAME]" at bounding box center [396, 121] width 140 height 8
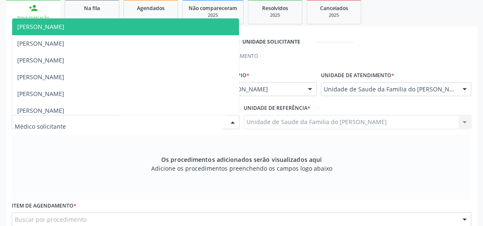
click at [230, 122] on div at bounding box center [232, 123] width 13 height 14
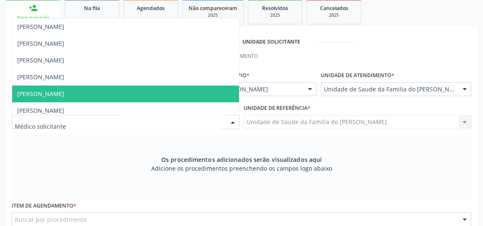
click at [181, 91] on span "[PERSON_NAME]" at bounding box center [125, 94] width 227 height 17
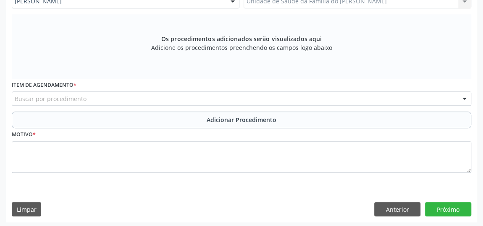
scroll to position [260, 0]
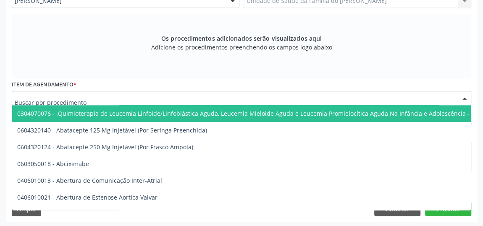
click at [175, 100] on div at bounding box center [241, 98] width 459 height 14
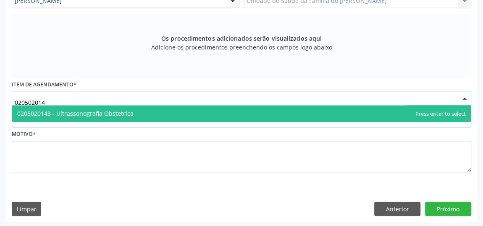
type input "0205020143"
click at [171, 114] on span "0205020143 - Ultrassonografia Obstetrica" at bounding box center [241, 113] width 459 height 17
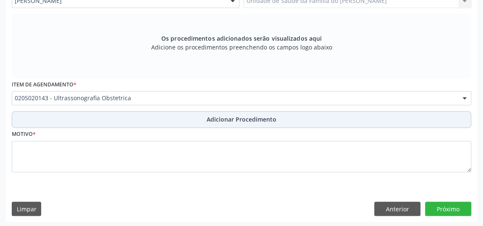
click at [171, 116] on button "Adicionar Procedimento" at bounding box center [241, 119] width 459 height 17
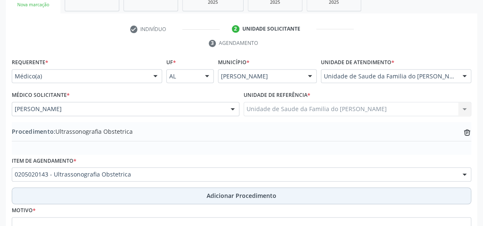
scroll to position [228, 0]
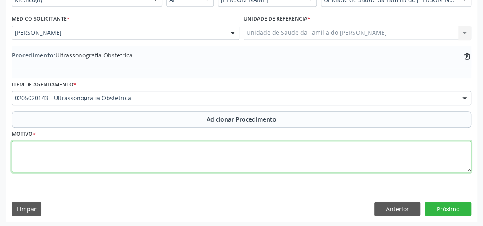
click at [170, 157] on textarea at bounding box center [241, 157] width 459 height 32
type textarea "GESTANTE"
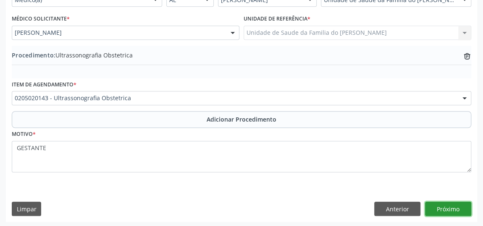
click at [434, 207] on button "Próximo" at bounding box center [448, 209] width 46 height 14
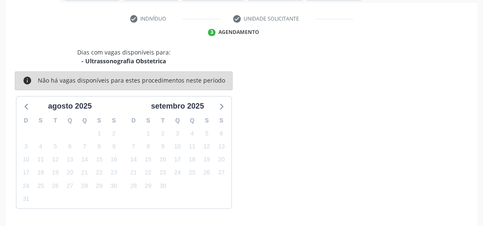
scroll to position [187, 0]
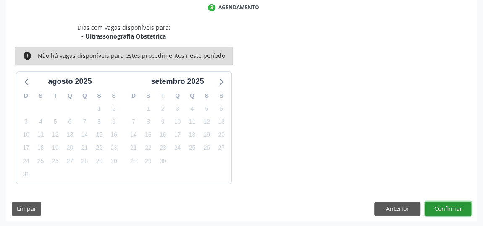
click at [434, 207] on button "Confirmar" at bounding box center [448, 209] width 46 height 14
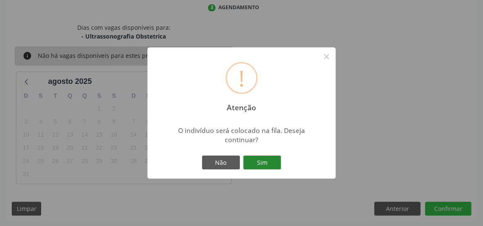
click at [259, 163] on button "Sim" at bounding box center [262, 163] width 38 height 14
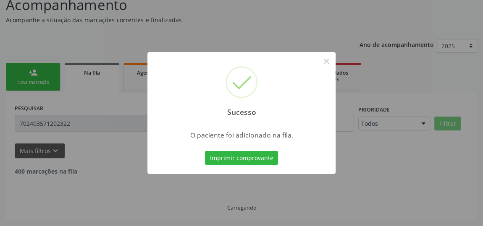
scroll to position [64, 0]
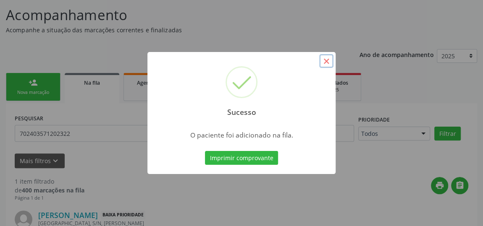
click at [326, 63] on button "×" at bounding box center [326, 61] width 14 height 14
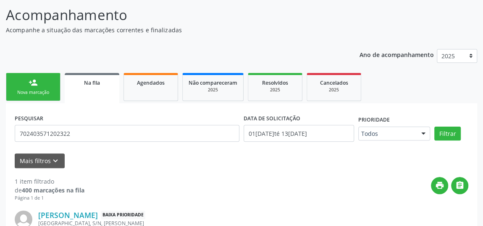
click at [92, 82] on span "Na fila" at bounding box center [92, 82] width 16 height 7
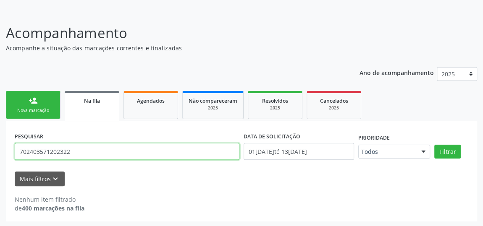
click at [59, 151] on input "702403571202322" at bounding box center [127, 151] width 225 height 17
paste input "898005807246715"
type input "898005807246715"
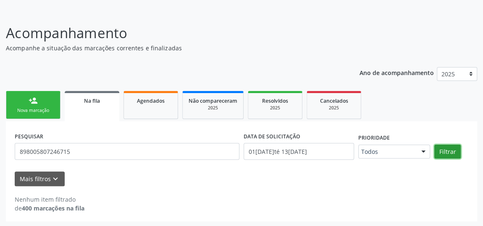
click at [455, 151] on button "Filtrar" at bounding box center [447, 152] width 26 height 14
click at [38, 105] on link "person_add Nova marcação" at bounding box center [33, 105] width 55 height 28
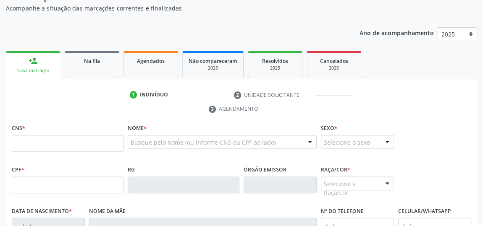
scroll to position [123, 0]
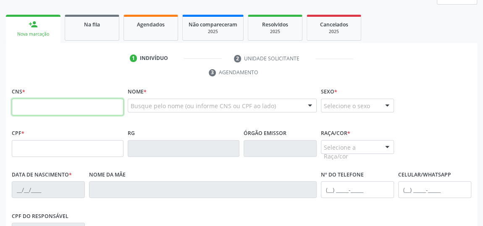
paste input "898 0058 0724 6715"
type input "898 0058 0724 6715"
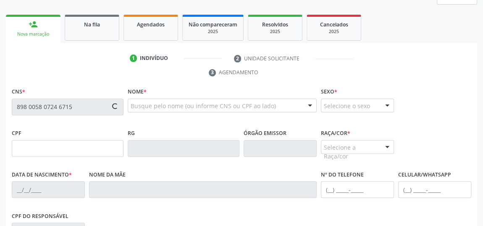
type input "147.766.224-32"
type input "[DATE]"
type input "[PERSON_NAME]"
type input "[PHONE_NUMBER]"
type input "37"
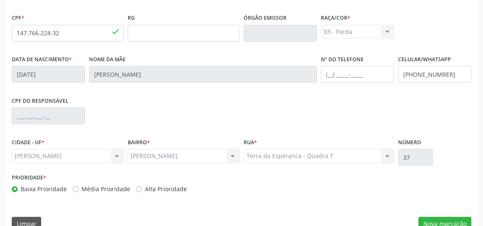
scroll to position [254, 0]
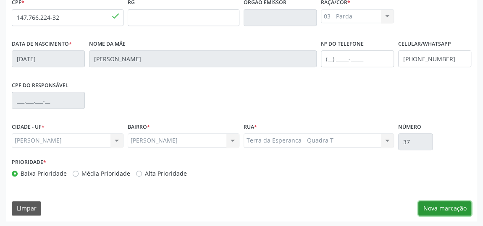
click at [434, 209] on button "Nova marcação" at bounding box center [444, 209] width 53 height 14
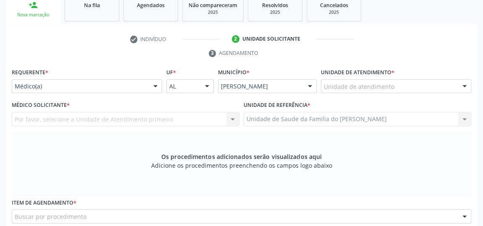
scroll to position [139, 0]
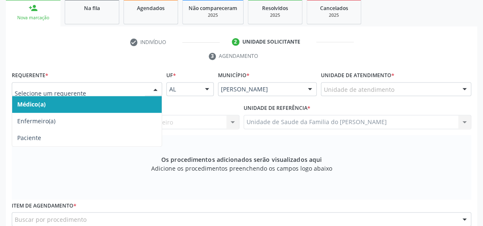
click at [151, 83] on div at bounding box center [155, 90] width 13 height 14
click at [107, 105] on span "Médico(a)" at bounding box center [87, 104] width 150 height 17
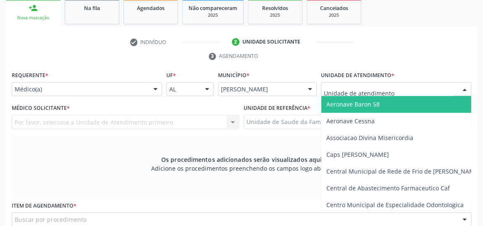
type input "J"
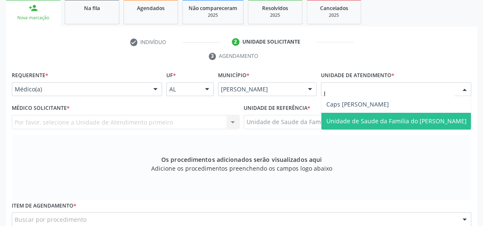
click at [371, 121] on span "Unidade de Saude da Familia do [PERSON_NAME]" at bounding box center [396, 121] width 140 height 8
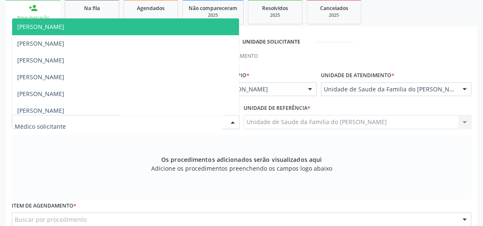
click at [231, 123] on div at bounding box center [232, 123] width 13 height 14
type input "J"
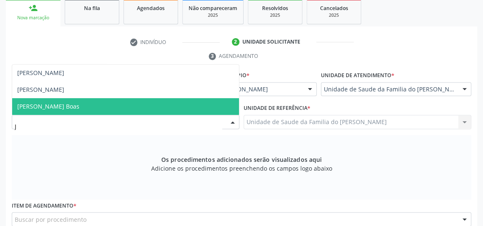
click at [124, 108] on span "[PERSON_NAME] Boas" at bounding box center [125, 106] width 227 height 17
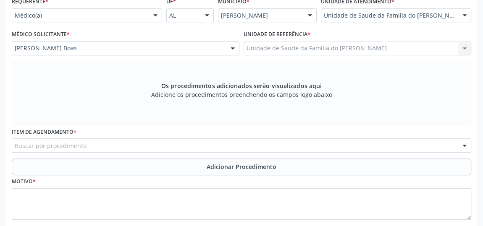
scroll to position [215, 0]
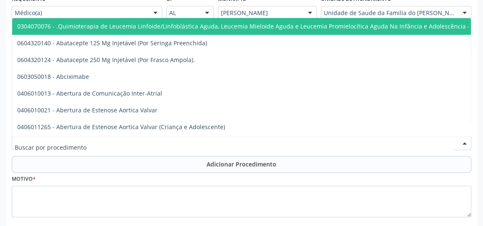
click at [109, 142] on div at bounding box center [241, 143] width 459 height 14
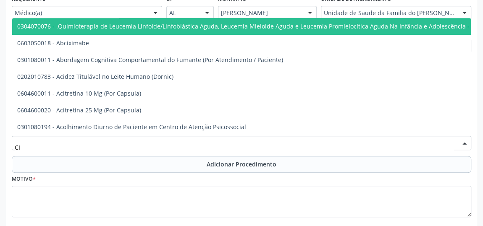
type input "C"
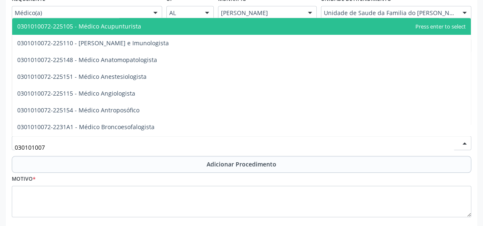
type input "0301010072"
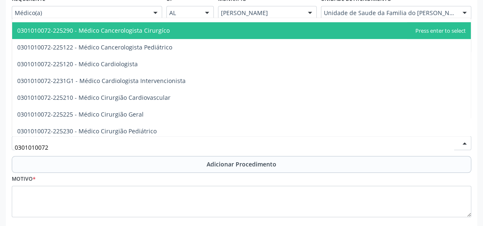
scroll to position [114, 0]
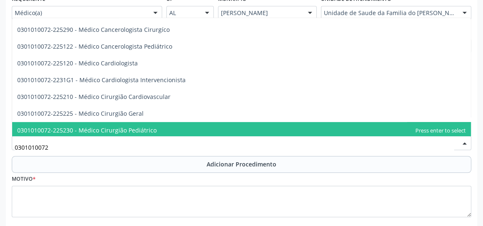
click at [136, 128] on span "0301010072-225230 - Médico Cirurgião Pediátrico" at bounding box center [86, 130] width 139 height 8
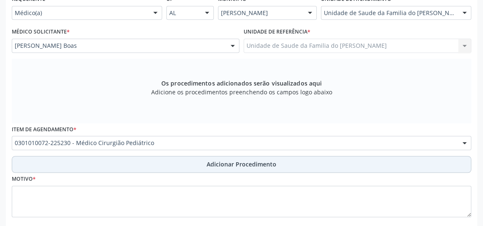
click at [158, 168] on button "Adicionar Procedimento" at bounding box center [241, 164] width 459 height 17
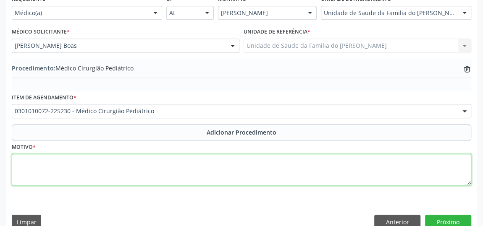
click at [152, 178] on textarea at bounding box center [241, 170] width 459 height 32
click at [155, 179] on textarea "TRANSTORNO NAO ESPECIFICADO NO PENIS" at bounding box center [241, 170] width 459 height 32
click at [134, 159] on textarea "TRANSTORNO NAO ESPECIFICADO NO PENIS" at bounding box center [241, 170] width 459 height 32
drag, startPoint x: 134, startPoint y: 159, endPoint x: 172, endPoint y: 174, distance: 40.7
click at [172, 174] on textarea "TRANSTORNO NAO ESPECIFICADO NO PENIS" at bounding box center [241, 170] width 459 height 32
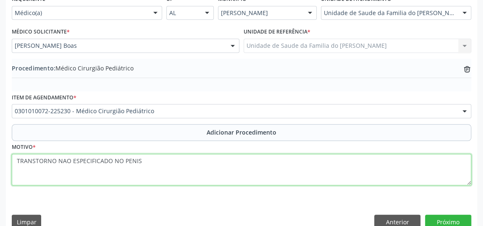
click at [172, 174] on textarea "TRANSTORNO NAO ESPECIFICADO NO PENIS" at bounding box center [241, 170] width 459 height 32
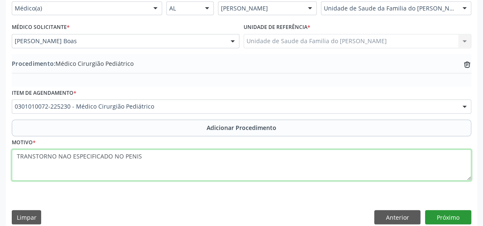
scroll to position [228, 0]
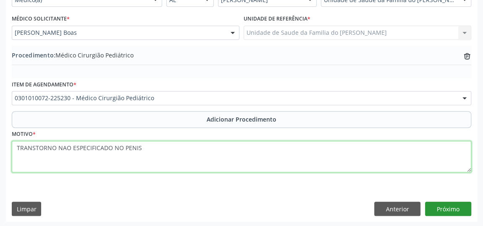
type textarea "TRANSTORNO NAO ESPECIFICADO NO PENIS"
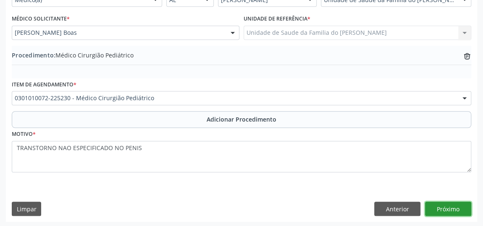
click at [451, 206] on button "Próximo" at bounding box center [448, 209] width 46 height 14
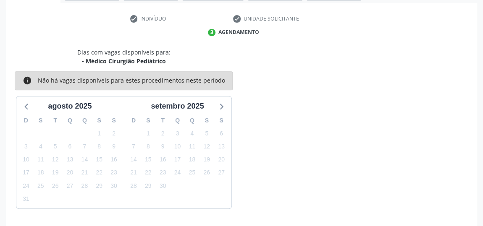
scroll to position [187, 0]
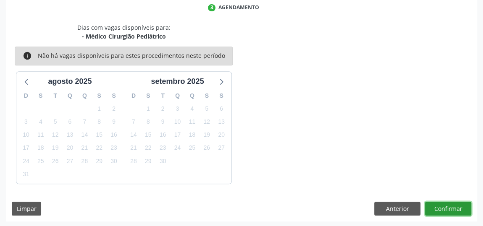
click at [451, 206] on button "Confirmar" at bounding box center [448, 209] width 46 height 14
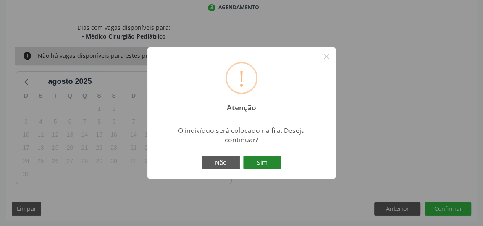
click at [261, 163] on button "Sim" at bounding box center [262, 163] width 38 height 14
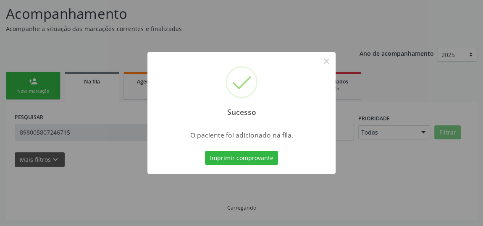
scroll to position [64, 0]
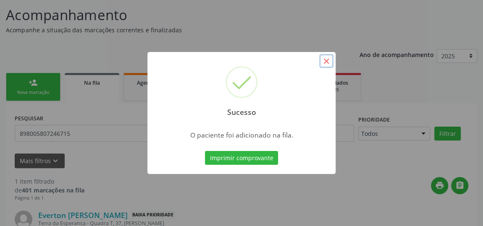
click at [328, 61] on button "×" at bounding box center [326, 61] width 14 height 14
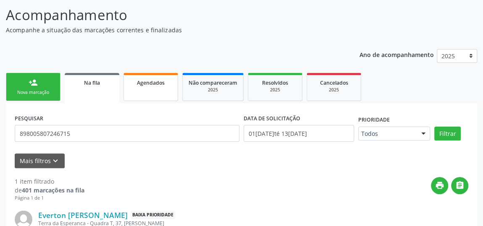
click at [158, 89] on link "Agendados" at bounding box center [150, 87] width 55 height 28
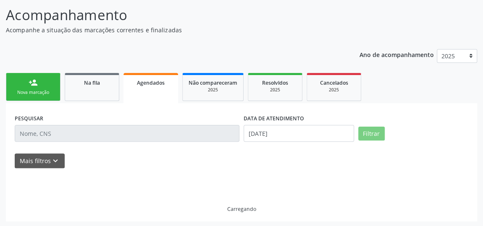
scroll to position [37, 0]
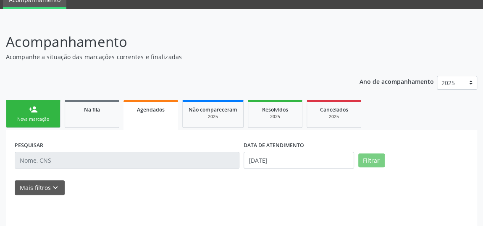
click at [40, 81] on div "Ano de acompanhamento 2025 person_add Nova marcação Na fila Agendados Não compa…" at bounding box center [241, 159] width 471 height 179
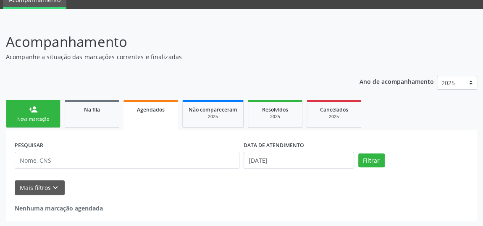
click at [42, 113] on link "person_add Nova marcação" at bounding box center [33, 114] width 55 height 28
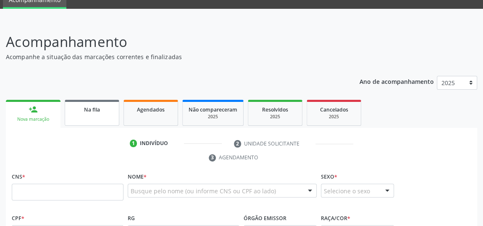
click at [108, 112] on div "Na fila" at bounding box center [92, 109] width 42 height 9
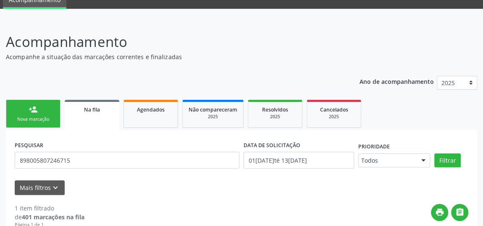
click at [92, 115] on link "Na fila" at bounding box center [92, 115] width 55 height 30
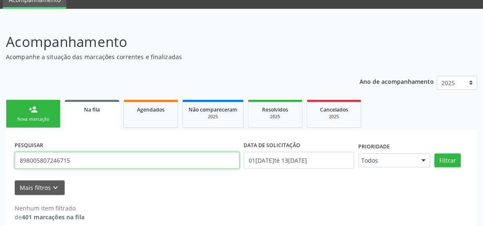
click at [55, 157] on input "898005807246715" at bounding box center [127, 160] width 225 height 17
paste input "702607743805544"
type input "702607743805544"
click at [434, 154] on button "Filtrar" at bounding box center [447, 161] width 26 height 14
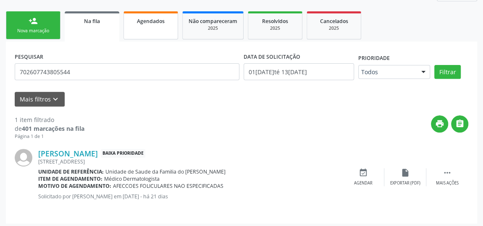
scroll to position [128, 0]
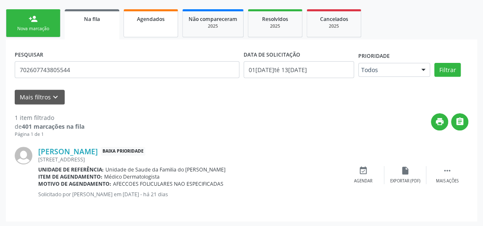
click at [141, 19] on span "Agendados" at bounding box center [151, 19] width 28 height 7
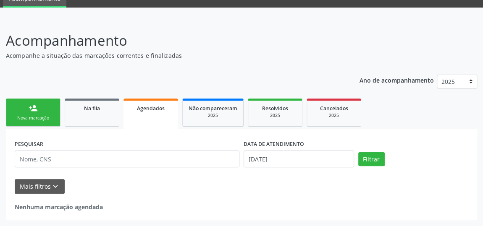
scroll to position [37, 0]
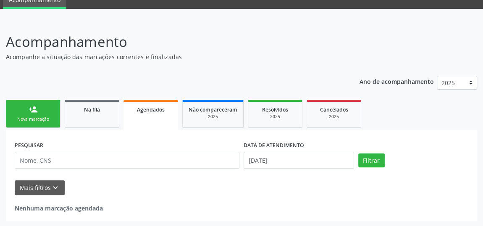
click at [42, 111] on link "person_add Nova marcação" at bounding box center [33, 114] width 55 height 28
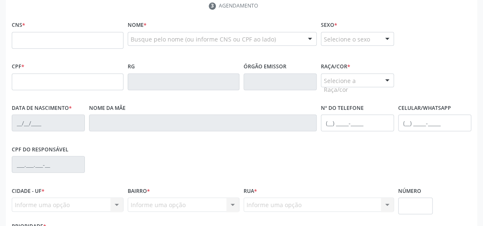
scroll to position [190, 0]
click at [423, 85] on div "CPF * RG Órgão emissor Raça/cor * Selecione a Raça/cor 01 - Branca 02 - Preta 0…" at bounding box center [242, 81] width 464 height 42
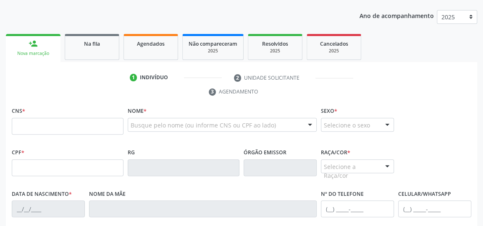
scroll to position [101, 0]
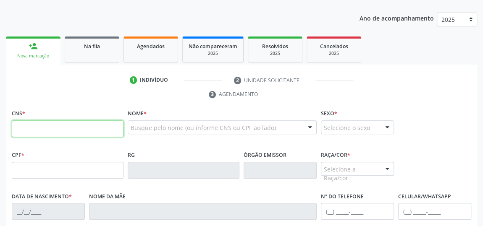
click at [55, 126] on input "text" at bounding box center [68, 129] width 112 height 17
type input "700 5037 5350 9159"
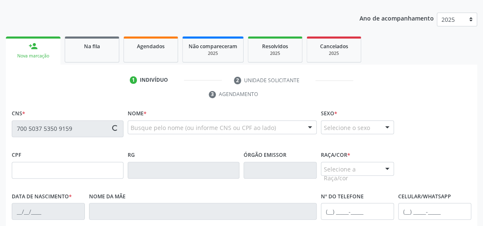
type input "000.461.264-73"
type input "[DATE]"
type input "[PERSON_NAME]"
type input "[PHONE_NUMBER]"
type input "39"
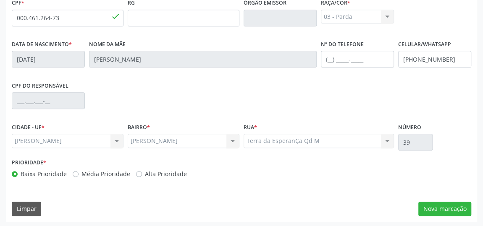
scroll to position [254, 0]
click at [460, 207] on button "Nova marcação" at bounding box center [444, 209] width 53 height 14
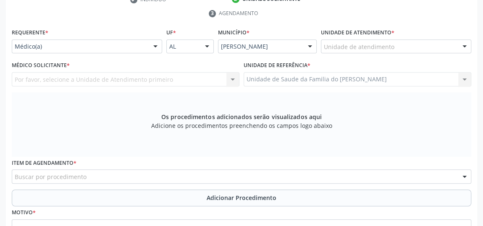
scroll to position [101, 0]
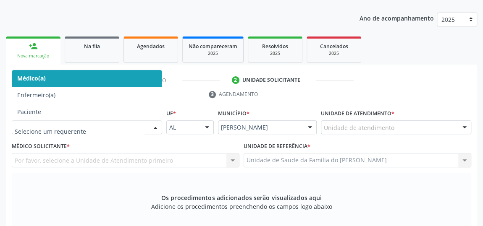
click at [150, 128] on div at bounding box center [155, 128] width 13 height 14
click at [100, 79] on span "Médico(a)" at bounding box center [87, 78] width 150 height 17
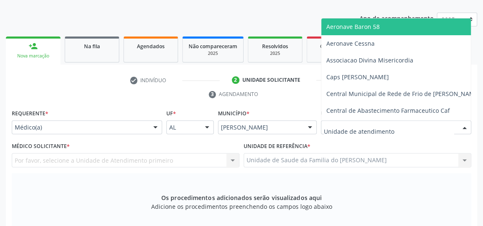
type input "j"
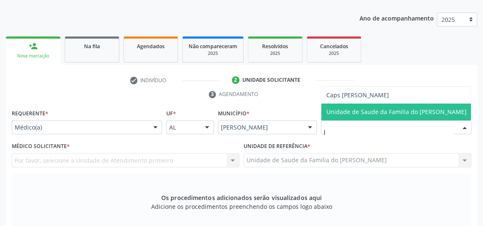
click at [378, 111] on span "Unidade de Saude da Familia do [PERSON_NAME]" at bounding box center [396, 112] width 140 height 8
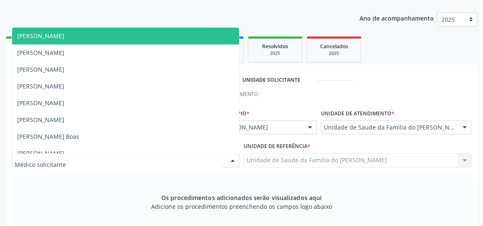
click at [231, 159] on div at bounding box center [232, 161] width 13 height 14
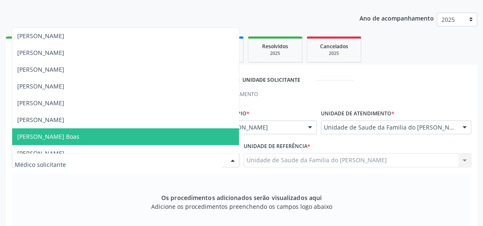
click at [182, 135] on span "[PERSON_NAME] Boas" at bounding box center [125, 137] width 227 height 17
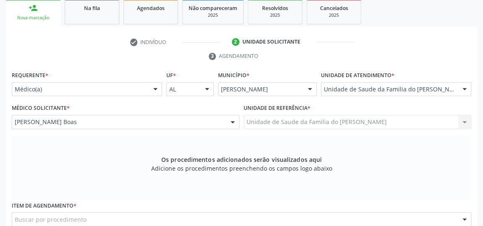
scroll to position [177, 0]
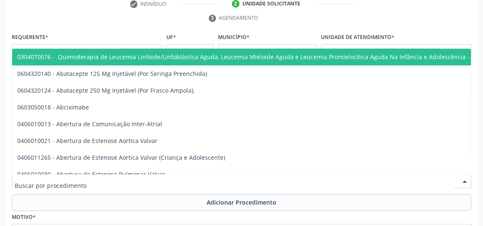
click at [143, 180] on div at bounding box center [241, 181] width 459 height 14
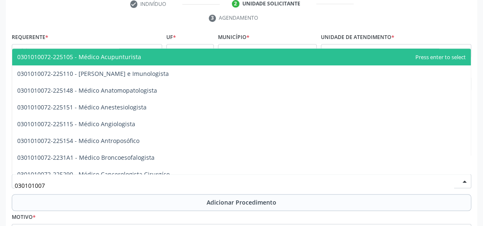
type input "0301010072"
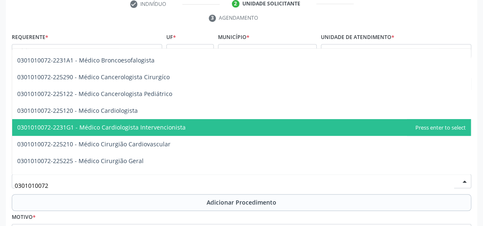
scroll to position [114, 0]
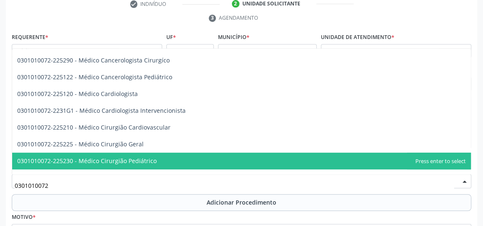
click at [153, 161] on span "0301010072-225230 - Médico Cirurgião Pediátrico" at bounding box center [86, 161] width 139 height 8
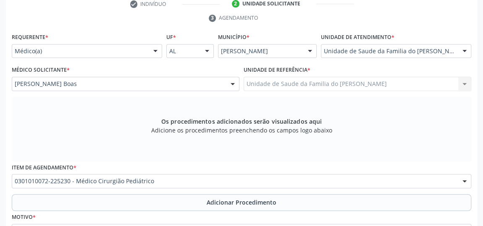
scroll to position [215, 0]
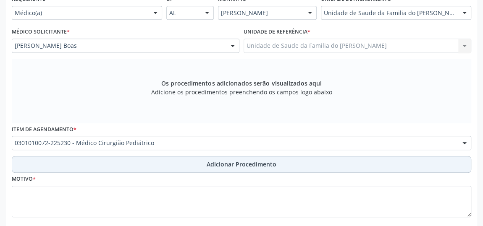
click at [165, 161] on button "Adicionar Procedimento" at bounding box center [241, 164] width 459 height 17
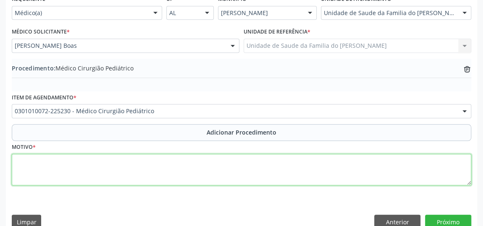
click at [155, 173] on textarea at bounding box center [241, 170] width 459 height 32
click at [86, 160] on textarea "exere de corpo estranho que impde" at bounding box center [241, 170] width 459 height 32
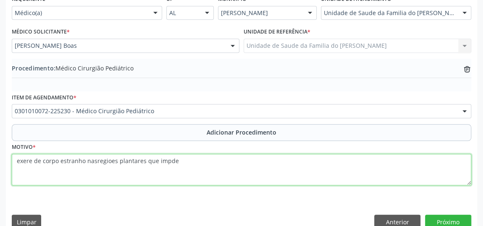
click at [174, 160] on textarea "exere de corpo estranho nasregioes plantares que impde" at bounding box center [241, 170] width 459 height 32
click at [18, 160] on textarea "exere de corpo estranho nasregioes plantares que impedem do menor caminhar dire…" at bounding box center [241, 170] width 459 height 32
click at [29, 161] on textarea "Exere de corpo estranho nasregioes plantares que impedem do menor caminhar dire…" at bounding box center [241, 170] width 459 height 32
click at [99, 160] on textarea "Exerse de corpo estranho nasregioes plantares que impedem do menor caminhar dir…" at bounding box center [241, 170] width 459 height 32
click at [145, 169] on textarea "Exerse de corpo estranho nas regioes plantares que impedem do menor caminhar di…" at bounding box center [241, 170] width 459 height 32
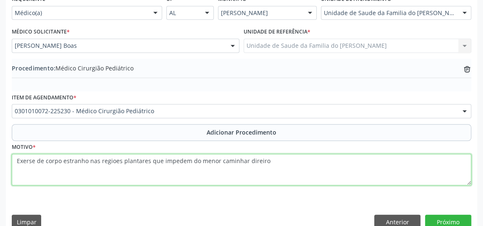
click at [108, 160] on textarea "Exerse de corpo estranho nas regioes plantares que impedem do menor caminhar di…" at bounding box center [241, 170] width 459 height 32
click at [28, 159] on textarea "Exerse de corpo estranho nas regiões plantares que impedem do menor caminhar di…" at bounding box center [241, 170] width 459 height 32
click at [84, 179] on textarea "Exerese de corpo estranho nas regiões plantares que impedem do menor caminhar d…" at bounding box center [241, 170] width 459 height 32
click at [255, 160] on textarea "Exerese de corpo estranho nas regiões plantares que impedem do menor caminhar d…" at bounding box center [241, 170] width 459 height 32
type textarea "Exerese de corpo estranho nas regiões plantares que impedem do menor caminhar d…"
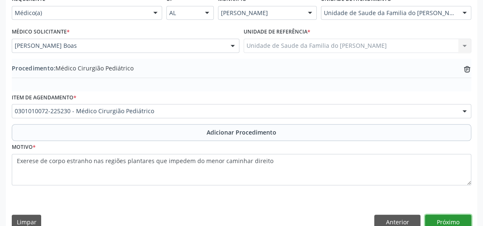
click at [441, 220] on button "Próximo" at bounding box center [448, 222] width 46 height 14
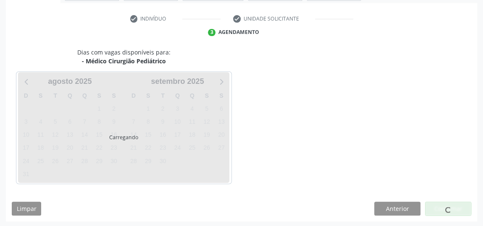
scroll to position [187, 0]
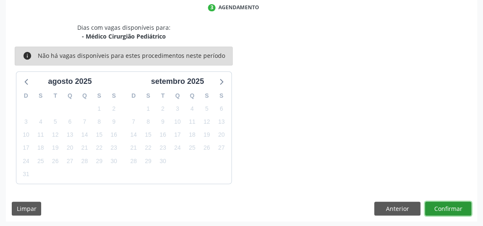
click at [435, 206] on button "Confirmar" at bounding box center [448, 209] width 46 height 14
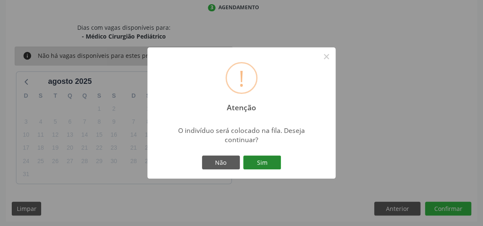
click at [260, 164] on button "Sim" at bounding box center [262, 163] width 38 height 14
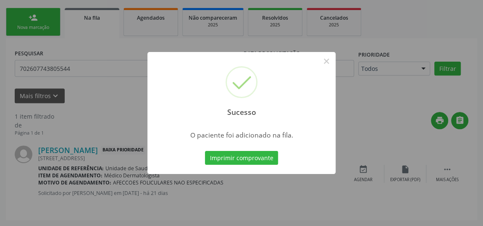
scroll to position [64, 0]
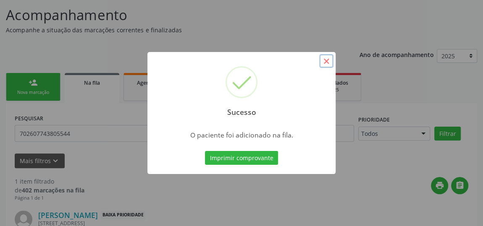
click at [326, 60] on button "×" at bounding box center [326, 61] width 14 height 14
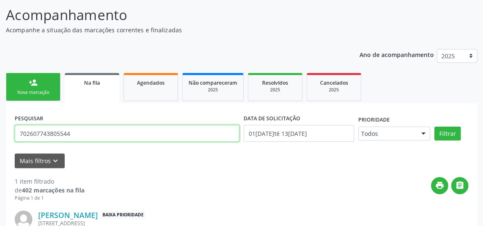
drag, startPoint x: 99, startPoint y: 133, endPoint x: 14, endPoint y: 130, distance: 84.9
click at [14, 130] on div "PESQUISAR 702607743805544" at bounding box center [127, 130] width 229 height 36
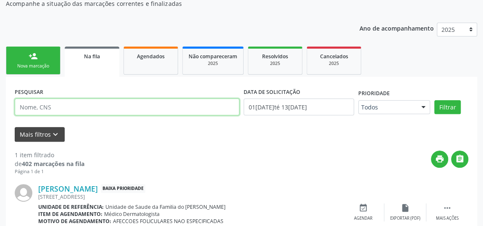
scroll to position [102, 0]
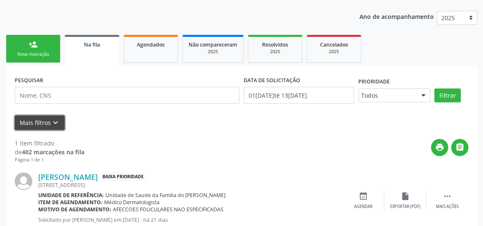
click at [49, 126] on button "Mais filtros keyboard_arrow_down" at bounding box center [40, 123] width 50 height 15
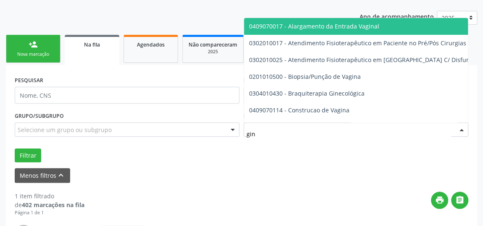
type input "gine"
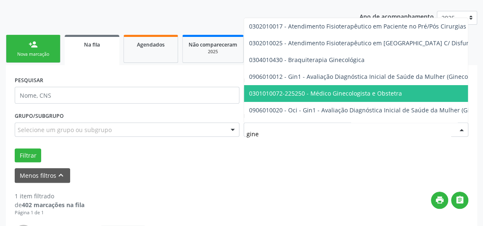
click at [341, 89] on span "0301010072-225250 - Médico Ginecologista e Obstetra" at bounding box center [325, 93] width 153 height 8
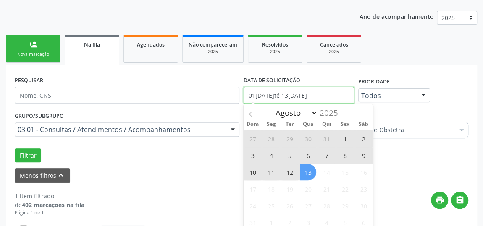
click at [340, 89] on input "01[DATE]té 13[DATE]" at bounding box center [299, 95] width 110 height 17
click at [250, 113] on icon at bounding box center [250, 113] width 3 height 5
select select "6"
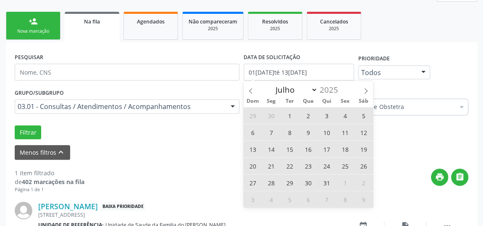
scroll to position [155, 0]
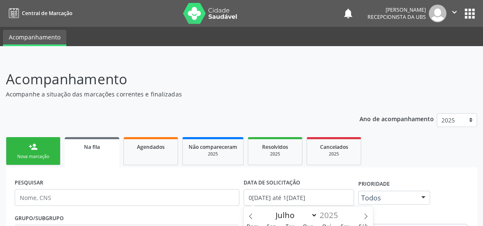
select select "6"
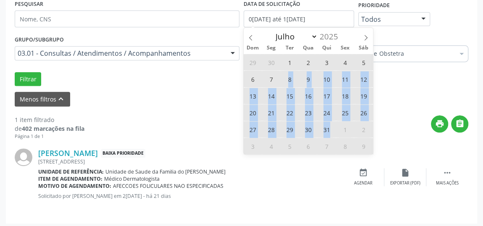
drag, startPoint x: 287, startPoint y: 77, endPoint x: 333, endPoint y: 126, distance: 67.8
click at [333, 126] on div "29 30 1 2 3 4 5 6 7 8 9 10 11 12 13 14 15 16 17 18 19 20 21 22 23 24 25 26 27 2…" at bounding box center [308, 104] width 129 height 101
type input "08[DATE]"
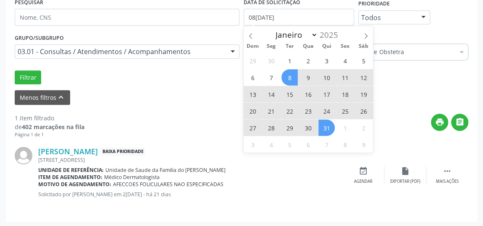
scroll to position [181, 0]
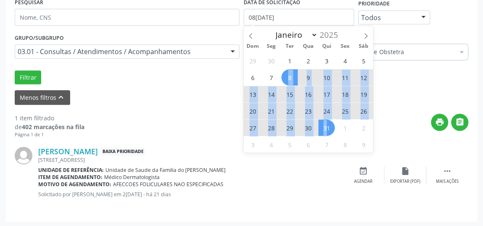
drag, startPoint x: 292, startPoint y: 88, endPoint x: 325, endPoint y: 124, distance: 48.5
click at [325, 124] on div "29 30 1 2 3 4 5 6 7 8 9 10 11 12 13 14 15 16 17 18 19 20 21 22 23 24 25 26 27 2…" at bounding box center [308, 102] width 129 height 101
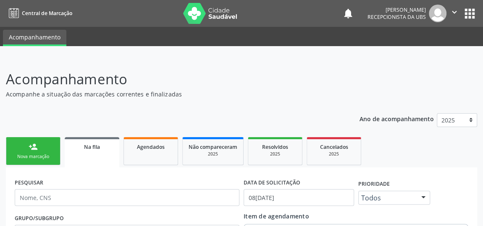
scroll to position [0, 0]
click at [39, 151] on link "person_add Nova marcação" at bounding box center [33, 151] width 55 height 28
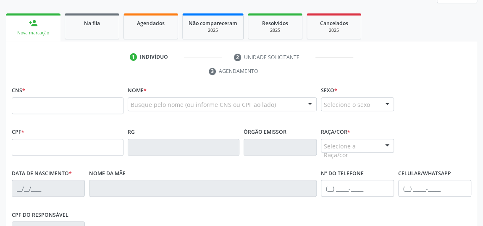
scroll to position [38, 0]
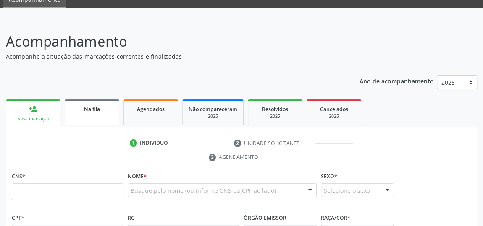
click at [102, 112] on div "Na fila" at bounding box center [92, 109] width 42 height 9
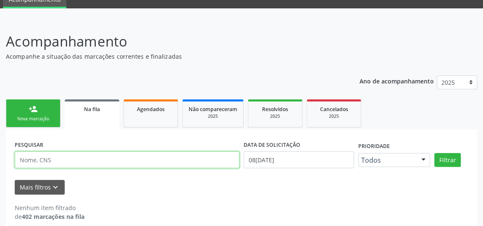
click at [79, 163] on input "text" at bounding box center [127, 160] width 225 height 17
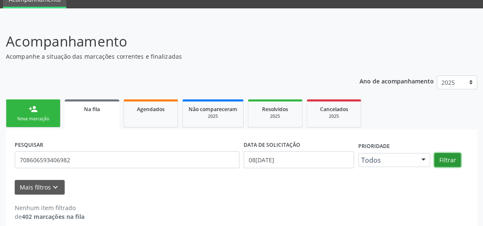
click at [449, 160] on button "Filtrar" at bounding box center [447, 160] width 26 height 14
click at [444, 158] on button "Filtrar" at bounding box center [447, 160] width 26 height 14
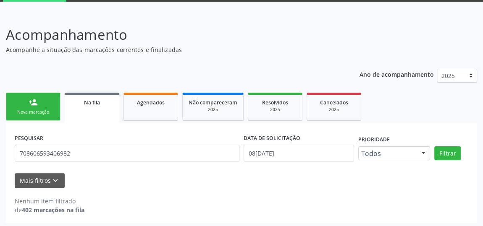
scroll to position [46, 0]
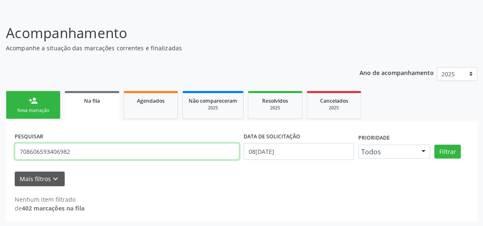
click at [50, 149] on input "708606593406982" at bounding box center [127, 151] width 225 height 17
type input "708606593406982"
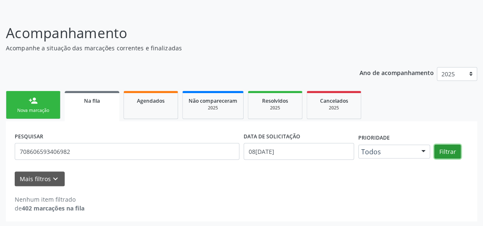
click at [444, 148] on button "Filtrar" at bounding box center [447, 152] width 26 height 14
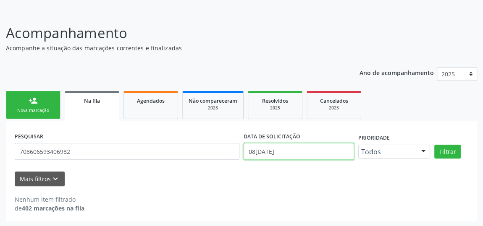
click at [277, 155] on input "08/07/2025" at bounding box center [299, 151] width 110 height 17
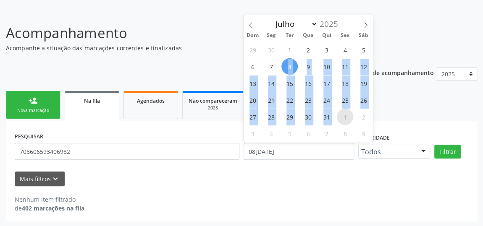
drag, startPoint x: 286, startPoint y: 66, endPoint x: 339, endPoint y: 119, distance: 74.8
click at [339, 119] on div "29 30 1 2 3 4 5 6 7 8 9 10 11 12 13 14 15 16 17 18 19 20 21 22 23 24 25 26 27 2…" at bounding box center [308, 91] width 129 height 101
type input "08/07/2025"
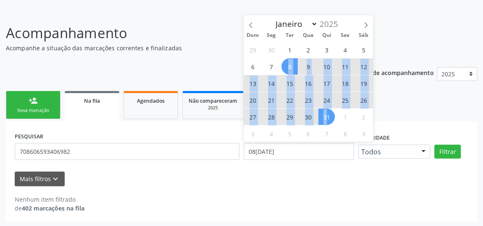
drag, startPoint x: 288, startPoint y: 67, endPoint x: 326, endPoint y: 112, distance: 59.0
click at [326, 112] on div "29 30 1 2 3 4 5 6 7 8 9 10 11 12 13 14 15 16 17 18 19 20 21 22 23 24 25 26 27 2…" at bounding box center [308, 91] width 129 height 101
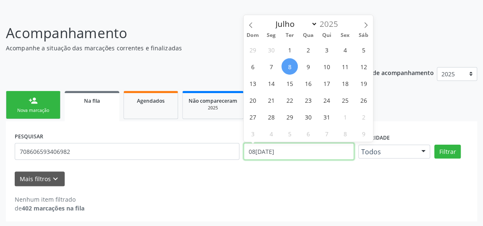
click at [311, 156] on input "08/07/2025" at bounding box center [299, 151] width 110 height 17
click at [365, 24] on icon at bounding box center [366, 25] width 6 height 6
select select "7"
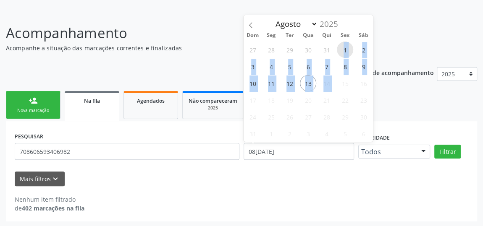
drag, startPoint x: 339, startPoint y: 45, endPoint x: 341, endPoint y: 83, distance: 37.4
click at [341, 83] on div "27 28 29 30 31 1 2 3 4 5 6 7 8 9 10 11 12 13 14 15 16 17 18 19 20 21 22 23 24 2…" at bounding box center [308, 91] width 129 height 101
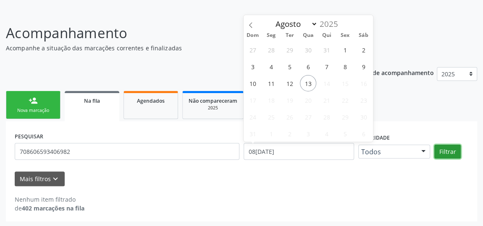
click at [444, 154] on button "Filtrar" at bounding box center [447, 152] width 26 height 14
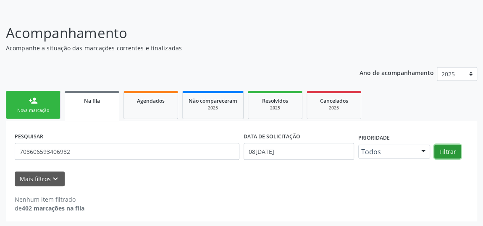
click at [447, 155] on button "Filtrar" at bounding box center [447, 152] width 26 height 14
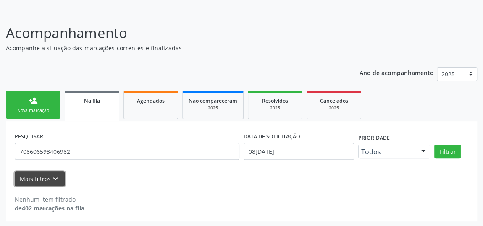
click at [47, 174] on button "Mais filtros keyboard_arrow_down" at bounding box center [40, 179] width 50 height 15
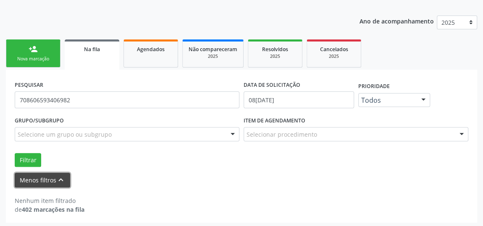
scroll to position [99, 0]
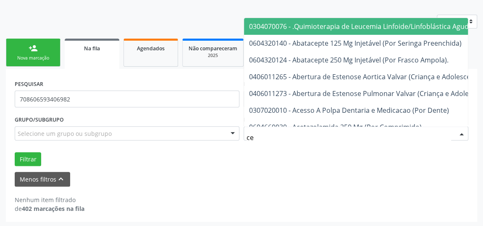
type input "c"
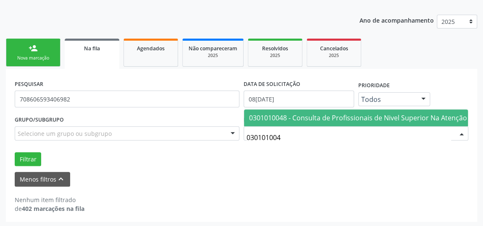
type input "0301010048"
click at [286, 113] on span "0301010048 - Consulta de Profissionais de Nivel Superior Na Atenção Especializa…" at bounding box center [405, 117] width 313 height 9
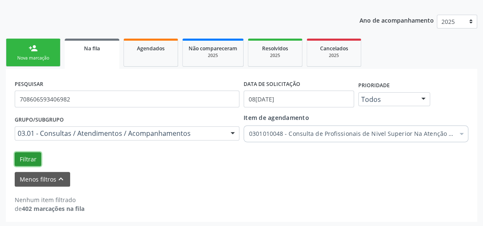
drag, startPoint x: 31, startPoint y: 158, endPoint x: 35, endPoint y: 155, distance: 5.7
click at [32, 158] on button "Filtrar" at bounding box center [28, 159] width 26 height 14
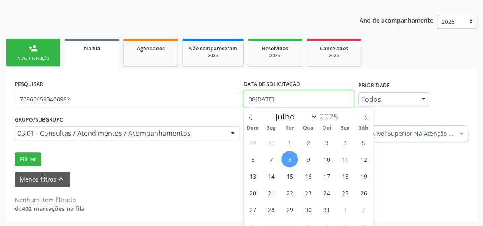
click at [305, 102] on input "08/07/2025" at bounding box center [299, 99] width 110 height 17
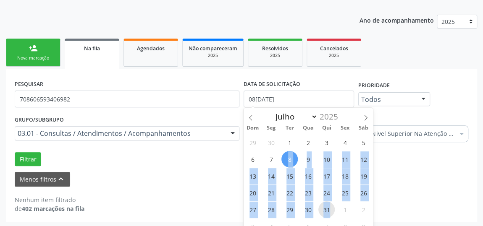
drag, startPoint x: 289, startPoint y: 158, endPoint x: 328, endPoint y: 212, distance: 66.5
click at [328, 212] on div "29 30 1 2 3 4 5 6 7 8 9 10 11 12 13 14 15 16 17 18 19 20 21 22 23 24 25 26 27 2…" at bounding box center [308, 184] width 129 height 101
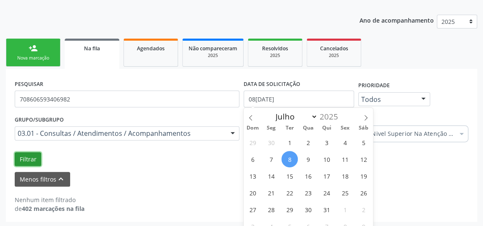
click at [34, 160] on button "Filtrar" at bounding box center [28, 159] width 26 height 14
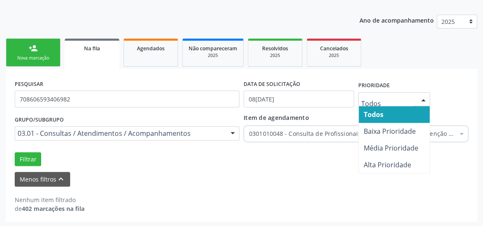
click at [419, 100] on div at bounding box center [423, 100] width 13 height 14
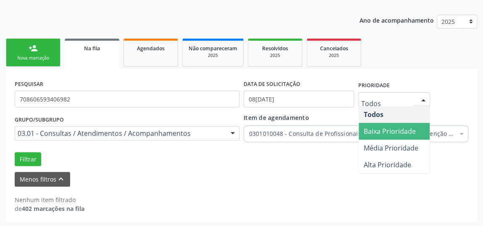
click at [399, 132] on span "Baixa Prioridade" at bounding box center [390, 131] width 52 height 9
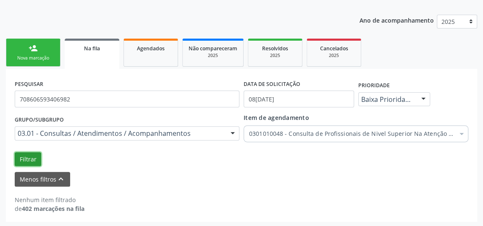
click at [24, 159] on button "Filtrar" at bounding box center [28, 159] width 26 height 14
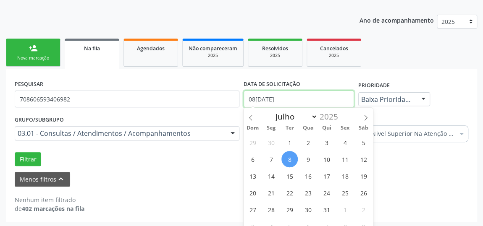
click at [281, 100] on input "08/07/2025" at bounding box center [299, 99] width 110 height 17
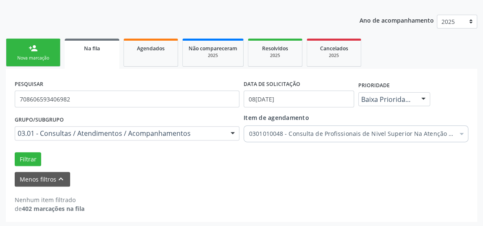
click at [91, 54] on link "Na fila" at bounding box center [92, 54] width 55 height 30
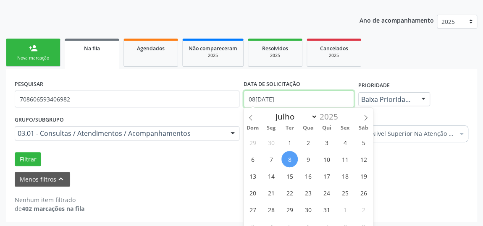
click at [292, 98] on input "08/07/2025" at bounding box center [299, 99] width 110 height 17
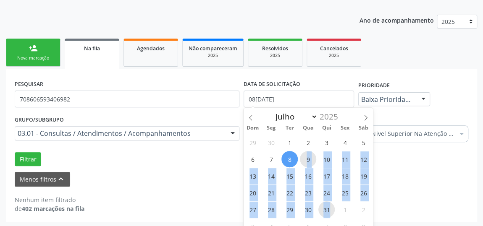
drag, startPoint x: 306, startPoint y: 159, endPoint x: 334, endPoint y: 207, distance: 55.9
click at [334, 207] on div "29 30 1 2 3 4 5 6 7 8 9 10 11 12 13 14 15 16 17 18 19 20 21 22 23 24 25 26 27 2…" at bounding box center [308, 184] width 129 height 101
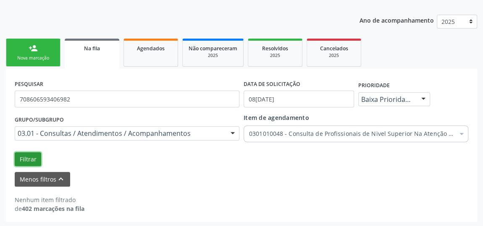
click at [23, 158] on button "Filtrar" at bounding box center [28, 159] width 26 height 14
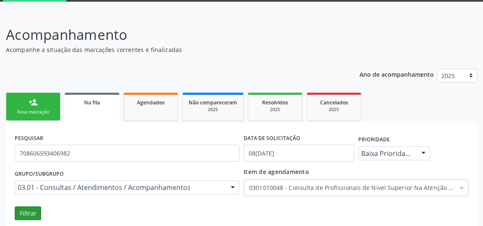
scroll to position [0, 0]
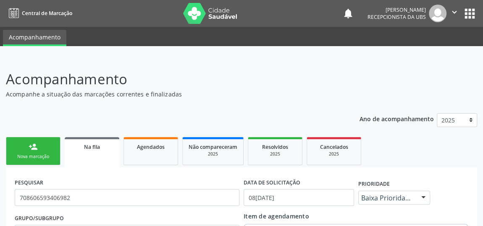
click at [41, 147] on link "person_add Nova marcação" at bounding box center [33, 151] width 55 height 28
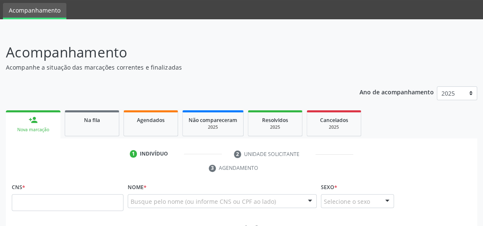
scroll to position [76, 0]
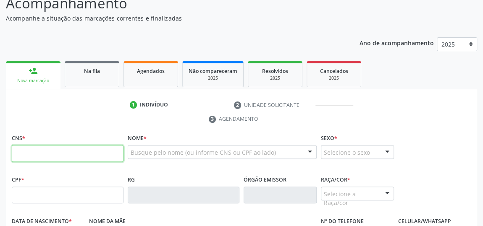
click at [68, 153] on input "text" at bounding box center [68, 153] width 112 height 17
type input "898 0039 4875 1783"
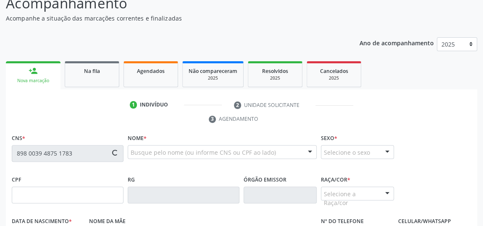
type input "161.263.724-84"
type input "09/04/2009"
type input "Elicelia da Silva Lima"
type input "(82) 99150-2082"
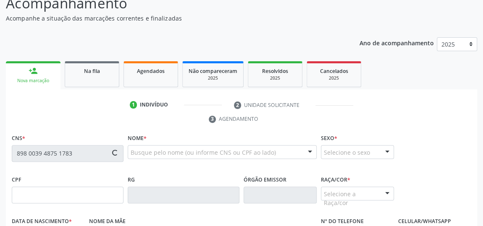
type input "S/N"
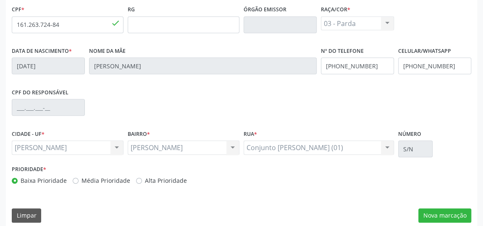
scroll to position [254, 0]
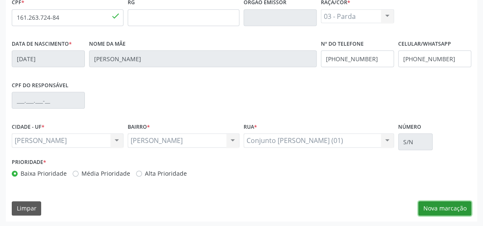
click at [427, 207] on button "Nova marcação" at bounding box center [444, 209] width 53 height 14
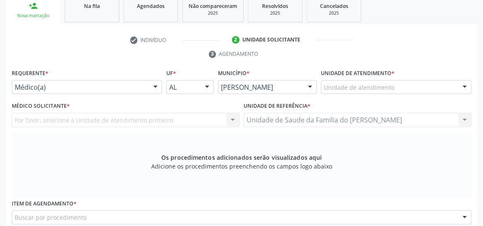
scroll to position [139, 0]
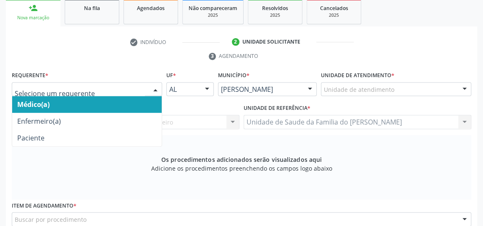
click at [149, 86] on div at bounding box center [155, 90] width 13 height 14
click at [106, 102] on span "Médico(a)" at bounding box center [87, 104] width 150 height 17
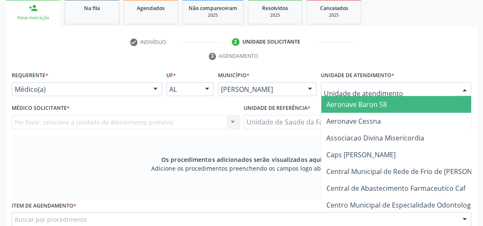
type input "j"
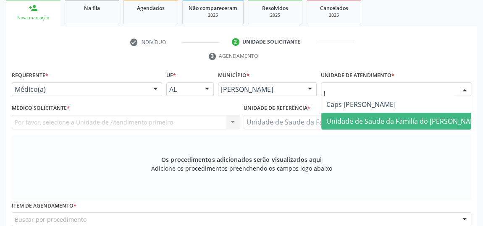
drag, startPoint x: 385, startPoint y: 123, endPoint x: 368, endPoint y: 125, distance: 17.3
click at [385, 122] on span "Unidade de Saude da Familia do [PERSON_NAME]" at bounding box center [403, 121] width 155 height 9
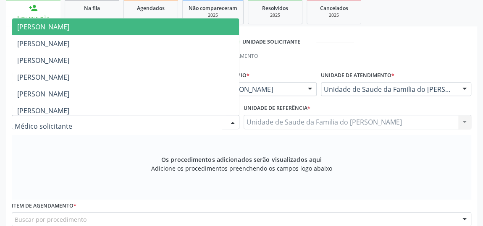
click at [228, 120] on div at bounding box center [232, 123] width 13 height 14
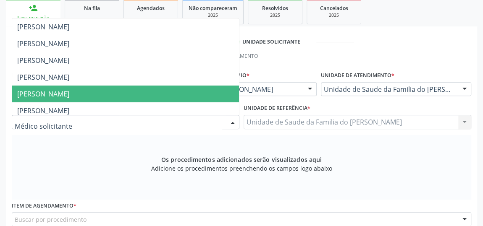
click at [155, 92] on span "[PERSON_NAME]" at bounding box center [125, 94] width 227 height 17
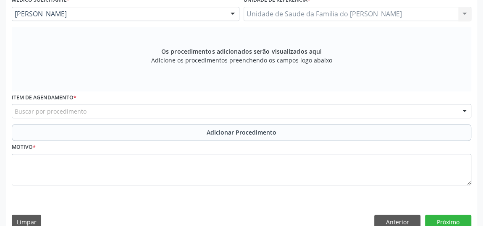
scroll to position [260, 0]
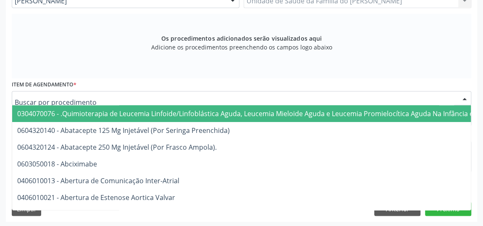
click at [175, 99] on div at bounding box center [241, 98] width 459 height 14
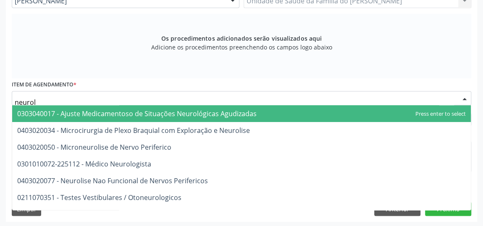
type input "neurolo"
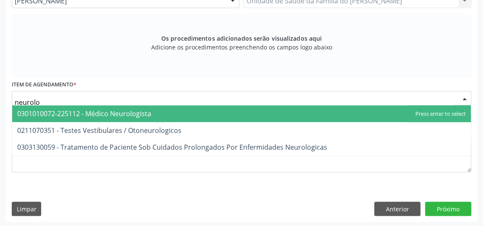
click at [197, 115] on span "0301010072-225112 - Médico Neurologista" at bounding box center [241, 113] width 459 height 17
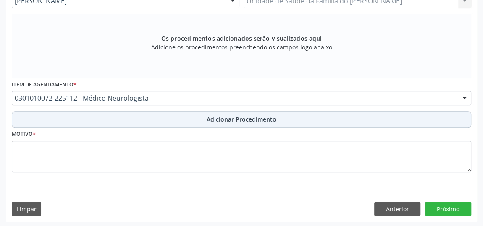
click at [197, 115] on button "Adicionar Procedimento" at bounding box center [241, 119] width 459 height 17
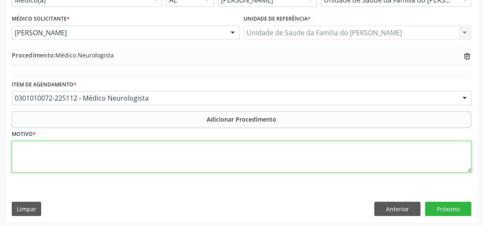
click at [155, 162] on textarea at bounding box center [241, 157] width 459 height 32
click at [154, 146] on textarea "PACIENTE APRESENTANDO ESTEREOTIPOS E AGITACAO" at bounding box center [241, 157] width 459 height 32
click at [110, 148] on textarea "PACIENTE APRESENTANDO ESTEREOTIPOS E AGITAÇÃO" at bounding box center [241, 157] width 459 height 32
type textarea "PACIENTE APRESENTANDO ESTEREÓTIPOS E AGITAÇÃO"
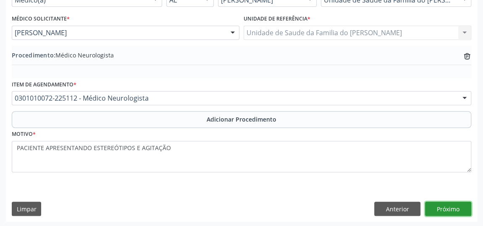
click at [456, 205] on button "Próximo" at bounding box center [448, 209] width 46 height 14
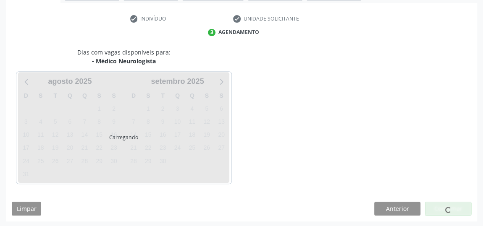
scroll to position [187, 0]
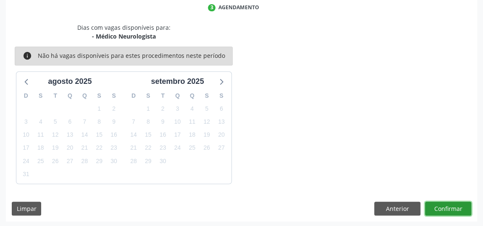
click at [456, 205] on button "Confirmar" at bounding box center [448, 209] width 46 height 14
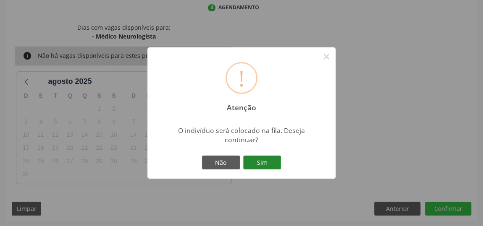
click at [269, 162] on button "Sim" at bounding box center [262, 163] width 38 height 14
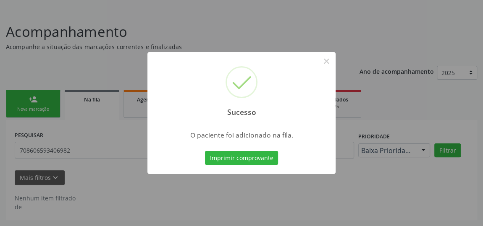
scroll to position [46, 0]
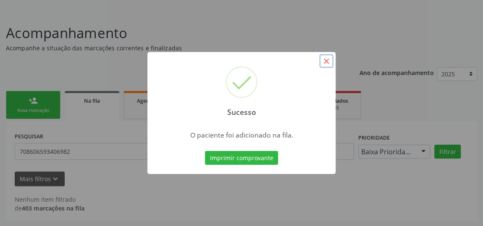
click at [326, 60] on button "×" at bounding box center [326, 61] width 14 height 14
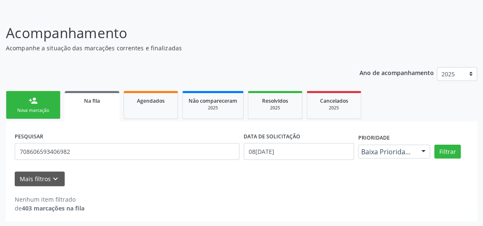
click at [37, 105] on link "person_add Nova marcação" at bounding box center [33, 105] width 55 height 28
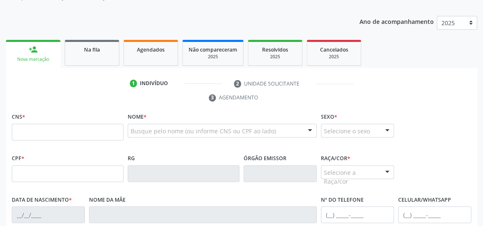
scroll to position [123, 0]
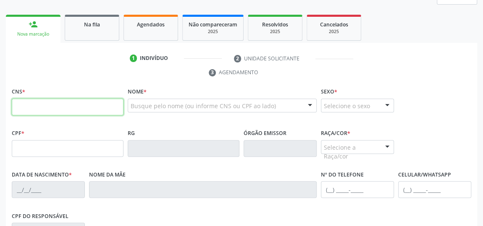
click at [86, 105] on input "text" at bounding box center [68, 107] width 112 height 17
type input "700 6024 5954 2363"
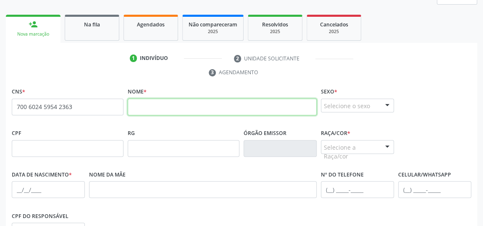
click at [144, 105] on input "text" at bounding box center [222, 107] width 189 height 17
type input "JANETE MARIA DOS SANTOS"
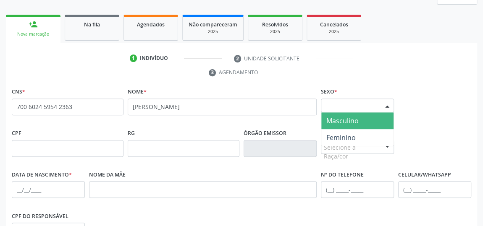
click at [379, 104] on div "Selecione o sexo" at bounding box center [357, 106] width 73 height 14
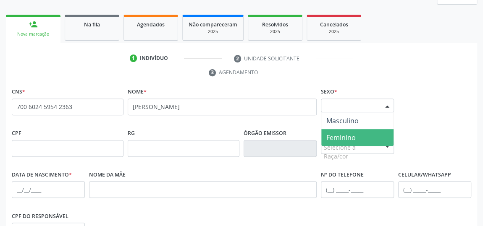
click at [365, 135] on span "Feminino" at bounding box center [357, 137] width 72 height 17
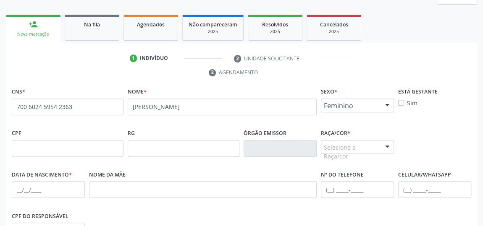
scroll to position [161, 0]
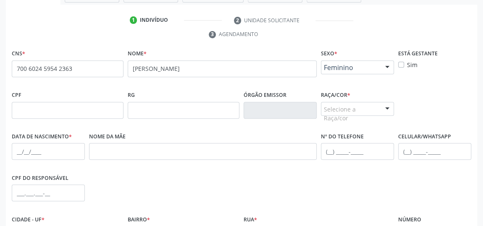
click at [383, 110] on div at bounding box center [387, 109] width 13 height 14
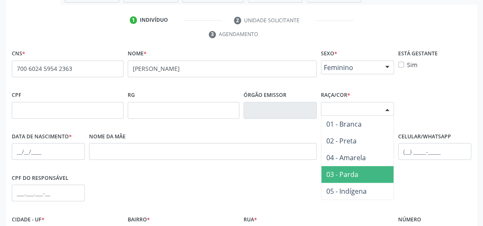
click at [365, 170] on span "03 - Parda" at bounding box center [357, 174] width 72 height 17
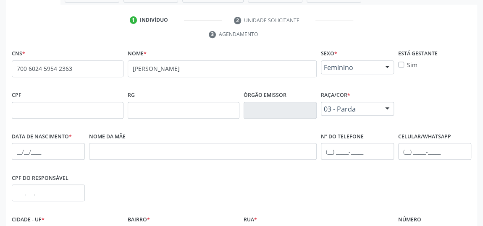
scroll to position [199, 0]
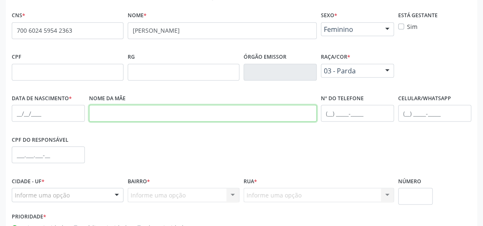
click at [117, 110] on input "text" at bounding box center [203, 113] width 228 height 17
type input "CARMELITA MARIA DOS SANTOS"
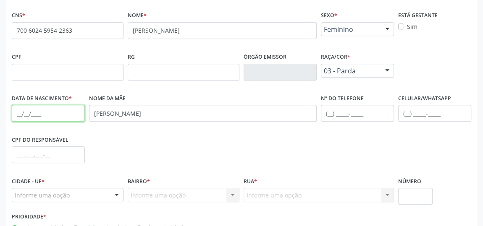
click at [16, 113] on input "text" at bounding box center [48, 113] width 73 height 17
type input "16/09/1973"
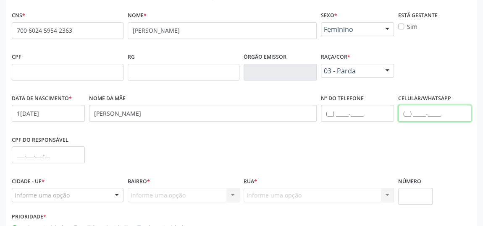
click at [406, 113] on input "text" at bounding box center [434, 113] width 73 height 17
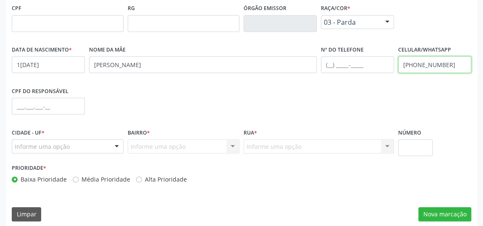
scroll to position [254, 0]
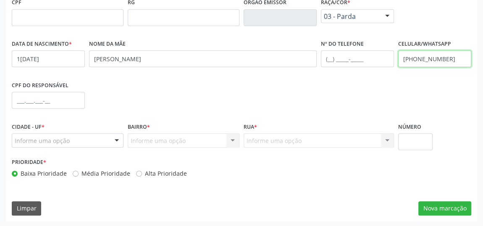
type input "(82) 99345-3963"
click at [116, 140] on div at bounding box center [116, 141] width 13 height 14
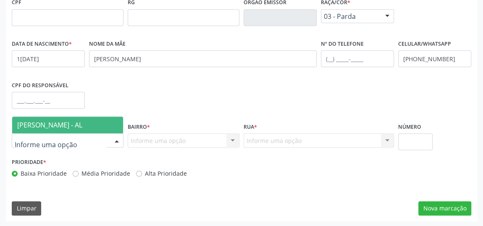
click at [101, 126] on span "[PERSON_NAME] - AL" at bounding box center [67, 125] width 111 height 17
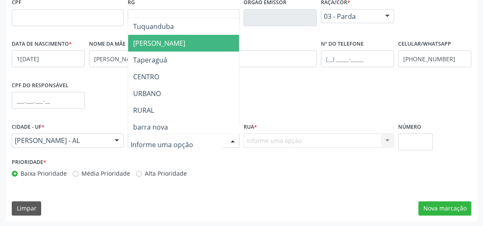
click at [184, 40] on span "[PERSON_NAME]" at bounding box center [183, 43] width 111 height 17
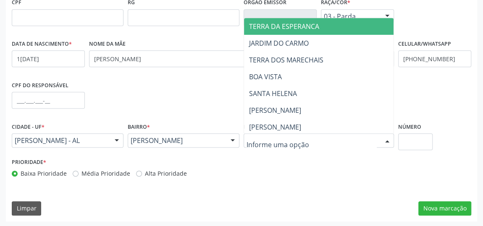
click at [309, 28] on span "TERRA DA ESPERANCA" at bounding box center [284, 26] width 70 height 9
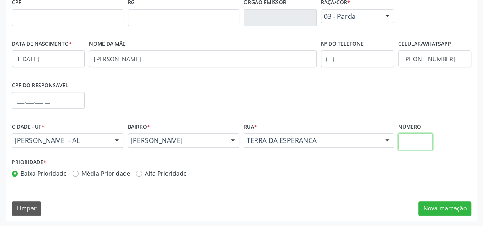
click at [414, 137] on input "text" at bounding box center [415, 142] width 34 height 17
click at [404, 141] on input "39" at bounding box center [415, 142] width 34 height 17
type input "Q M 39"
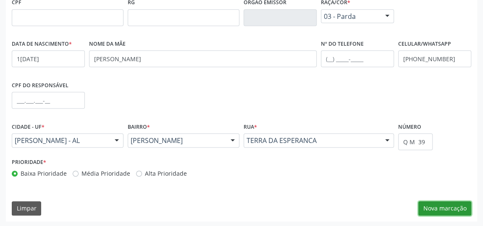
click at [452, 211] on button "Nova marcação" at bounding box center [444, 209] width 53 height 14
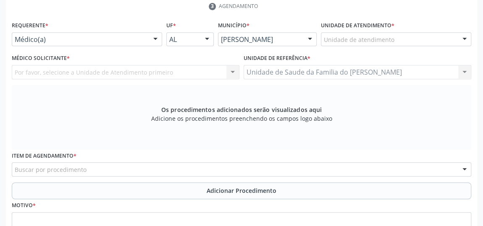
scroll to position [177, 0]
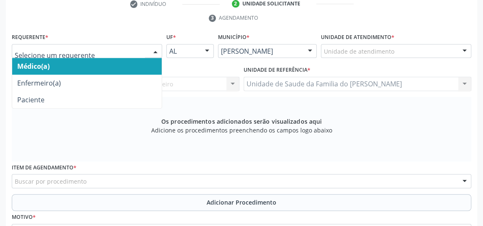
click at [155, 49] on div at bounding box center [155, 52] width 13 height 14
click at [118, 71] on span "Médico(a)" at bounding box center [87, 66] width 150 height 17
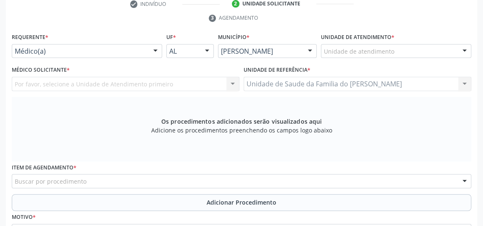
drag, startPoint x: 351, startPoint y: 52, endPoint x: 310, endPoint y: 29, distance: 46.6
click at [310, 29] on div "check Indivíduo 2 Unidade solicitante 3 Agendamento CNS * 700 6024 5954 2363 no…" at bounding box center [241, 151] width 471 height 308
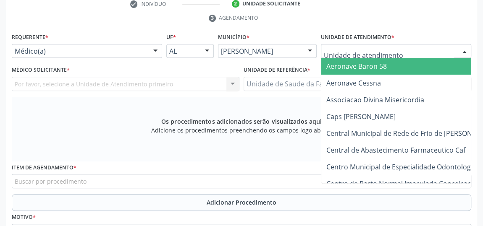
type input "J"
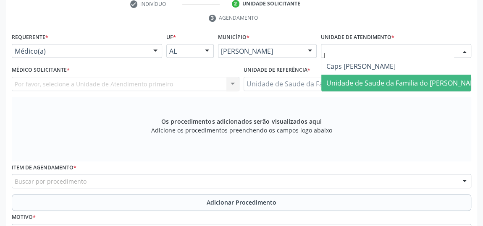
click at [378, 82] on span "Unidade de Saude da Familia do [PERSON_NAME]" at bounding box center [403, 83] width 155 height 9
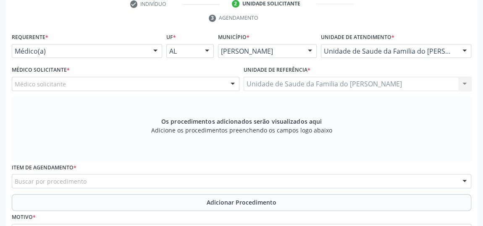
click at [232, 84] on div at bounding box center [232, 84] width 13 height 14
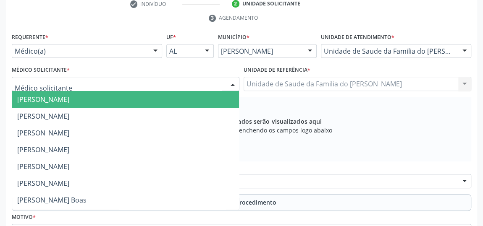
type input "J"
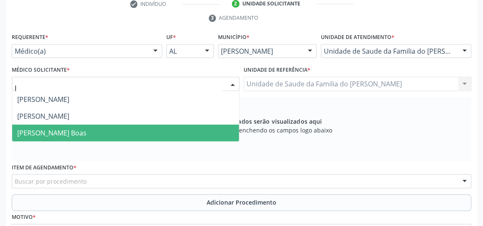
click at [121, 130] on span "[PERSON_NAME] Boas" at bounding box center [125, 133] width 227 height 17
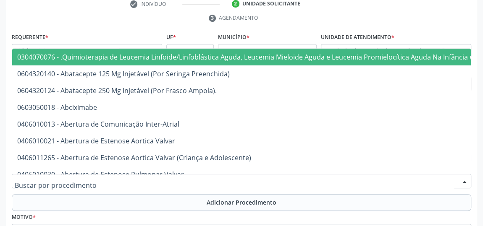
click at [108, 182] on div at bounding box center [241, 181] width 459 height 14
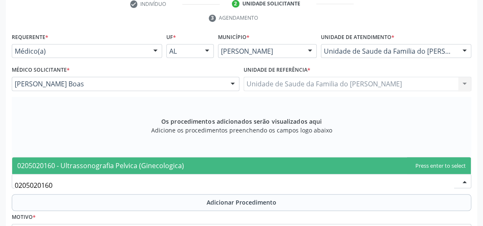
click at [118, 165] on span "0205020160 - Ultrassonografia Pelvica (Ginecologica)" at bounding box center [100, 165] width 167 height 9
type input "0205020160"
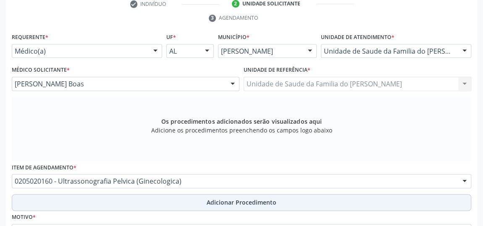
click at [137, 198] on button "Adicionar Procedimento" at bounding box center [241, 202] width 459 height 17
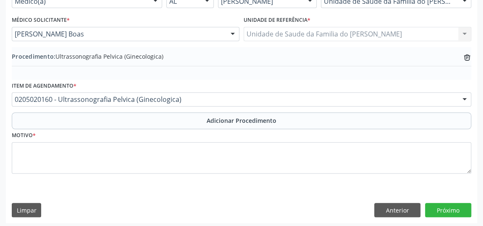
scroll to position [228, 0]
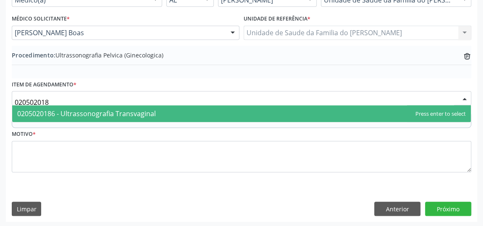
type input "0205020186"
click at [176, 108] on span "0205020186 - Ultrassonografia Transvaginal" at bounding box center [241, 113] width 459 height 17
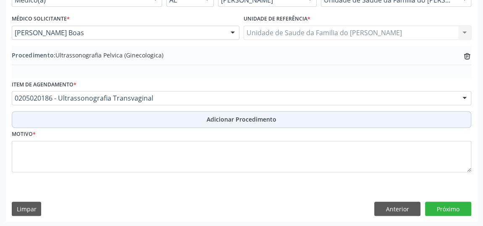
click at [177, 120] on button "Adicionar Procedimento" at bounding box center [241, 119] width 459 height 17
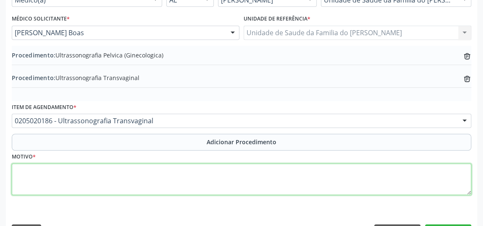
click at [168, 179] on textarea at bounding box center [241, 180] width 459 height 32
click at [173, 176] on textarea "AVALIACAO" at bounding box center [241, 180] width 459 height 32
click at [34, 169] on textarea "AVALIACAO" at bounding box center [241, 180] width 459 height 32
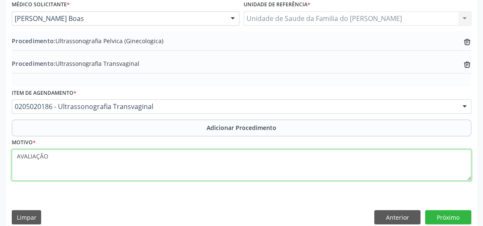
scroll to position [251, 0]
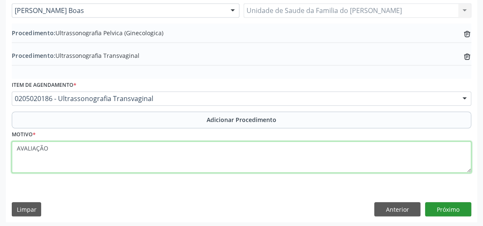
type textarea "AVALIAÇÃO"
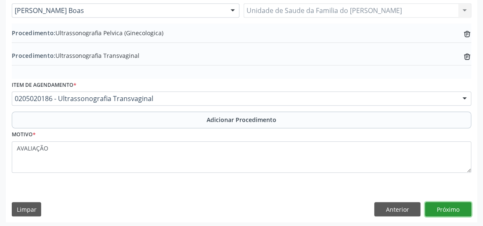
click at [436, 205] on button "Próximo" at bounding box center [448, 209] width 46 height 14
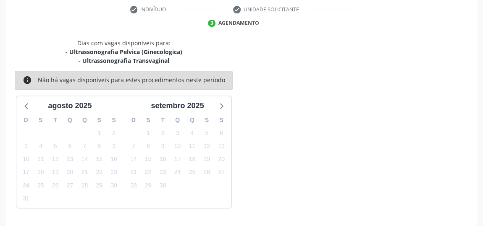
scroll to position [196, 0]
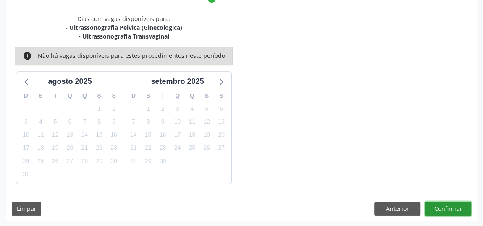
click at [446, 209] on button "Confirmar" at bounding box center [448, 209] width 46 height 14
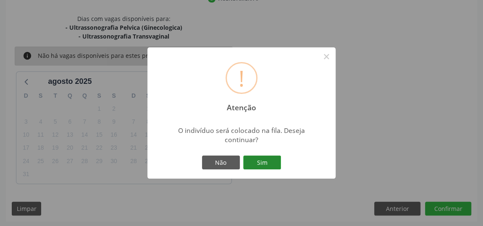
click at [267, 165] on button "Sim" at bounding box center [262, 163] width 38 height 14
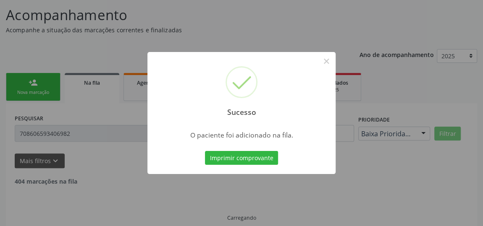
scroll to position [46, 0]
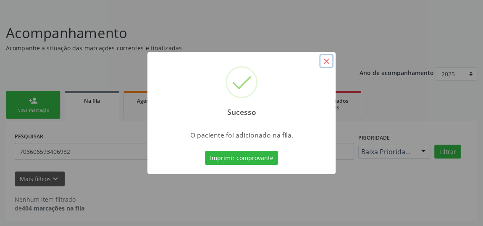
click at [328, 61] on button "×" at bounding box center [326, 61] width 14 height 14
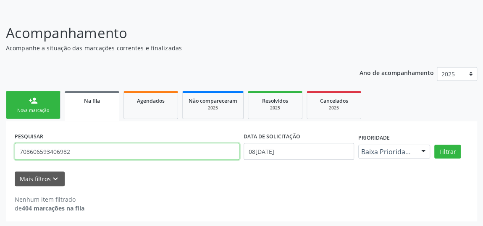
drag, startPoint x: 95, startPoint y: 150, endPoint x: 0, endPoint y: 145, distance: 95.5
click at [0, 145] on div "Acompanhamento Acompanhe a situação das marcações correntes e finalizadas Relat…" at bounding box center [241, 120] width 483 height 216
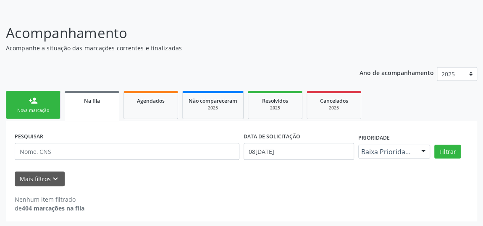
click at [228, 186] on div "Nenhum item filtrado de 404 marcações na fila" at bounding box center [242, 199] width 454 height 26
click at [147, 110] on link "Agendados" at bounding box center [150, 105] width 55 height 28
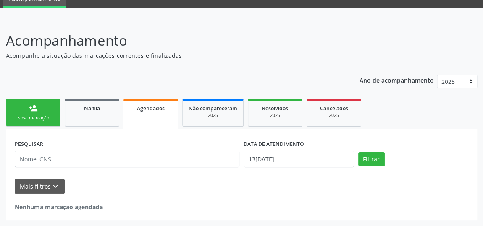
scroll to position [37, 0]
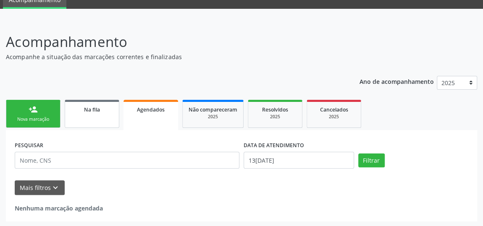
click at [84, 116] on link "Na fila" at bounding box center [92, 114] width 55 height 28
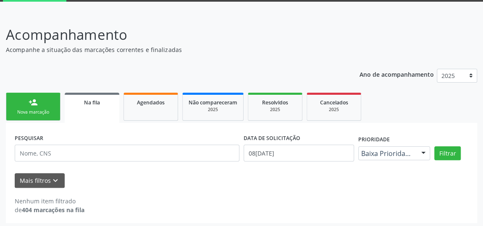
scroll to position [46, 0]
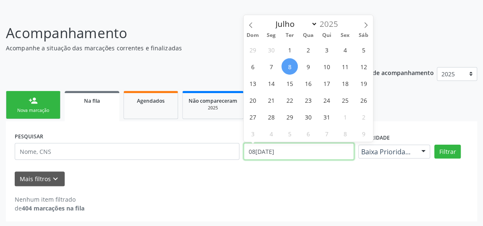
click at [315, 152] on input "08/07/2025" at bounding box center [299, 151] width 110 height 17
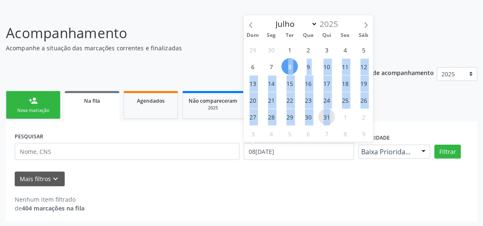
drag, startPoint x: 289, startPoint y: 65, endPoint x: 331, endPoint y: 113, distance: 64.6
click at [331, 113] on div "29 30 1 2 3 4 5 6 7 8 9 10 11 12 13 14 15 16 17 18 19 20 21 22 23 24 25 26 27 2…" at bounding box center [308, 91] width 129 height 101
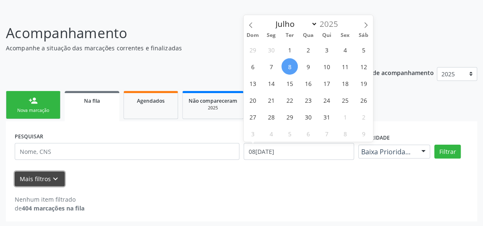
click at [47, 178] on button "Mais filtros keyboard_arrow_down" at bounding box center [40, 179] width 50 height 15
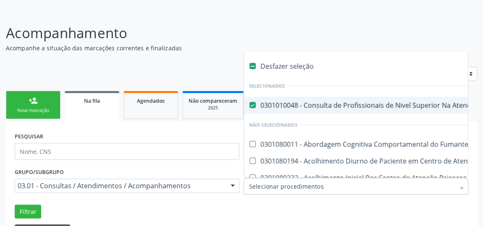
click at [255, 105] on Médico\) at bounding box center [252, 105] width 6 height 6
click at [249, 105] on Médico\) "checkbox" at bounding box center [246, 104] width 5 height 5
checkbox Médico\) "false"
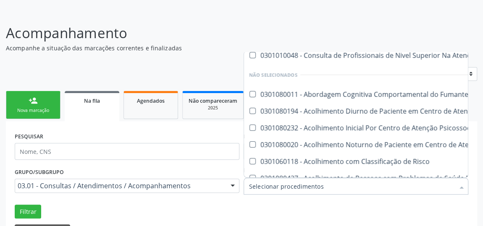
scroll to position [191, 0]
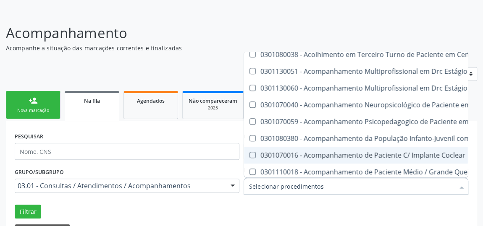
click at [295, 188] on input "Item de agendamento" at bounding box center [351, 186] width 205 height 17
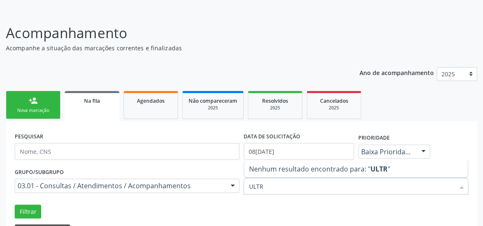
scroll to position [0, 0]
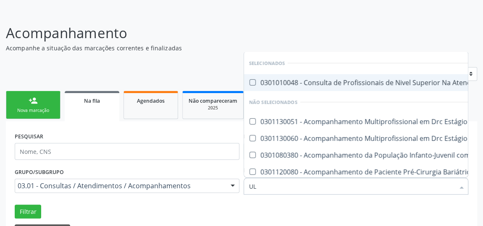
type input "U"
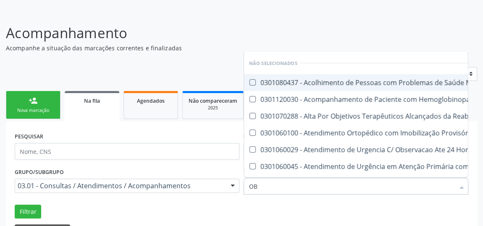
type input "O"
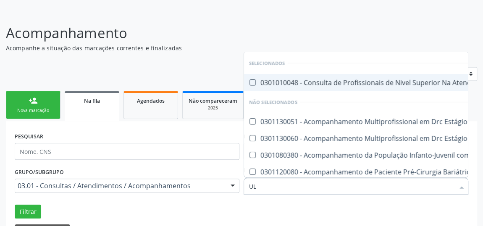
type input "U"
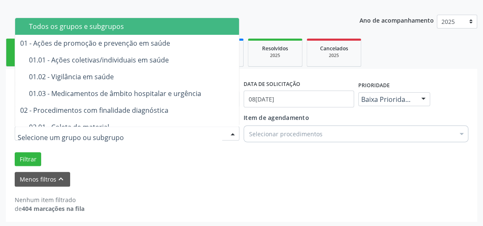
click at [228, 132] on div at bounding box center [232, 134] width 13 height 14
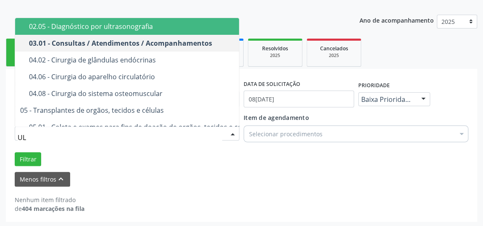
type input "ULT"
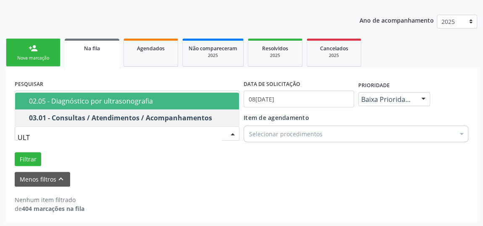
click at [160, 102] on div "02.05 - Diagnóstico por ultrasonografia" at bounding box center [131, 101] width 205 height 7
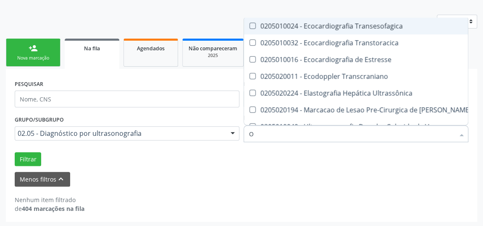
type input "OB"
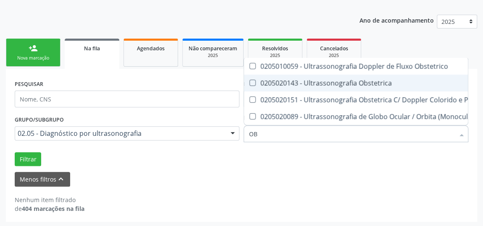
click at [256, 80] on div "0205020143 - Ultrassonografia Obstetrica" at bounding box center [369, 83] width 241 height 7
click at [335, 80] on div "0205020143 - Ultrassonografia Obstetrica" at bounding box center [369, 83] width 241 height 7
checkbox Obstetrica "false"
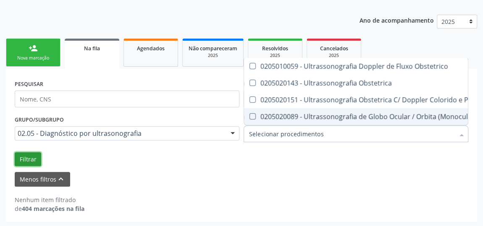
click at [29, 159] on button "Filtrar" at bounding box center [28, 159] width 26 height 14
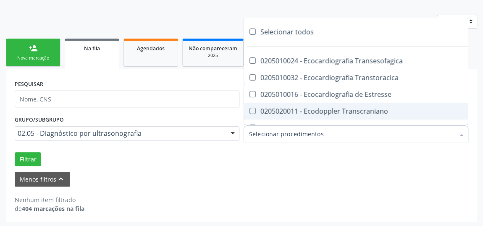
click at [465, 135] on div at bounding box center [461, 135] width 13 height 14
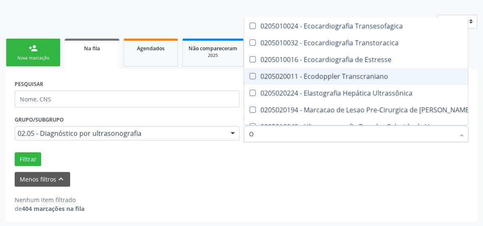
type input "OB"
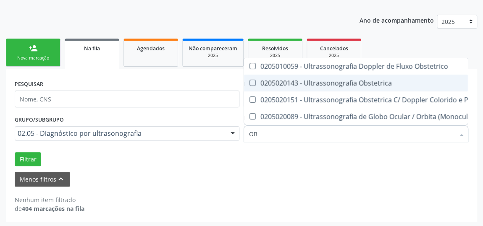
click at [252, 80] on Obstetrica at bounding box center [252, 83] width 6 height 6
click at [249, 80] on Obstetrica "checkbox" at bounding box center [246, 82] width 5 height 5
checkbox Obstetrica "true"
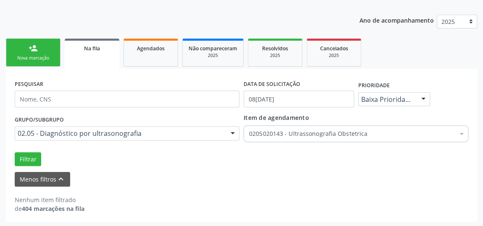
click at [363, 172] on div "Menos filtros keyboard_arrow_up" at bounding box center [242, 179] width 458 height 15
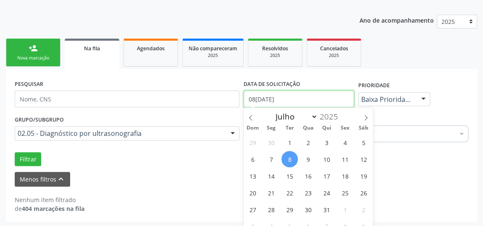
click at [348, 102] on input "08/07/2025" at bounding box center [299, 99] width 110 height 17
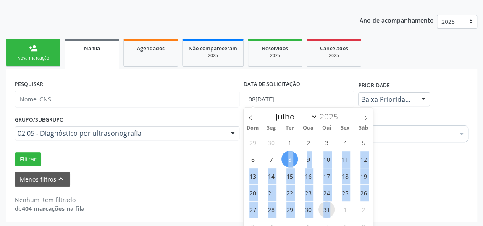
drag, startPoint x: 289, startPoint y: 159, endPoint x: 333, endPoint y: 213, distance: 69.7
click at [333, 213] on div "29 30 1 2 3 4 5 6 7 8 9 10 11 12 13 14 15 16 17 18 19 20 21 22 23 24 25 26 27 2…" at bounding box center [308, 184] width 129 height 101
click at [24, 158] on button "Filtrar" at bounding box center [28, 159] width 26 height 14
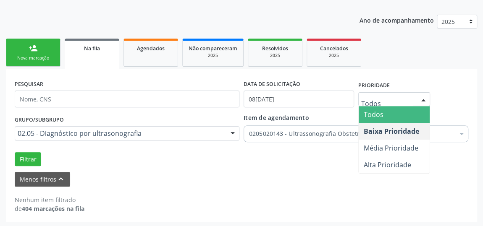
click at [415, 103] on div at bounding box center [394, 99] width 72 height 14
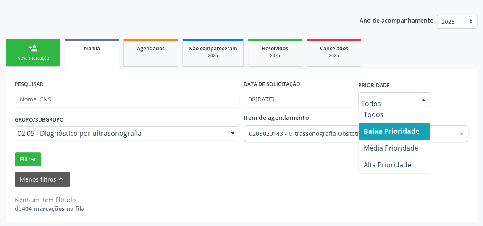
click at [405, 131] on span "Baixa Prioridade" at bounding box center [391, 131] width 55 height 9
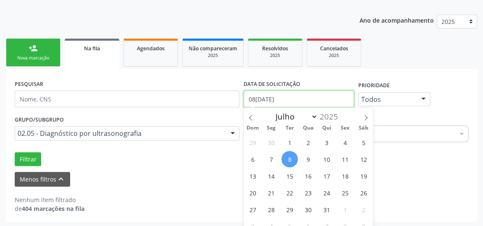
click at [316, 100] on input "08/07/2025" at bounding box center [299, 99] width 110 height 17
click at [367, 118] on icon at bounding box center [366, 117] width 3 height 5
select select "7"
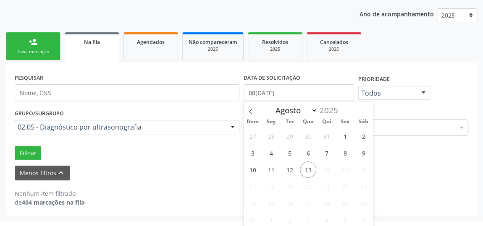
scroll to position [107, 0]
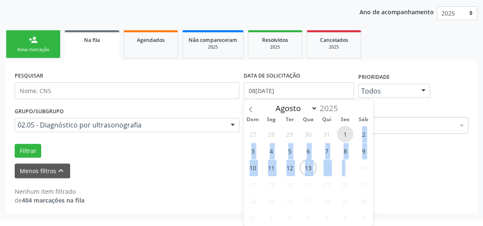
drag, startPoint x: 345, startPoint y: 130, endPoint x: 346, endPoint y: 169, distance: 39.1
click at [346, 169] on div "27 28 29 30 31 1 2 3 4 5 6 7 8 9 10 11 12 13 14 15 16 17 18 19 20 21 22 23 24 2…" at bounding box center [308, 176] width 129 height 101
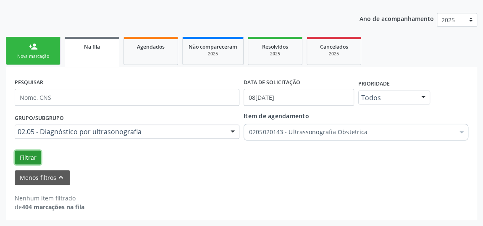
scroll to position [99, 0]
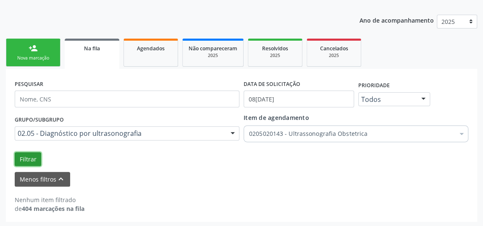
click at [23, 150] on div "Grupo/Subgrupo 02.05 - Diagnóstico por ultrasonografia Todos os grupos e subgru…" at bounding box center [242, 139] width 458 height 53
click at [38, 155] on button "Filtrar" at bounding box center [28, 159] width 26 height 14
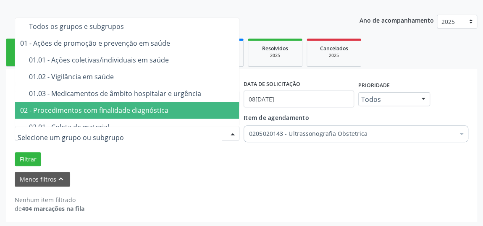
click at [227, 136] on div at bounding box center [232, 134] width 13 height 14
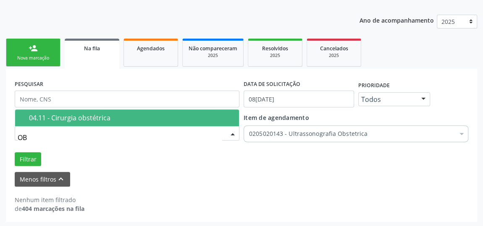
type input "O"
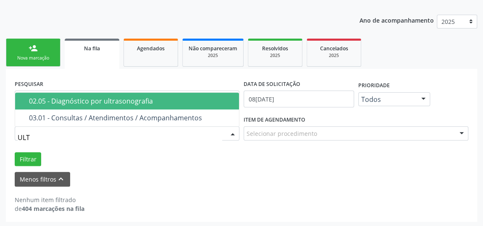
type input "ULTR"
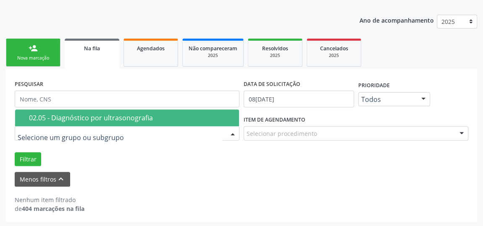
click at [211, 169] on form "PESQUISAR DATA DE SOLICITAÇÃO 08/07/2025 Prioridade Todos Todos Baixa Prioridad…" at bounding box center [242, 132] width 454 height 109
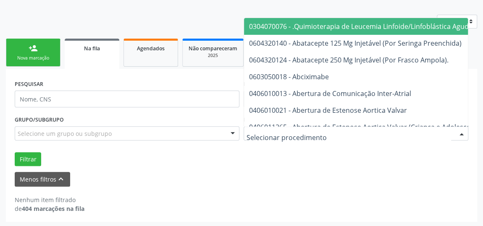
click at [456, 133] on div at bounding box center [461, 134] width 13 height 14
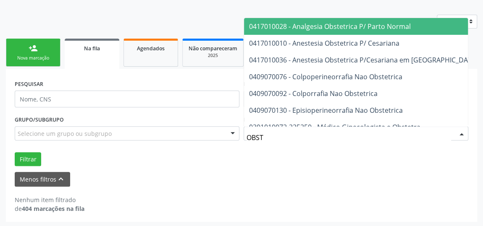
type input "OBSTE"
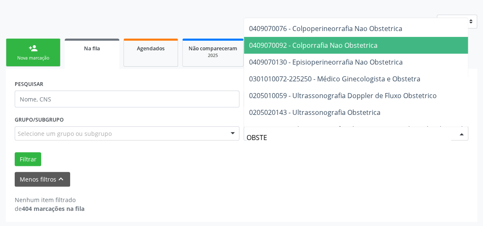
scroll to position [65, 0]
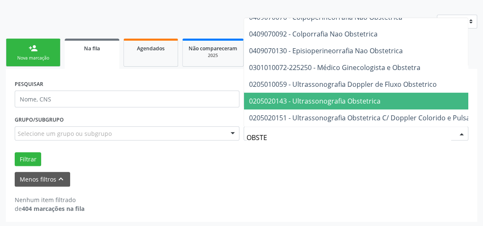
click at [393, 93] on span "0205020143 - Ultrassonografia Obstetrica" at bounding box center [402, 101] width 317 height 17
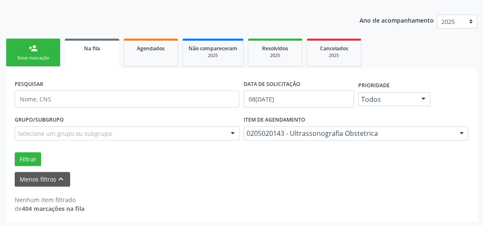
click at [418, 96] on div at bounding box center [423, 100] width 13 height 14
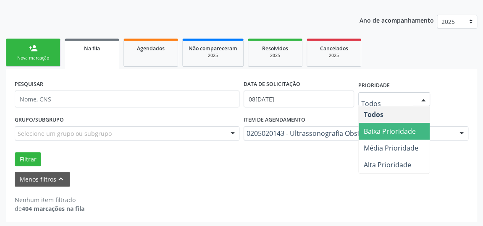
click at [406, 130] on span "Baixa Prioridade" at bounding box center [390, 131] width 52 height 9
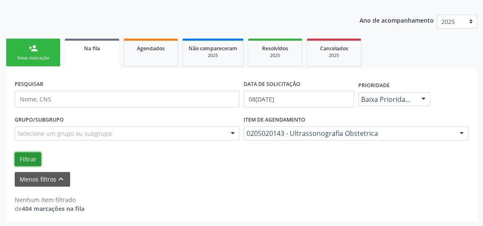
click at [24, 155] on button "Filtrar" at bounding box center [28, 159] width 26 height 14
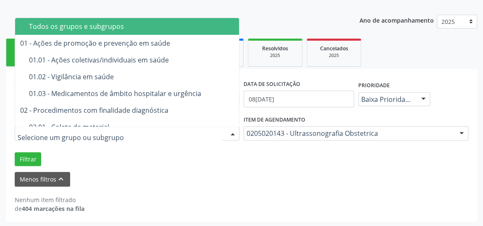
click at [156, 133] on div at bounding box center [127, 133] width 225 height 14
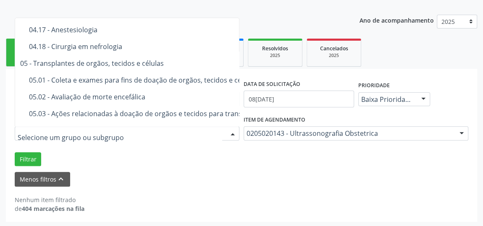
scroll to position [878, 0]
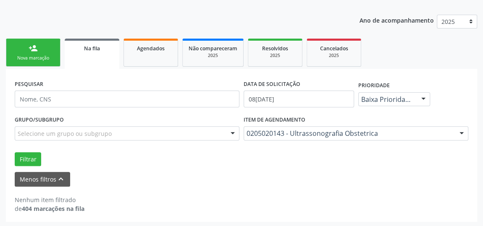
click at [280, 187] on div "Nenhum item filtrado de 404 marcações na fila" at bounding box center [242, 200] width 454 height 26
click at [311, 100] on input "08/07/2025" at bounding box center [299, 99] width 110 height 17
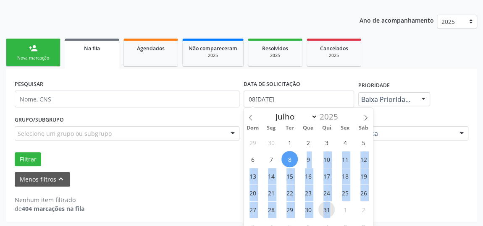
drag, startPoint x: 291, startPoint y: 158, endPoint x: 330, endPoint y: 216, distance: 69.9
click at [330, 216] on div "29 30 1 2 3 4 5 6 7 8 9 10 11 12 13 14 15 16 17 18 19 20 21 22 23 24 25 26 27 2…" at bounding box center [308, 184] width 129 height 101
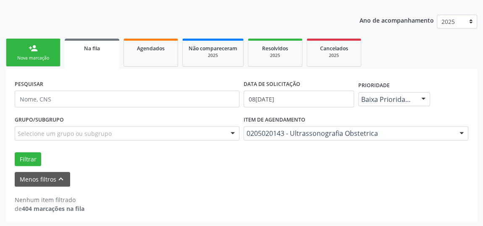
click at [195, 196] on div "Nenhum item filtrado de 404 marcações na fila" at bounding box center [242, 205] width 454 height 18
click at [18, 158] on button "Filtrar" at bounding box center [28, 159] width 26 height 14
click at [55, 180] on button "Menos filtros keyboard_arrow_up" at bounding box center [42, 179] width 55 height 15
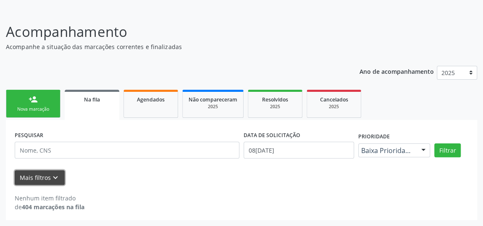
scroll to position [46, 0]
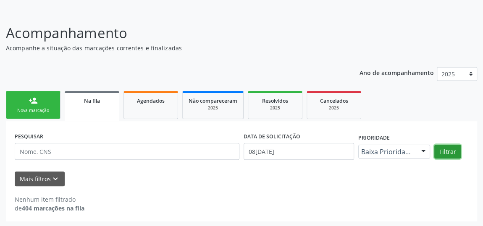
click at [458, 150] on button "Filtrar" at bounding box center [447, 152] width 26 height 14
click at [275, 193] on div "Nenhum item filtrado de 404 marcações na fila" at bounding box center [242, 199] width 454 height 26
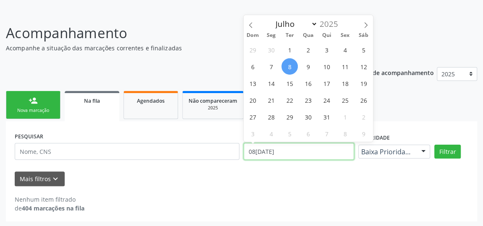
click at [317, 153] on input "08/07/2025" at bounding box center [299, 151] width 110 height 17
click at [365, 22] on icon at bounding box center [366, 25] width 6 height 6
select select "7"
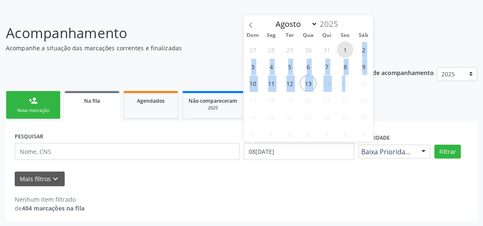
drag, startPoint x: 346, startPoint y: 54, endPoint x: 346, endPoint y: 77, distance: 23.1
click at [346, 77] on div "27 28 29 30 31 1 2 3 4 5 6 7 8 9 10 11 12 13 14 15 16 17 18 19 20 21 22 23 24 2…" at bounding box center [308, 91] width 129 height 101
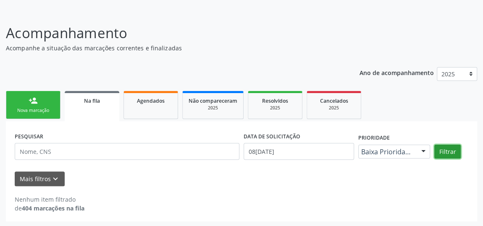
click at [446, 150] on button "Filtrar" at bounding box center [447, 152] width 26 height 14
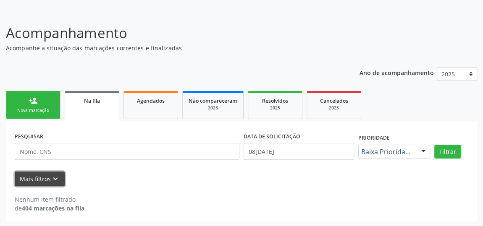
click at [44, 181] on button "Mais filtros keyboard_arrow_down" at bounding box center [40, 179] width 50 height 15
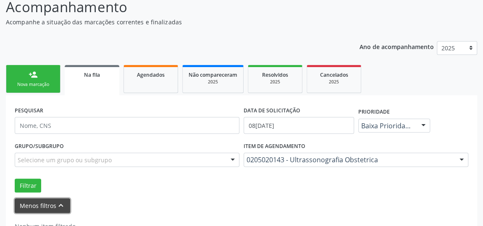
scroll to position [99, 0]
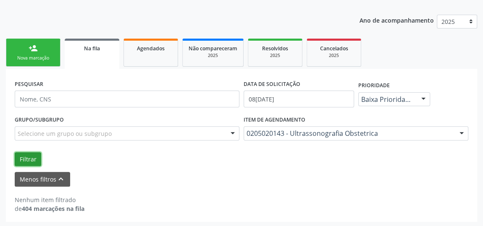
click at [27, 158] on button "Filtrar" at bounding box center [28, 159] width 26 height 14
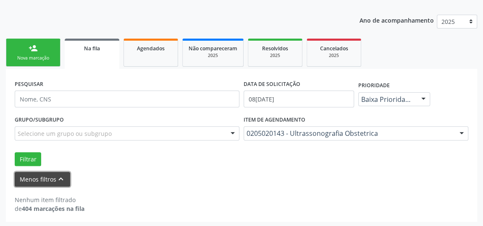
click at [29, 175] on button "Menos filtros keyboard_arrow_up" at bounding box center [42, 179] width 55 height 15
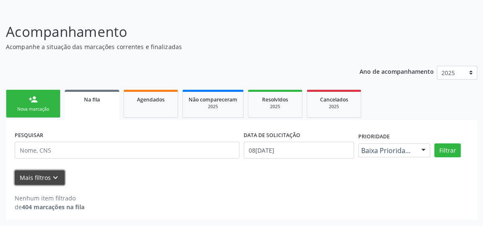
scroll to position [46, 0]
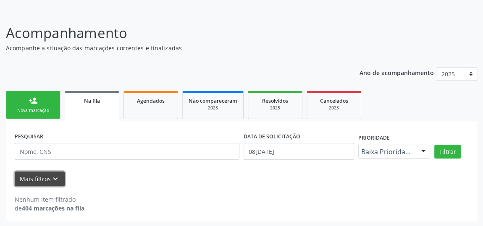
click at [29, 175] on button "Mais filtros keyboard_arrow_down" at bounding box center [40, 179] width 50 height 15
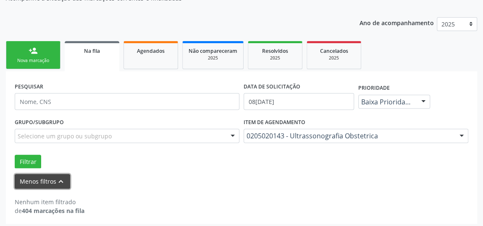
scroll to position [99, 0]
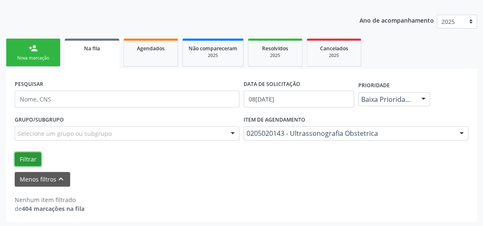
click at [30, 156] on button "Filtrar" at bounding box center [28, 159] width 26 height 14
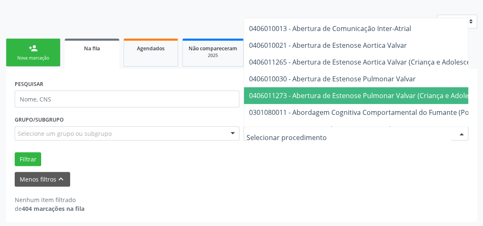
click at [465, 134] on div at bounding box center [461, 134] width 13 height 14
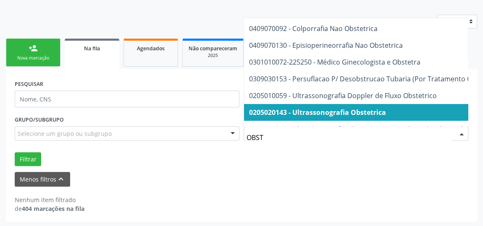
click at [306, 106] on span "0205020143 - Ultrassonografia Obstetrica" at bounding box center [402, 112] width 317 height 17
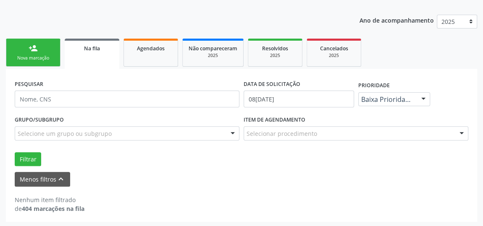
click at [449, 131] on div "Selecionar procedimento" at bounding box center [356, 133] width 225 height 14
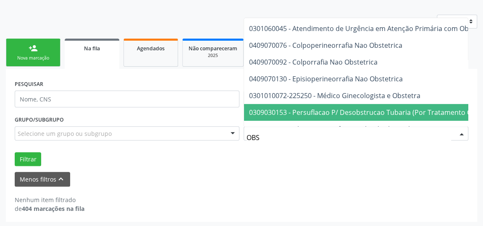
type input "OBST"
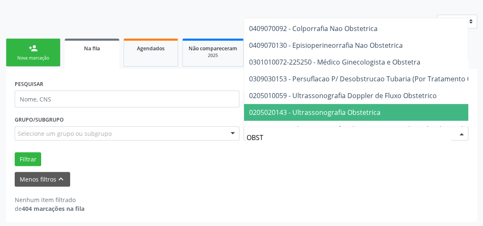
click at [438, 115] on span "0205020143 - Ultrassonografia Obstetrica" at bounding box center [402, 112] width 317 height 17
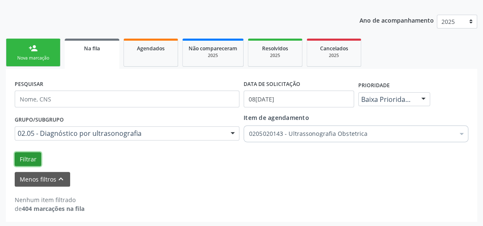
click at [27, 158] on button "Filtrar" at bounding box center [28, 159] width 26 height 14
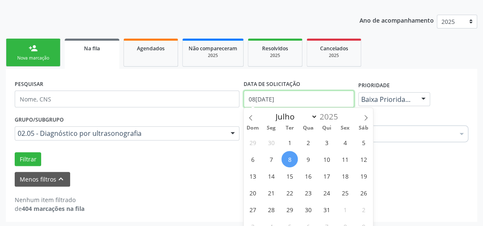
click at [291, 99] on input "08/07/2025" at bounding box center [299, 99] width 110 height 17
click at [367, 116] on icon at bounding box center [366, 118] width 6 height 6
select select "7"
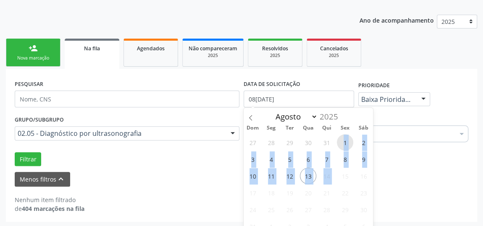
drag, startPoint x: 336, startPoint y: 142, endPoint x: 336, endPoint y: 177, distance: 35.3
click at [336, 177] on div "27 28 29 30 31 1 2 3 4 5 6 7 8 9 10 11 12 13 14 15 16 17 18 19 20 21 22 23 24 2…" at bounding box center [308, 184] width 129 height 101
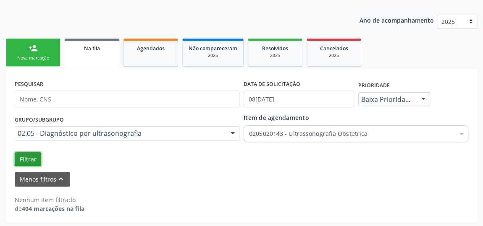
click at [26, 157] on button "Filtrar" at bounding box center [28, 159] width 26 height 14
click at [22, 157] on button "Filtrar" at bounding box center [28, 159] width 26 height 14
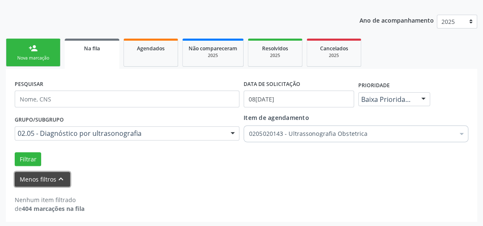
click at [35, 179] on button "Menos filtros keyboard_arrow_up" at bounding box center [42, 179] width 55 height 15
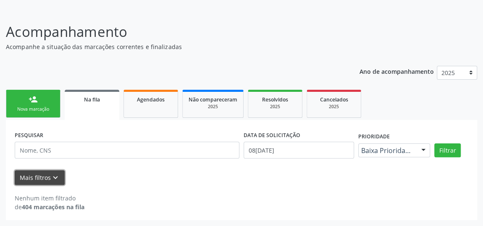
scroll to position [46, 0]
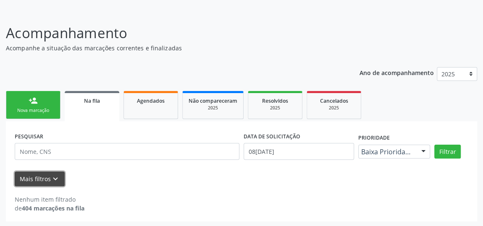
click at [35, 179] on button "Mais filtros keyboard_arrow_down" at bounding box center [40, 179] width 50 height 15
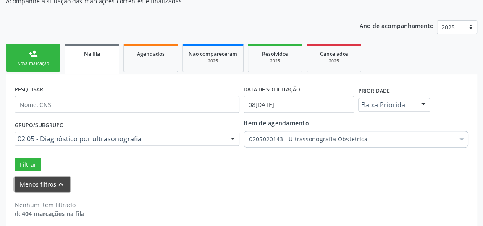
scroll to position [99, 0]
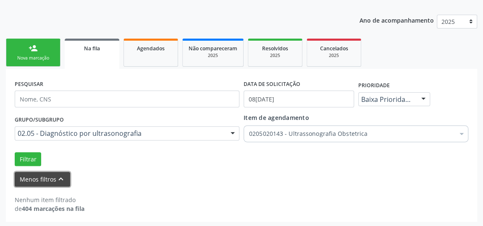
click at [35, 179] on button "Menos filtros keyboard_arrow_up" at bounding box center [42, 179] width 55 height 15
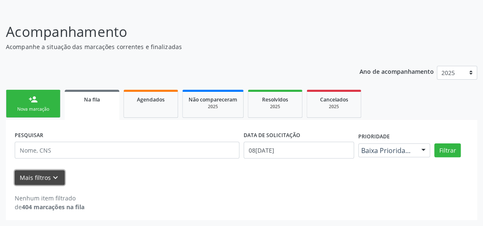
scroll to position [46, 0]
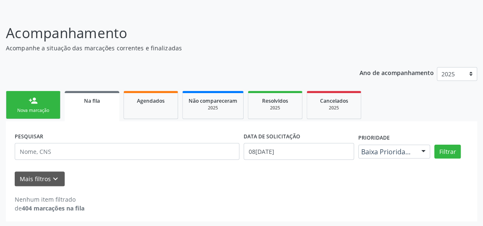
click at [39, 170] on form "PESQUISAR DATA DE SOLICITAÇÃO 08/07/2025 Prioridade Baixa Prioridade Todos Baix…" at bounding box center [242, 158] width 454 height 56
click at [35, 177] on button "Mais filtros keyboard_arrow_down" at bounding box center [40, 179] width 50 height 15
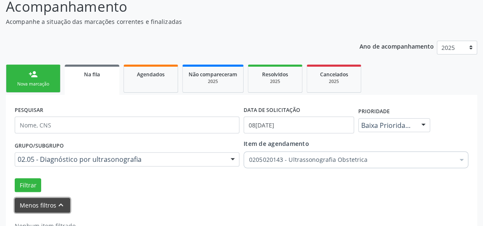
scroll to position [99, 0]
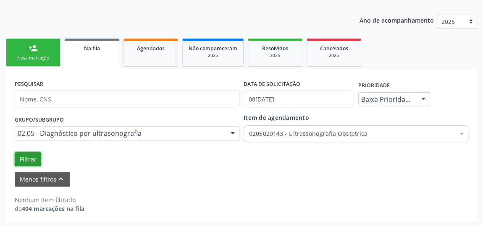
click at [28, 162] on button "Filtrar" at bounding box center [28, 159] width 26 height 14
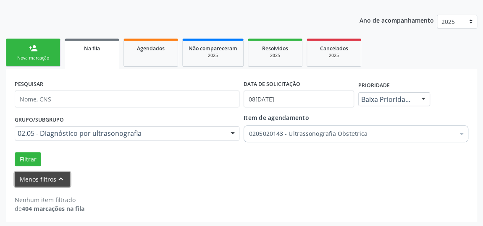
click at [61, 176] on icon "keyboard_arrow_up" at bounding box center [60, 179] width 9 height 9
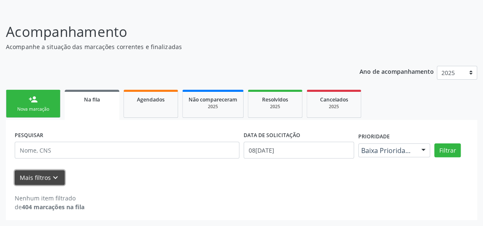
scroll to position [46, 0]
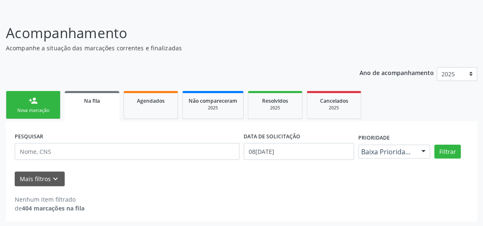
click at [373, 184] on div "Mais filtros keyboard_arrow_down" at bounding box center [242, 179] width 458 height 15
click at [85, 107] on link "Na fila" at bounding box center [92, 106] width 55 height 30
click at [33, 108] on div "Nova marcação" at bounding box center [33, 111] width 42 height 6
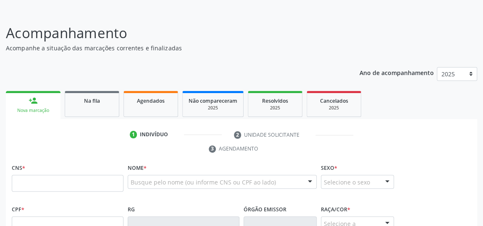
click at [38, 108] on div "Nova marcação" at bounding box center [33, 111] width 43 height 6
click at [104, 100] on div "Na fila" at bounding box center [92, 100] width 42 height 9
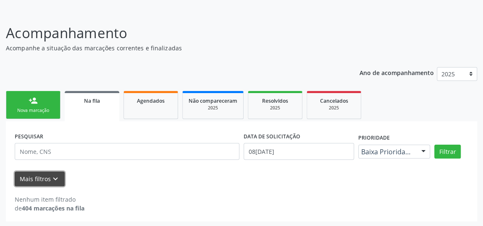
click at [49, 177] on button "Mais filtros keyboard_arrow_down" at bounding box center [40, 179] width 50 height 15
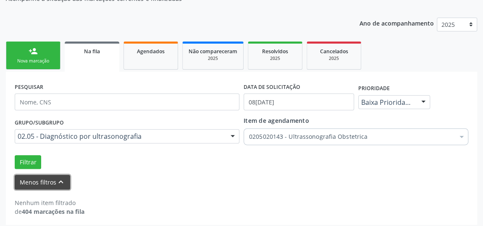
scroll to position [99, 0]
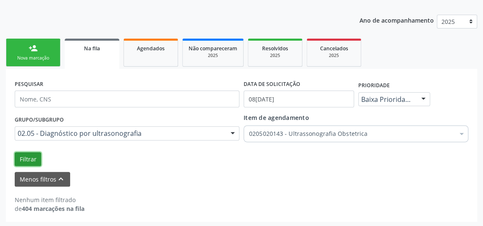
drag, startPoint x: 31, startPoint y: 158, endPoint x: 55, endPoint y: 160, distance: 24.9
click at [32, 158] on button "Filtrar" at bounding box center [28, 159] width 26 height 14
click at [36, 56] on div "Nova marcação" at bounding box center [33, 58] width 42 height 6
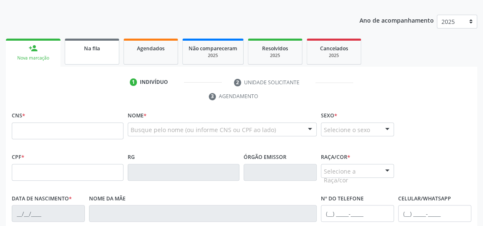
click at [105, 58] on link "Na fila" at bounding box center [92, 52] width 55 height 26
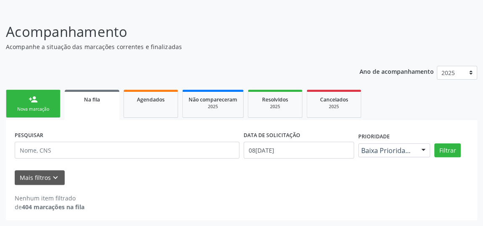
scroll to position [46, 0]
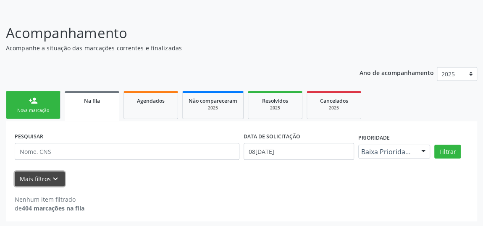
click at [52, 179] on icon "keyboard_arrow_down" at bounding box center [55, 179] width 9 height 9
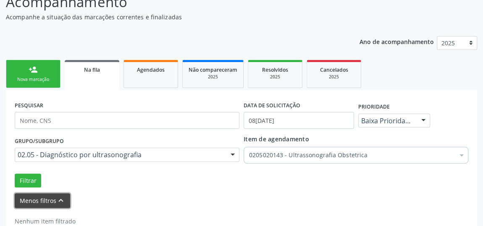
scroll to position [99, 0]
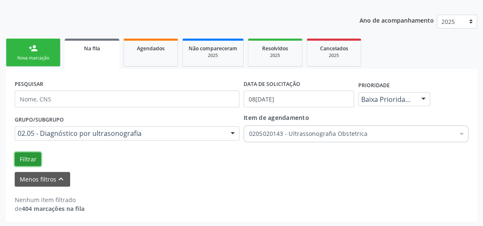
drag, startPoint x: 25, startPoint y: 158, endPoint x: 126, endPoint y: 168, distance: 101.7
click at [26, 158] on button "Filtrar" at bounding box center [28, 159] width 26 height 14
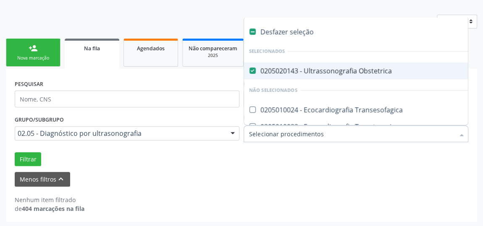
drag, startPoint x: 393, startPoint y: 139, endPoint x: 234, endPoint y: 143, distance: 158.4
click at [251, 29] on label at bounding box center [252, 32] width 6 height 6
checkbox Obstetrica "false"
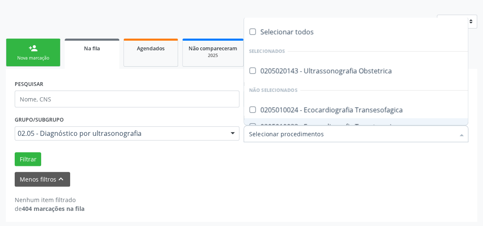
click at [203, 141] on div "Grupo/Subgrupo 02.05 - Diagnóstico por ultrasonografia Todos os grupos e subgru…" at bounding box center [127, 129] width 229 height 33
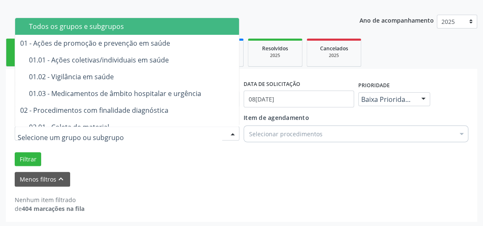
drag, startPoint x: 154, startPoint y: 133, endPoint x: 71, endPoint y: 133, distance: 82.7
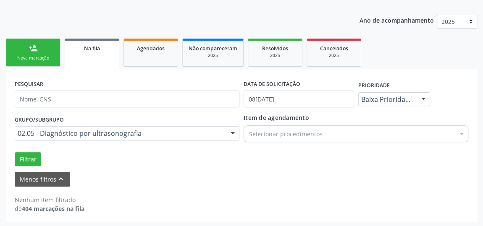
click at [281, 205] on div "Nenhum item filtrado de 404 marcações na fila" at bounding box center [242, 205] width 454 height 18
click at [147, 52] on div "Agendados" at bounding box center [151, 48] width 42 height 9
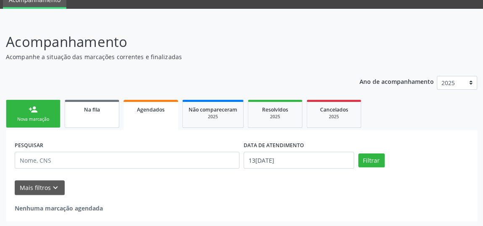
click at [99, 112] on span "Na fila" at bounding box center [92, 109] width 16 height 7
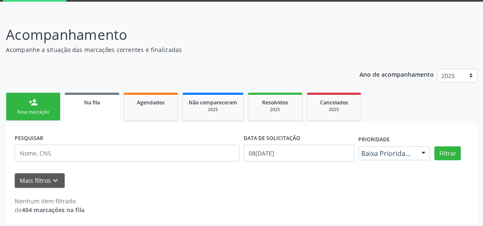
scroll to position [46, 0]
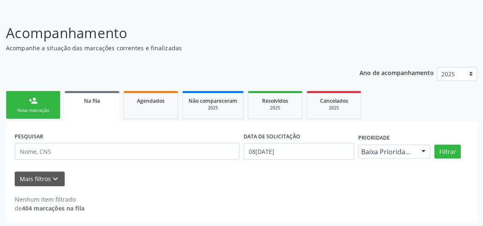
click at [113, 113] on link "Na fila" at bounding box center [92, 106] width 55 height 30
click at [55, 175] on icon "keyboard_arrow_down" at bounding box center [55, 179] width 9 height 9
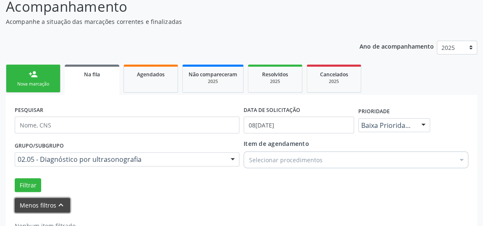
scroll to position [99, 0]
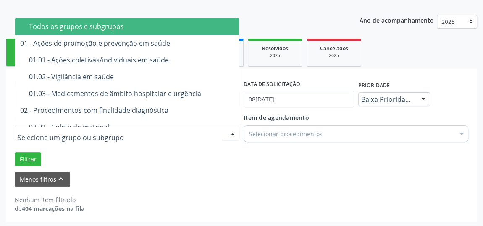
drag, startPoint x: 148, startPoint y: 134, endPoint x: 61, endPoint y: 133, distance: 86.5
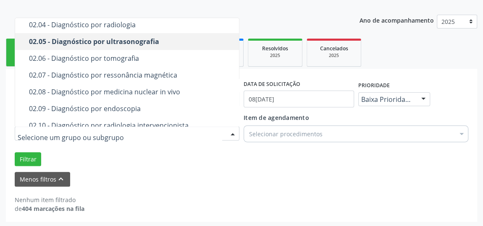
scroll to position [0, 0]
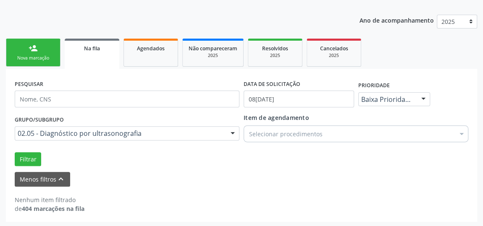
click at [218, 164] on div "Filtrar" at bounding box center [242, 159] width 458 height 14
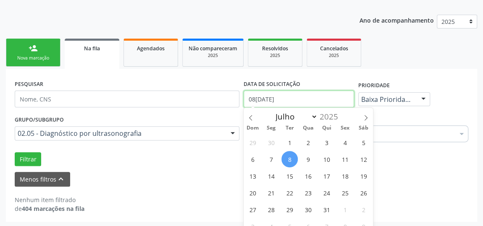
click at [315, 99] on input "08/07/2025" at bounding box center [299, 99] width 110 height 17
click at [367, 113] on span at bounding box center [366, 115] width 14 height 14
select select "7"
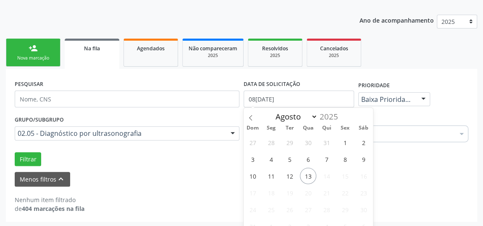
click at [166, 187] on div "Nenhum item filtrado de 404 marcações na fila" at bounding box center [242, 200] width 454 height 26
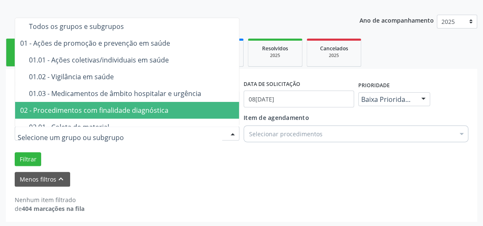
drag, startPoint x: 166, startPoint y: 133, endPoint x: 19, endPoint y: 133, distance: 146.6
drag, startPoint x: 298, startPoint y: 203, endPoint x: 293, endPoint y: 197, distance: 7.7
click at [297, 199] on div "Nenhum item filtrado de 404 marcações na fila" at bounding box center [242, 205] width 454 height 18
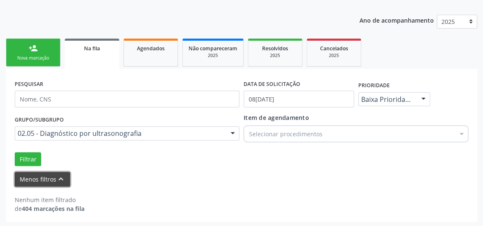
click at [53, 175] on button "Menos filtros keyboard_arrow_up" at bounding box center [42, 179] width 55 height 15
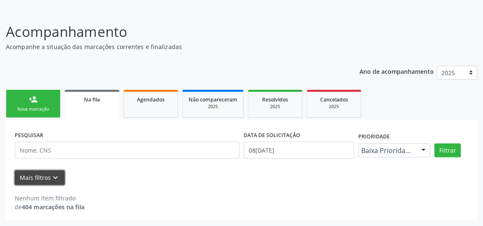
scroll to position [46, 0]
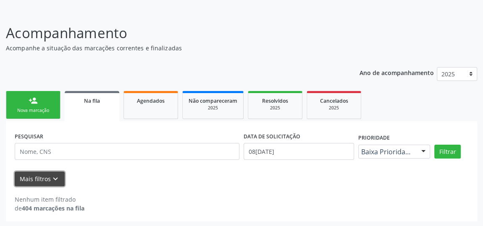
click at [37, 176] on button "Mais filtros keyboard_arrow_down" at bounding box center [40, 179] width 50 height 15
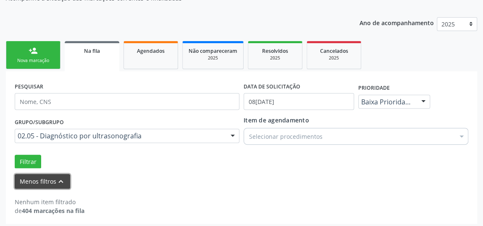
scroll to position [99, 0]
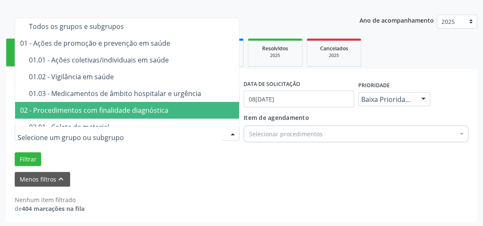
drag, startPoint x: 170, startPoint y: 135, endPoint x: 46, endPoint y: 138, distance: 124.4
click at [50, 111] on div "02 - Procedimentos com finalidade diagnóstica" at bounding box center [166, 110] width 293 height 7
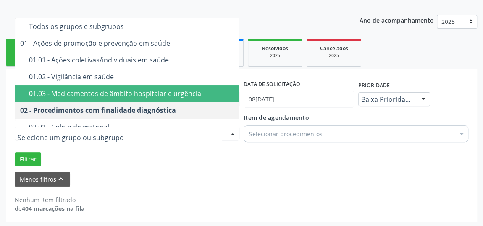
click at [225, 159] on div "Filtrar" at bounding box center [242, 159] width 458 height 14
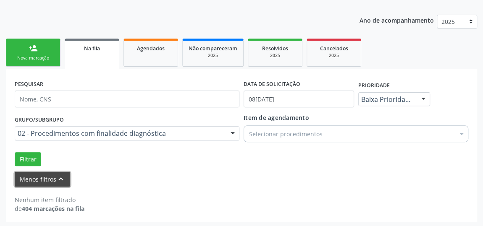
click at [48, 177] on button "Menos filtros keyboard_arrow_up" at bounding box center [42, 179] width 55 height 15
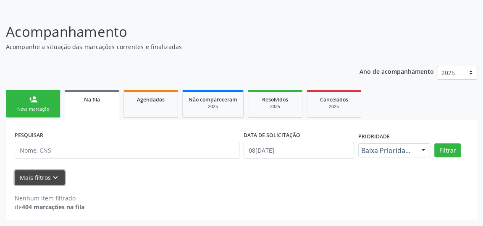
scroll to position [46, 0]
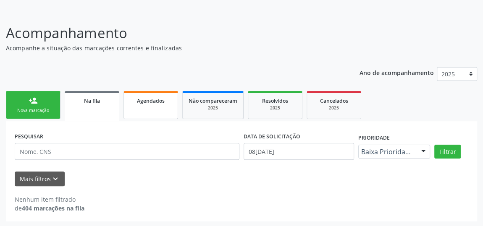
click at [136, 105] on link "Agendados" at bounding box center [150, 105] width 55 height 28
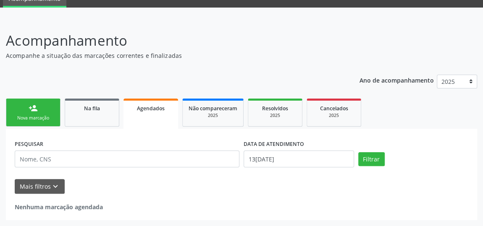
scroll to position [37, 0]
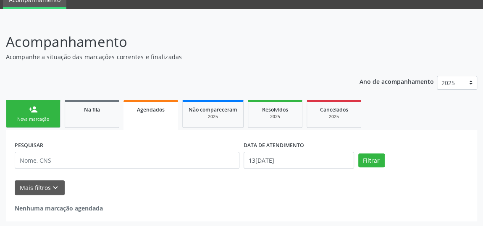
click at [47, 113] on link "person_add Nova marcação" at bounding box center [33, 114] width 55 height 28
click at [30, 118] on div "Nova marcação" at bounding box center [33, 119] width 42 height 6
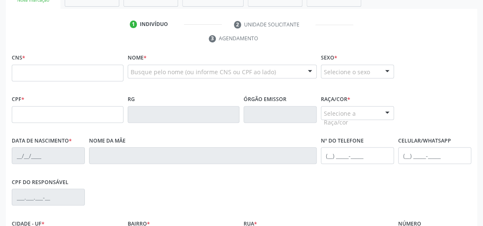
scroll to position [114, 0]
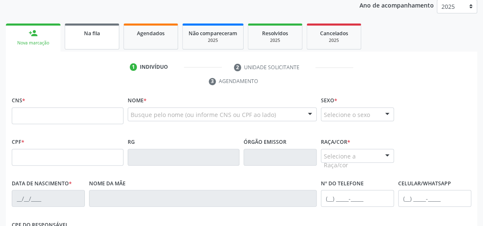
click at [85, 38] on link "Na fila" at bounding box center [92, 37] width 55 height 26
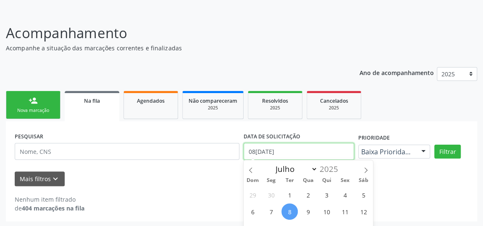
scroll to position [99, 0]
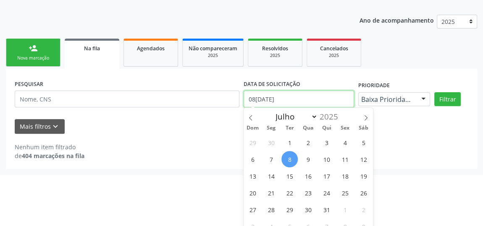
click at [336, 128] on body "Central de Marcação notifications Luilma Santos Bezerra Recepcionista da UBS  …" at bounding box center [241, 14] width 483 height 226
click at [363, 118] on icon at bounding box center [366, 118] width 6 height 6
select select "7"
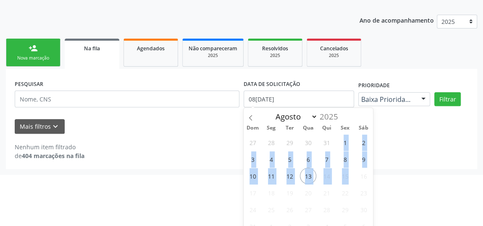
drag, startPoint x: 336, startPoint y: 138, endPoint x: 349, endPoint y: 178, distance: 42.4
click at [349, 178] on div "27 28 29 30 31 1 2 3 4 5 6 7 8 9 10 11 12 13 14 15 16 17 18 19 20 21 22 23 24 2…" at bounding box center [308, 184] width 129 height 101
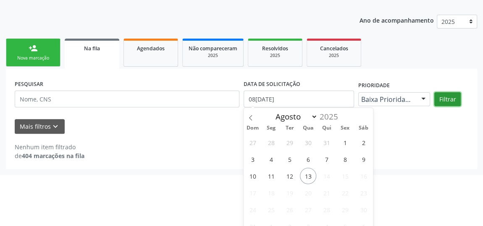
click at [445, 100] on div "person_add Nova marcação Na fila Agendados Não compareceram 2025 Resolvidos 202…" at bounding box center [241, 103] width 471 height 133
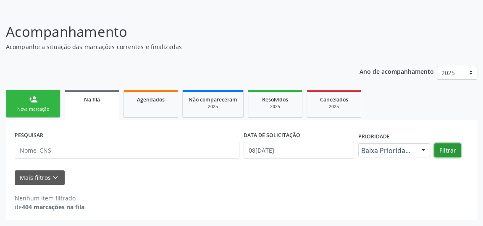
scroll to position [46, 0]
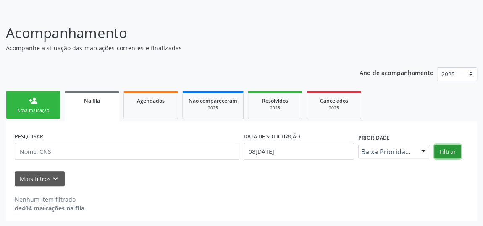
click at [446, 154] on button "Filtrar" at bounding box center [447, 152] width 26 height 14
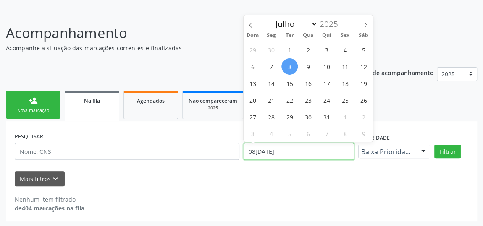
click at [337, 151] on input "08/07/2025" at bounding box center [299, 151] width 110 height 17
click at [368, 22] on icon at bounding box center [366, 25] width 6 height 6
select select "7"
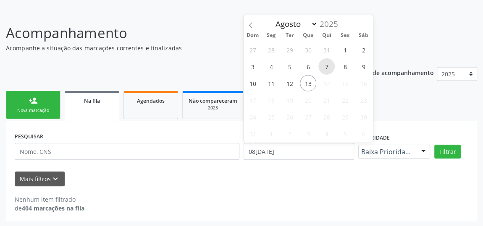
click at [327, 65] on span "7" at bounding box center [326, 66] width 16 height 16
type input "07/08/2025"
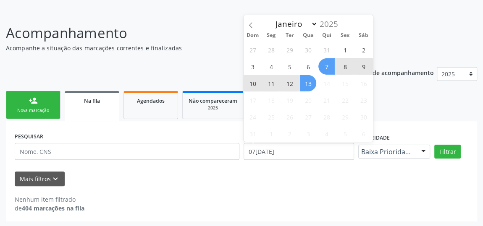
click at [309, 83] on span "13" at bounding box center [308, 83] width 16 height 16
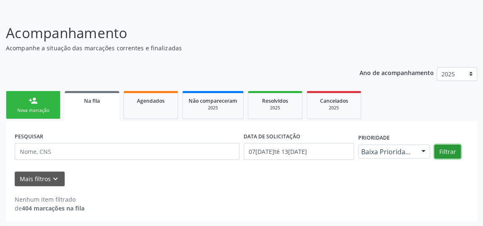
click at [441, 151] on button "Filtrar" at bounding box center [447, 152] width 26 height 14
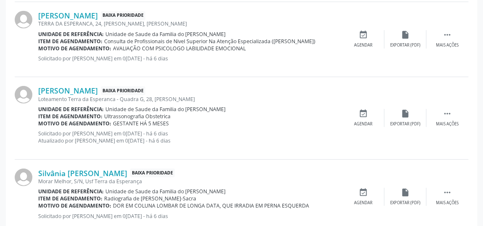
scroll to position [1217, 0]
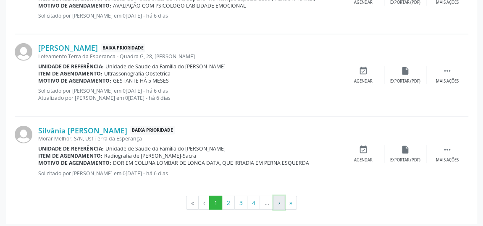
click at [278, 201] on button "›" at bounding box center [278, 203] width 11 height 14
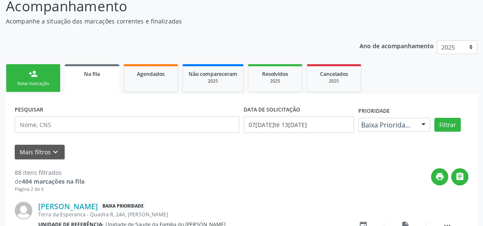
scroll to position [1224, 0]
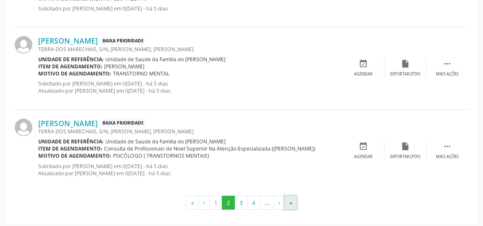
click at [285, 197] on button "»" at bounding box center [290, 203] width 13 height 14
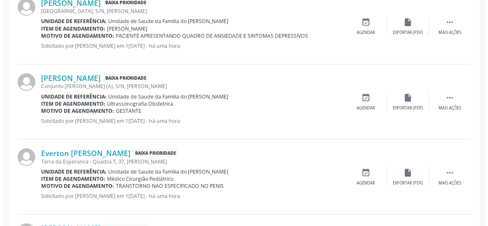
scroll to position [785, 0]
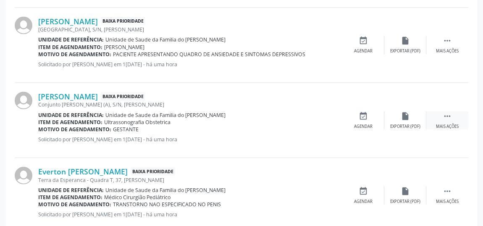
click at [453, 118] on div " Mais ações" at bounding box center [447, 120] width 42 height 18
click at [354, 123] on div "Cancelar" at bounding box center [363, 126] width 20 height 6
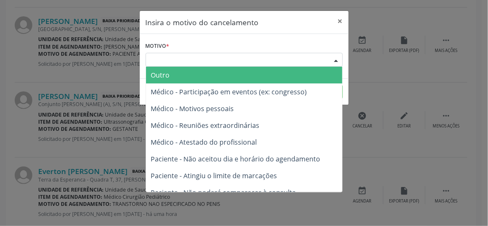
click at [304, 58] on div "Escolha o motivo" at bounding box center [244, 60] width 197 height 14
click at [286, 76] on span "Outro" at bounding box center [244, 75] width 197 height 17
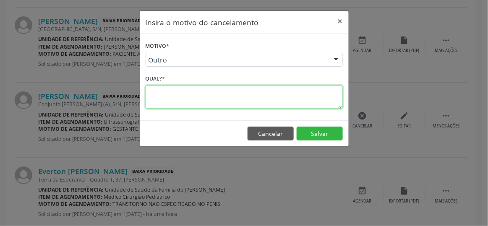
click at [250, 100] on textarea at bounding box center [244, 97] width 197 height 23
type textarea "RESOLVIDO"
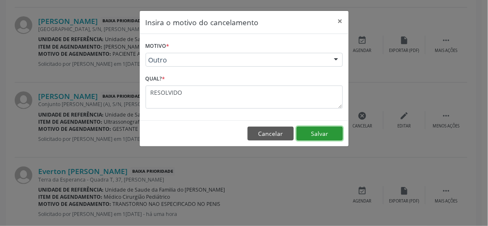
click at [318, 131] on button "Salvar" at bounding box center [320, 134] width 46 height 14
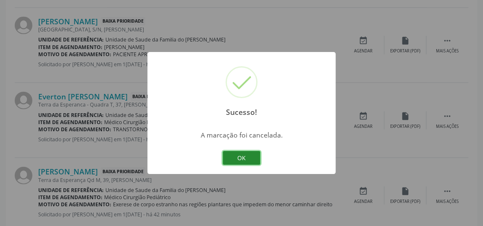
click at [235, 157] on button "OK" at bounding box center [242, 158] width 38 height 14
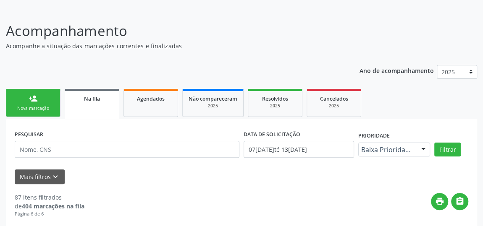
scroll to position [38, 0]
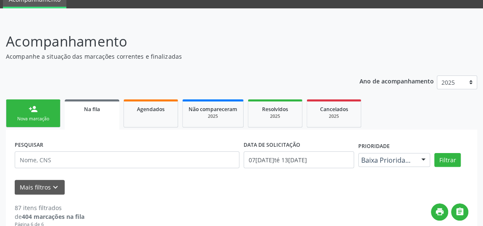
click at [32, 118] on div "Nova marcação" at bounding box center [33, 119] width 42 height 6
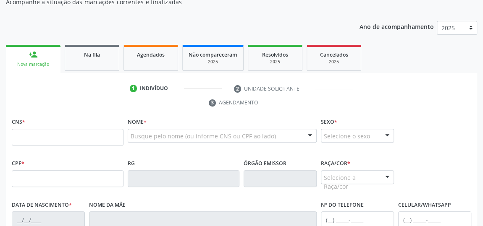
scroll to position [114, 0]
